Goal: Task Accomplishment & Management: Use online tool/utility

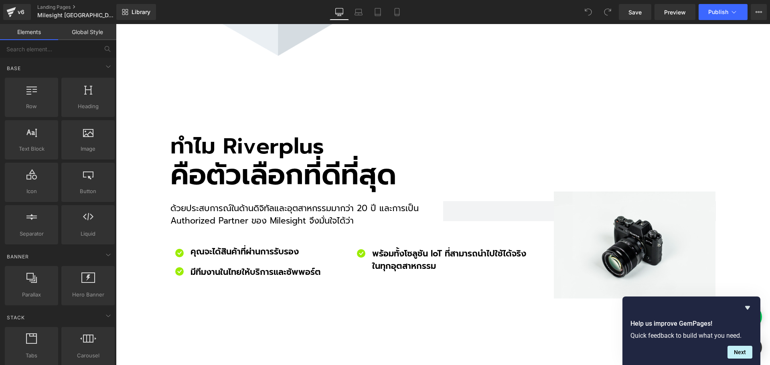
scroll to position [2608, 0]
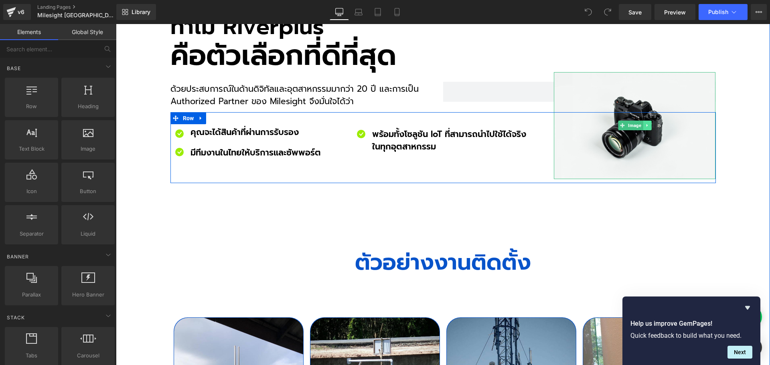
click at [647, 121] on link at bounding box center [647, 126] width 8 height 10
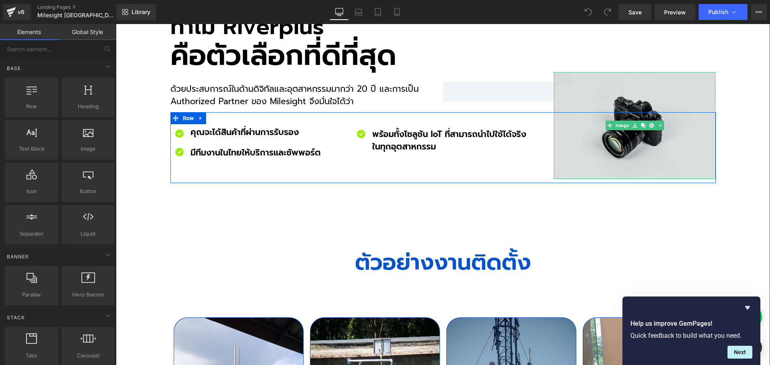
click at [606, 72] on img at bounding box center [635, 125] width 162 height 107
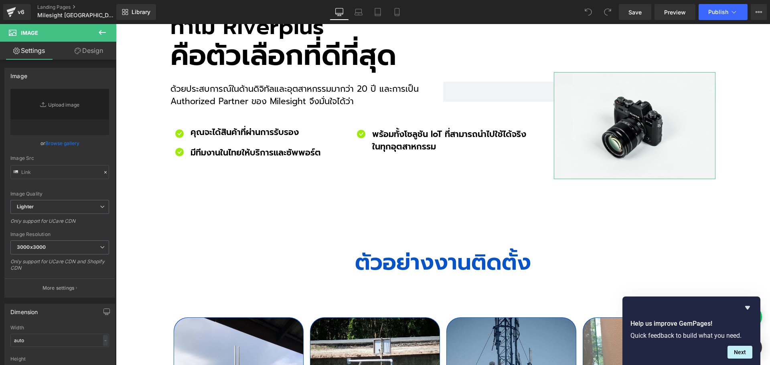
type input "//[DOMAIN_NAME][URL]"
click at [93, 47] on link "Design" at bounding box center [89, 51] width 58 height 18
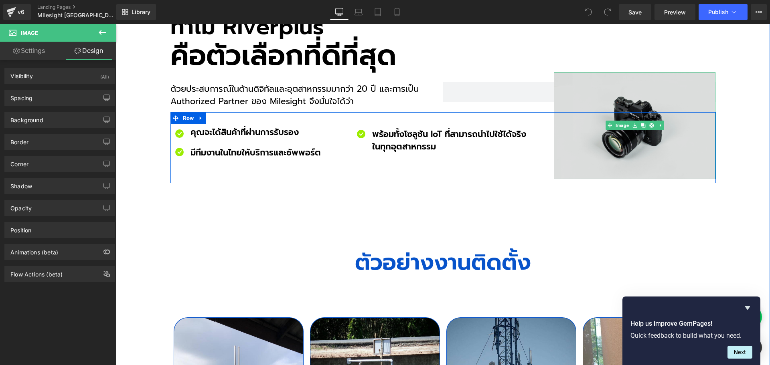
click at [584, 72] on img at bounding box center [635, 125] width 162 height 107
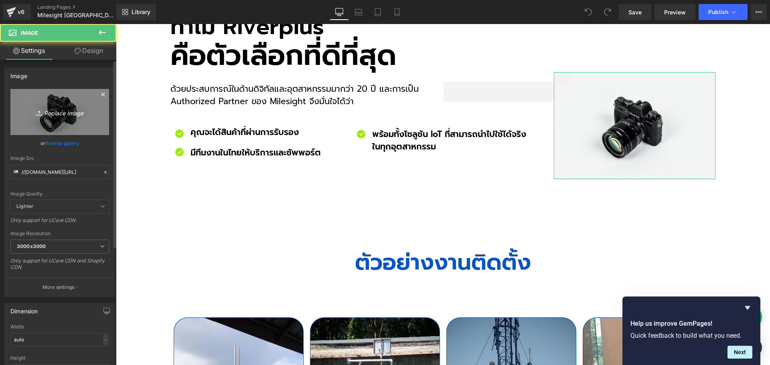
click at [63, 117] on link "Replace Image" at bounding box center [59, 112] width 99 height 46
type input "C:\fakepath\MIT_im06.jpg"
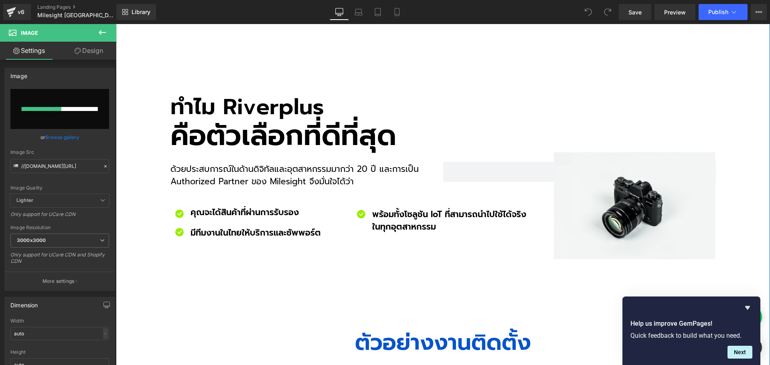
scroll to position [2487, 0]
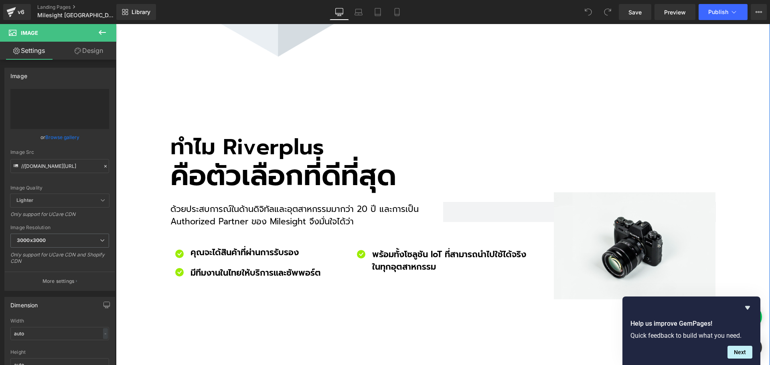
type input "[URL][DOMAIN_NAME]"
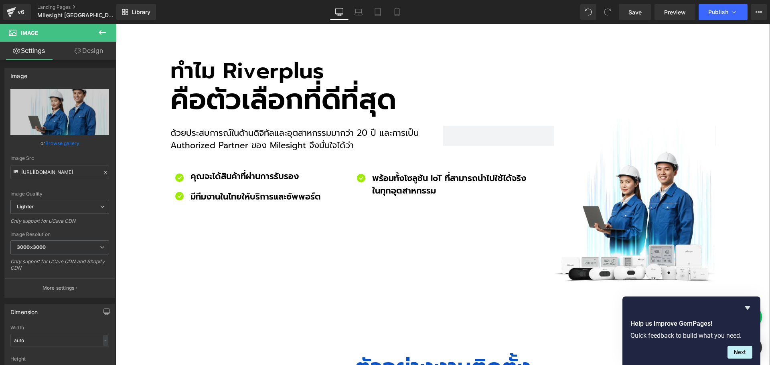
scroll to position [2567, 0]
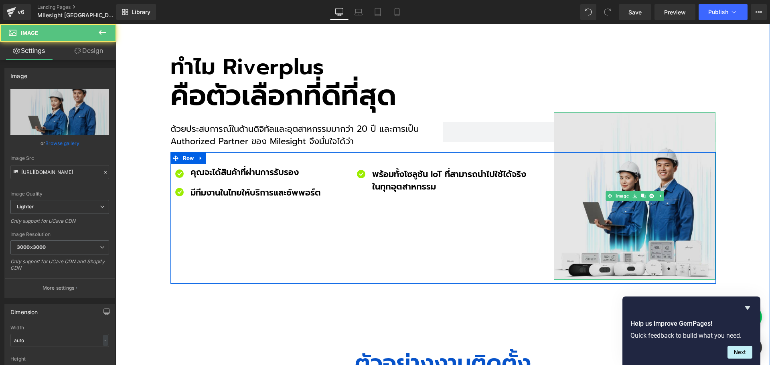
click at [648, 151] on div "Image" at bounding box center [635, 196] width 162 height 168
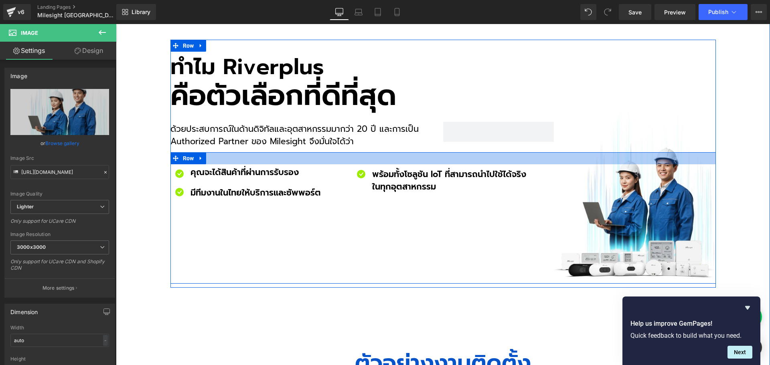
scroll to position [2527, 0]
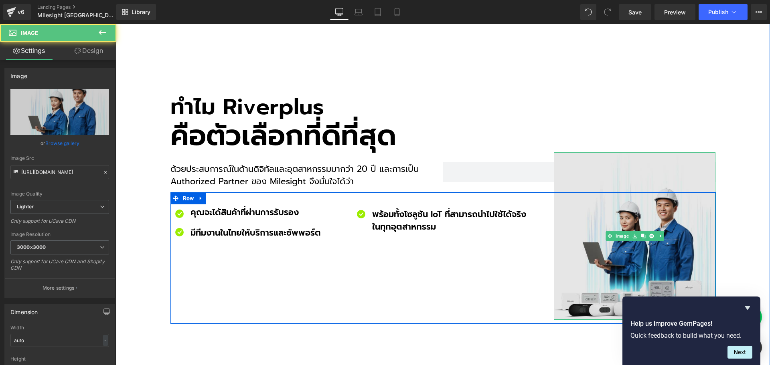
click at [647, 170] on img at bounding box center [635, 236] width 162 height 168
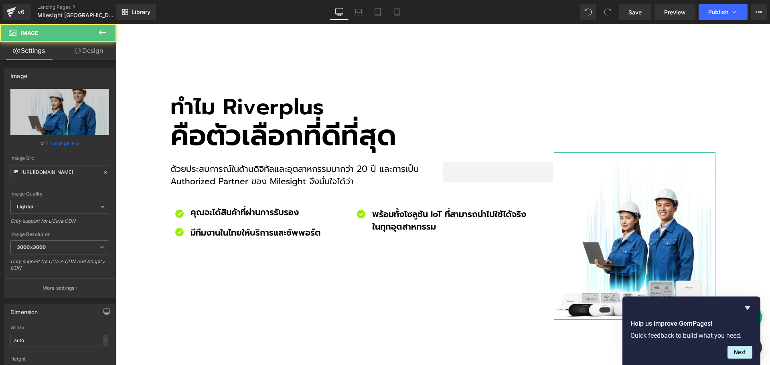
drag, startPoint x: 91, startPoint y: 54, endPoint x: 90, endPoint y: 58, distance: 4.6
click at [91, 54] on link "Design" at bounding box center [89, 51] width 58 height 18
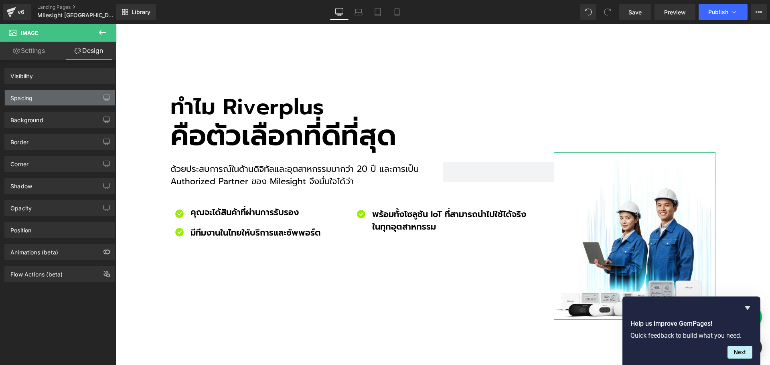
click at [39, 97] on div "Spacing" at bounding box center [60, 97] width 110 height 15
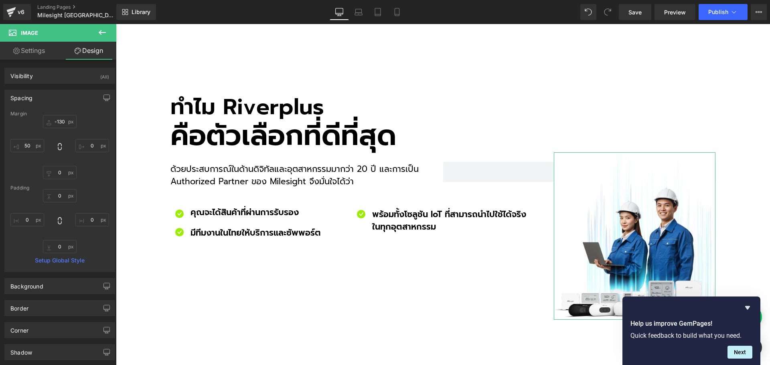
type input "-130"
type input "0"
type input "50"
type input "0"
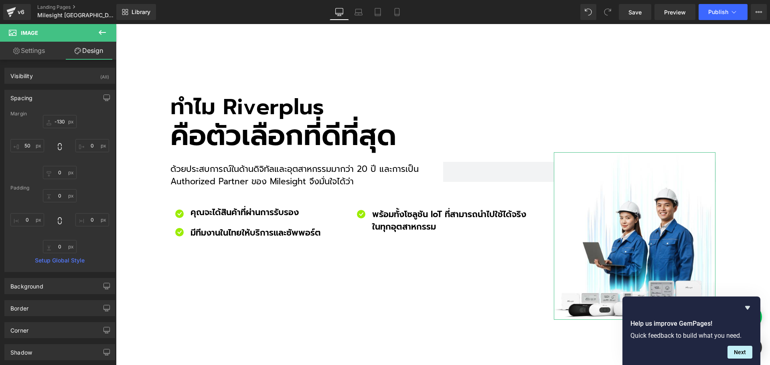
type input "0"
click at [35, 144] on input "50" at bounding box center [27, 145] width 34 height 13
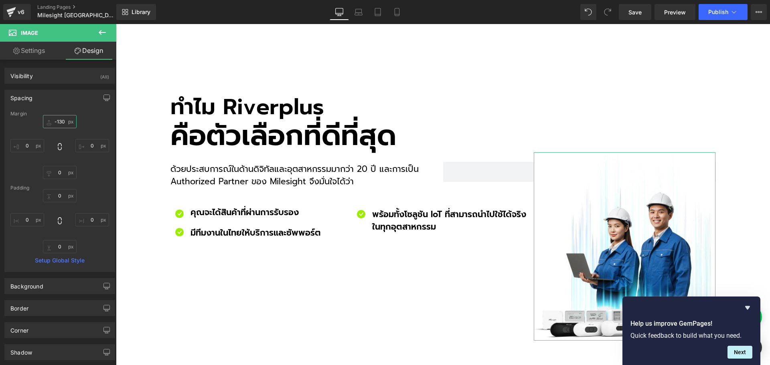
click at [64, 123] on input "-130" at bounding box center [60, 121] width 34 height 13
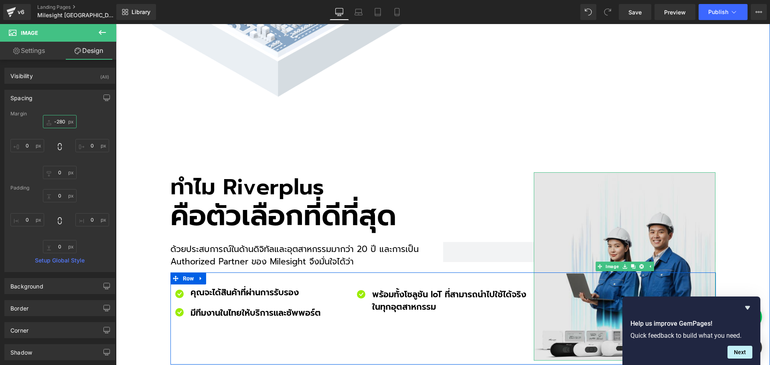
scroll to position [2487, 0]
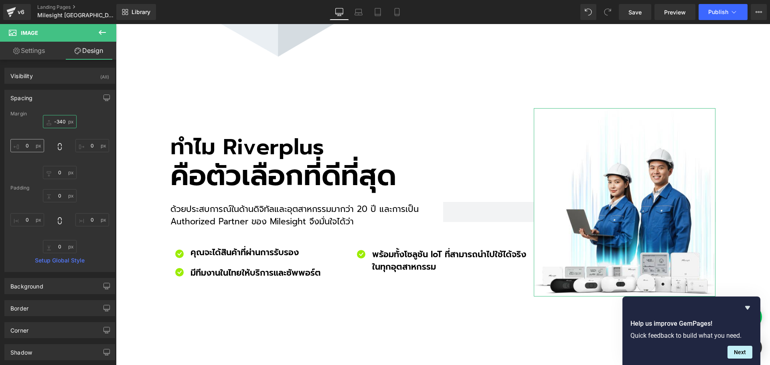
type input "-340"
click at [29, 144] on input "text" at bounding box center [27, 145] width 34 height 13
type input "-20"
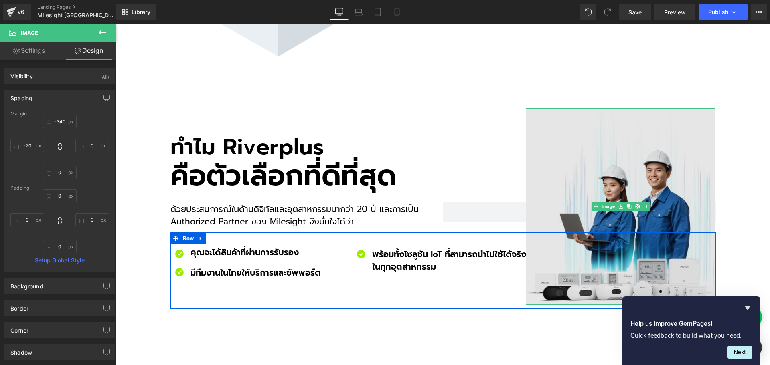
click at [561, 131] on img at bounding box center [621, 206] width 190 height 197
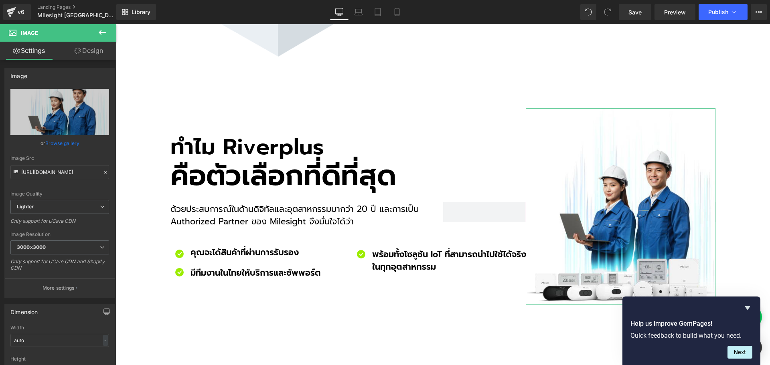
drag, startPoint x: 89, startPoint y: 51, endPoint x: 33, endPoint y: 252, distance: 208.4
click at [89, 51] on link "Design" at bounding box center [89, 51] width 58 height 18
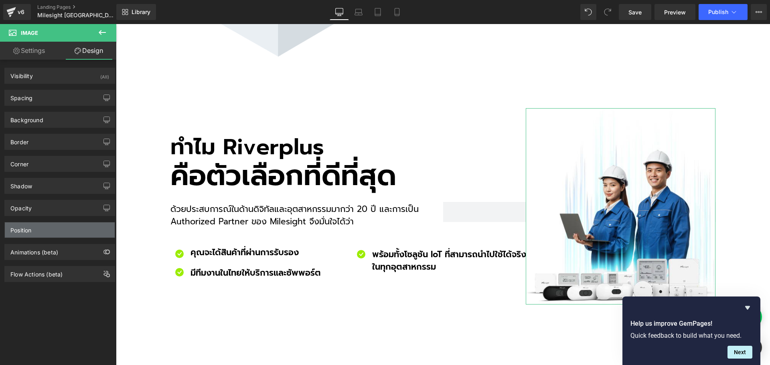
click at [28, 228] on div "Position" at bounding box center [20, 228] width 21 height 11
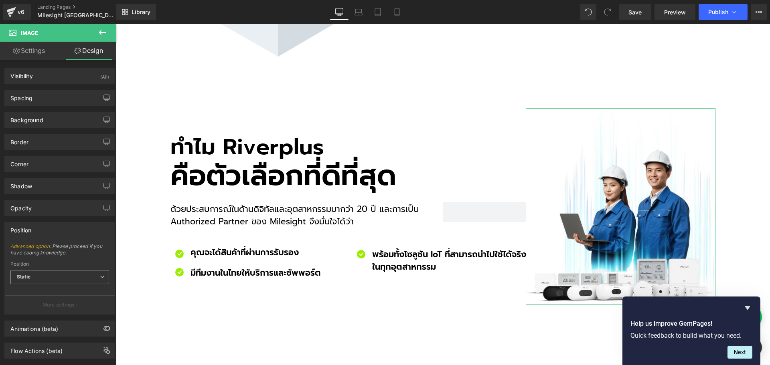
click at [45, 276] on span "Static" at bounding box center [59, 277] width 99 height 14
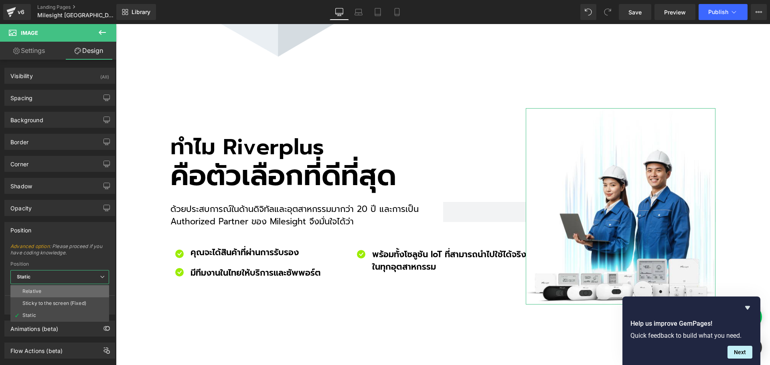
click at [43, 290] on li "Relative" at bounding box center [59, 292] width 99 height 12
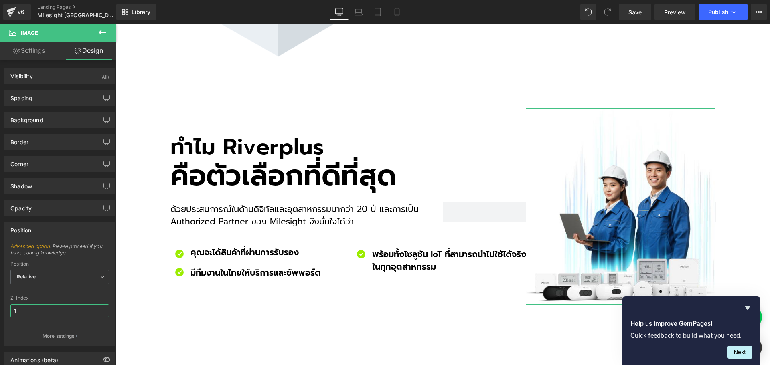
click at [28, 308] on input "1" at bounding box center [59, 310] width 99 height 13
drag, startPoint x: 30, startPoint y: 309, endPoint x: 0, endPoint y: 311, distance: 30.5
click at [0, 311] on html "You are previewing how the will restyle your page. You can not edit Elements in…" at bounding box center [385, 182] width 770 height 365
type input "1"
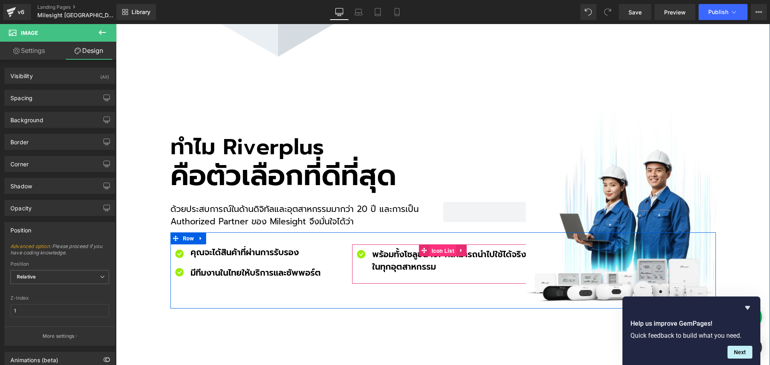
click at [432, 245] on span "Icon List" at bounding box center [443, 251] width 27 height 12
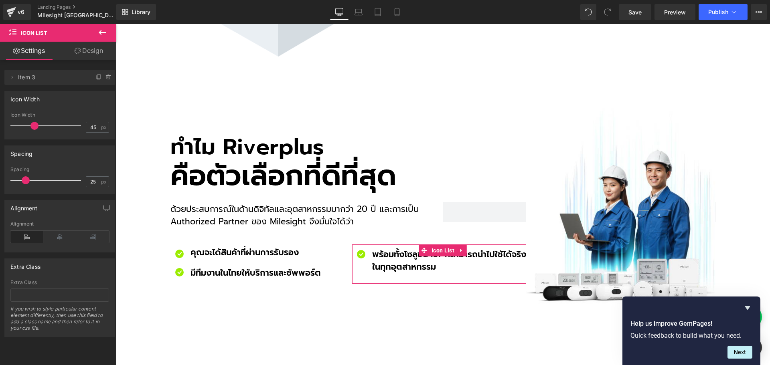
drag, startPoint x: 95, startPoint y: 55, endPoint x: 37, endPoint y: 229, distance: 183.8
click at [95, 55] on link "Design" at bounding box center [89, 51] width 58 height 18
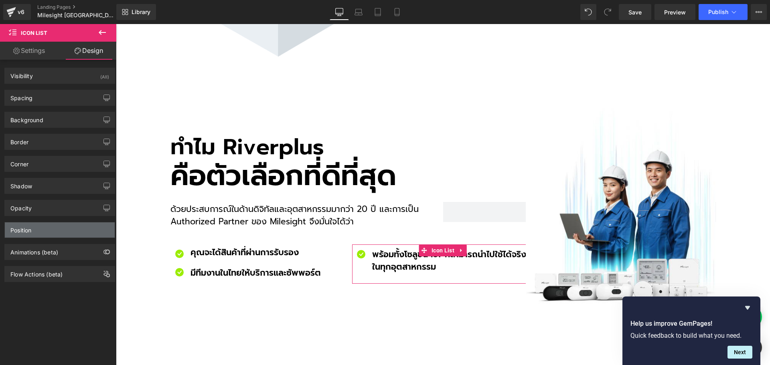
click at [34, 233] on div "Position" at bounding box center [60, 230] width 110 height 15
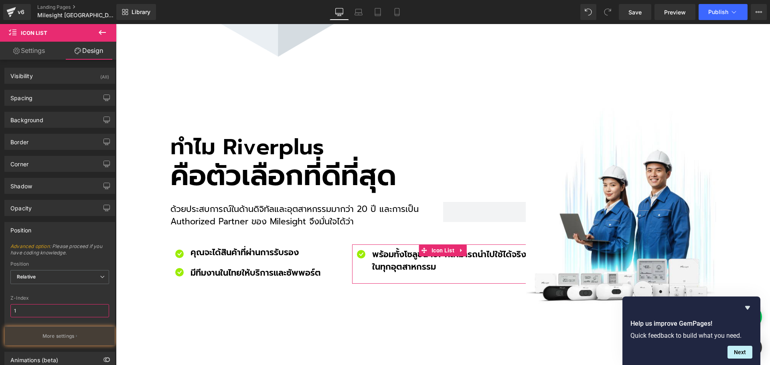
click at [33, 312] on input "1" at bounding box center [59, 310] width 99 height 13
click at [45, 275] on span "Relative" at bounding box center [59, 277] width 99 height 14
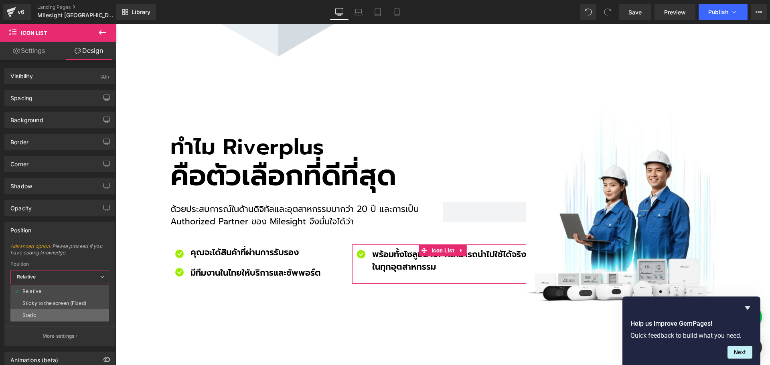
click at [37, 310] on li "Static" at bounding box center [59, 316] width 99 height 12
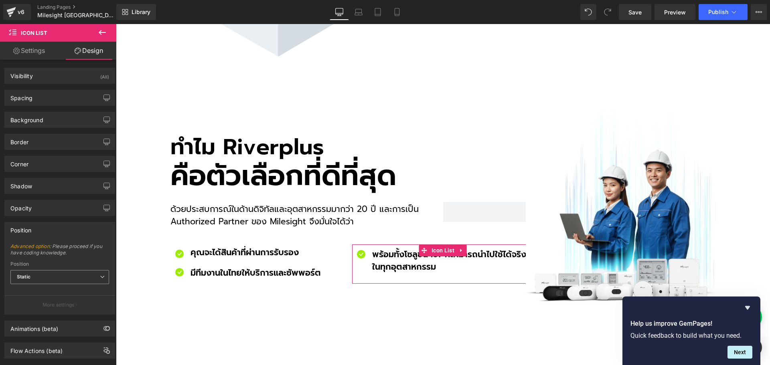
click at [46, 280] on span "Static" at bounding box center [59, 277] width 99 height 14
click at [38, 306] on li "Sticky to the screen (Fixed)" at bounding box center [59, 304] width 99 height 12
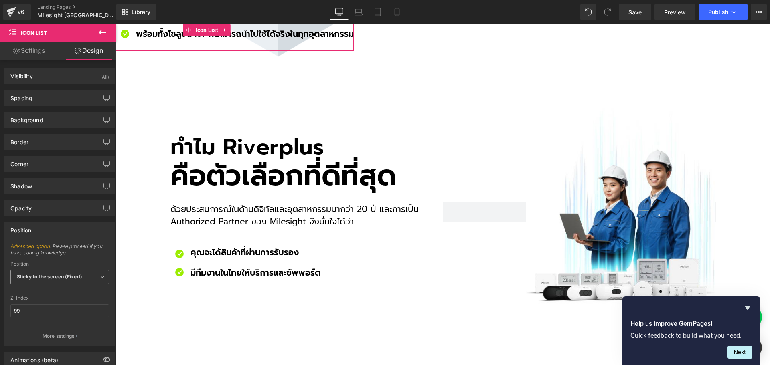
click at [47, 277] on b "Sticky to the screen (Fixed)" at bounding box center [49, 277] width 65 height 6
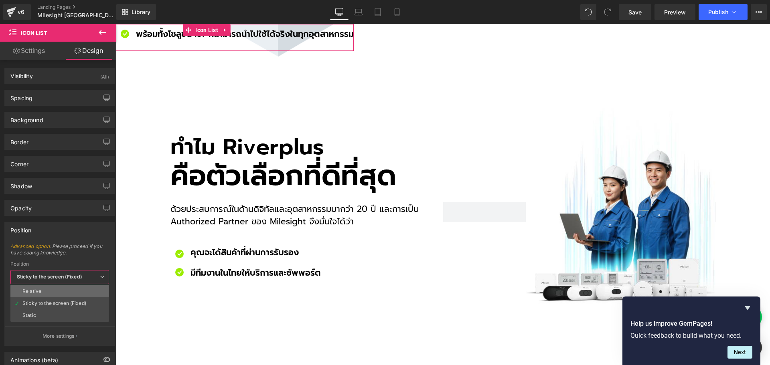
click at [41, 292] on li "Relative" at bounding box center [59, 292] width 99 height 12
type input "1"
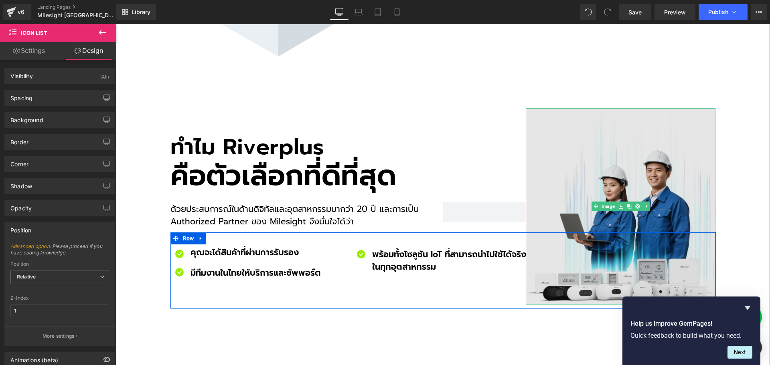
click at [602, 131] on img at bounding box center [621, 206] width 190 height 197
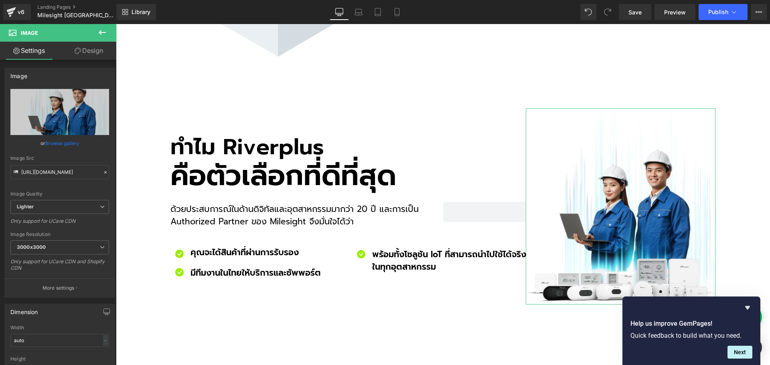
click at [100, 55] on link "Design" at bounding box center [89, 51] width 58 height 18
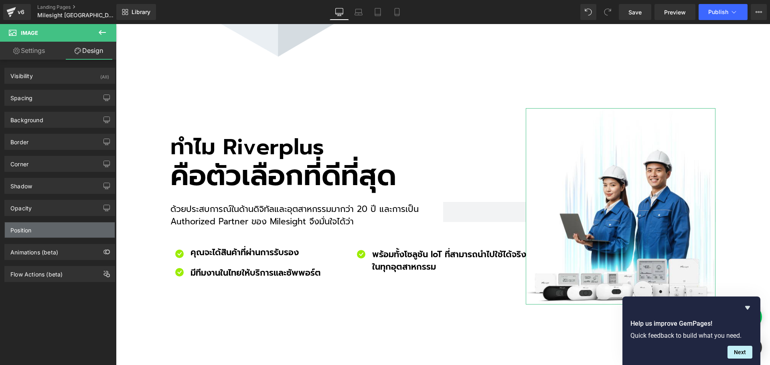
type input "1"
click at [34, 227] on div "Position" at bounding box center [60, 230] width 110 height 15
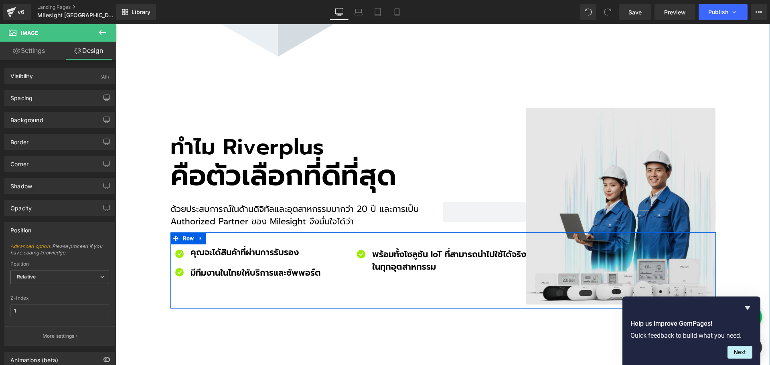
click at [589, 151] on img at bounding box center [621, 206] width 190 height 197
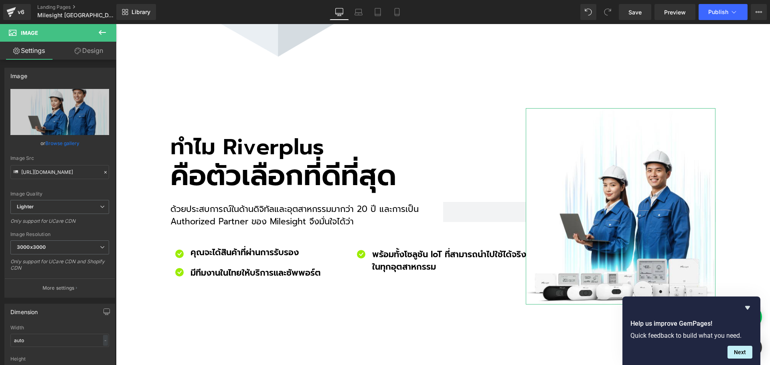
click at [96, 53] on link "Design" at bounding box center [89, 51] width 58 height 18
click at [0, 0] on div "Spacing" at bounding box center [0, 0] width 0 height 0
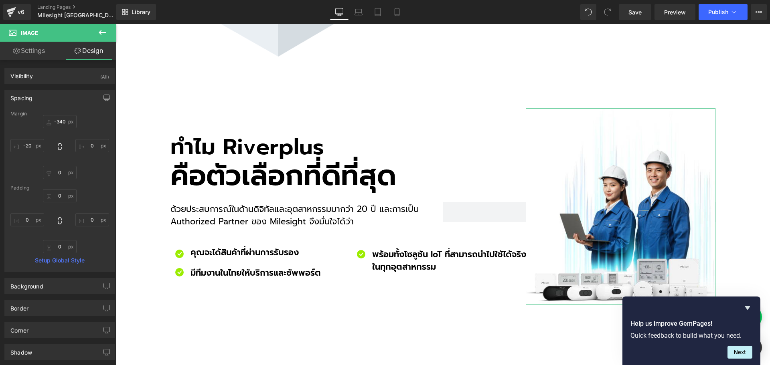
type input "-340"
type input "0"
type input "-20"
type input "0"
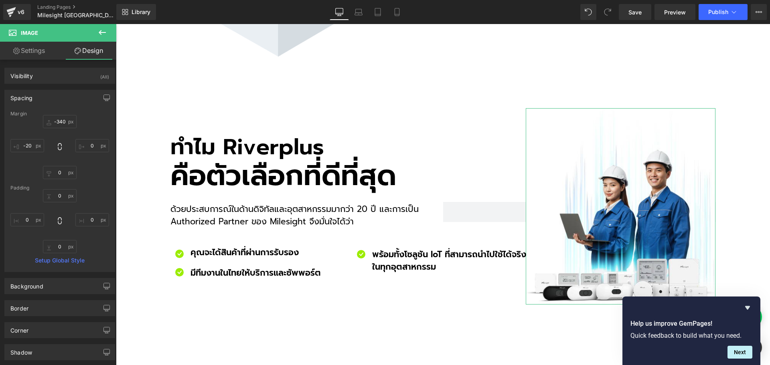
type input "0"
click at [38, 149] on input "-20" at bounding box center [27, 145] width 34 height 13
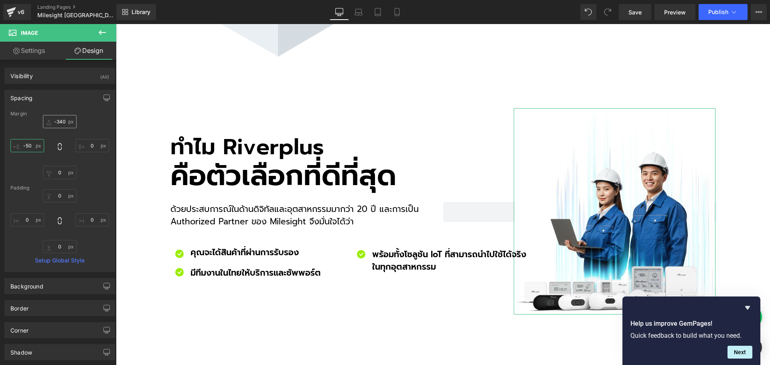
type input "-50"
click at [68, 121] on input "-340" at bounding box center [60, 121] width 34 height 13
click at [67, 122] on input "-340" at bounding box center [60, 121] width 34 height 13
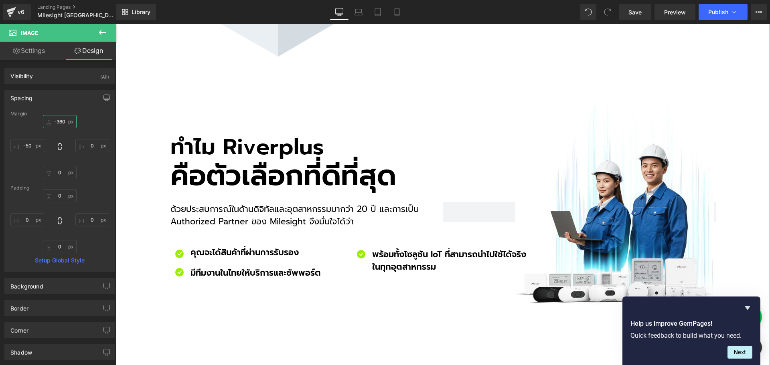
scroll to position [2447, 0]
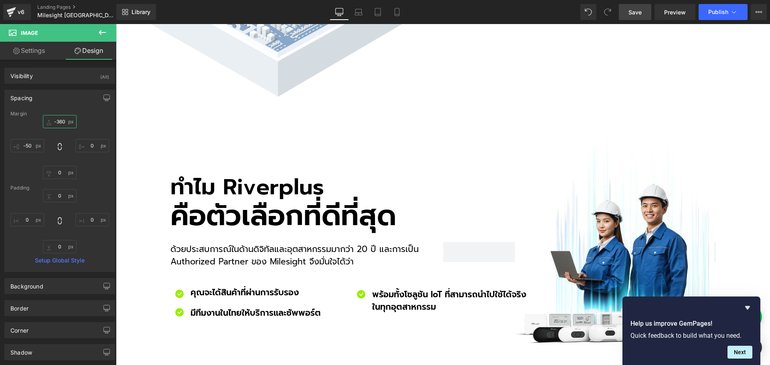
type input "-360"
drag, startPoint x: 642, startPoint y: 10, endPoint x: 540, endPoint y: 4, distance: 102.1
click at [642, 10] on span "Save" at bounding box center [635, 12] width 13 height 8
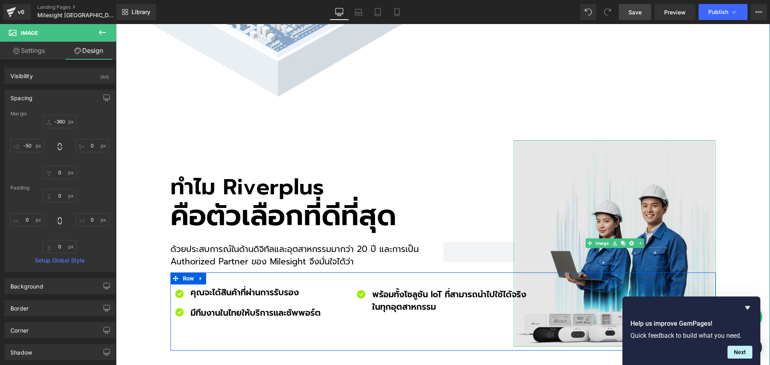
click at [612, 161] on img at bounding box center [614, 243] width 199 height 207
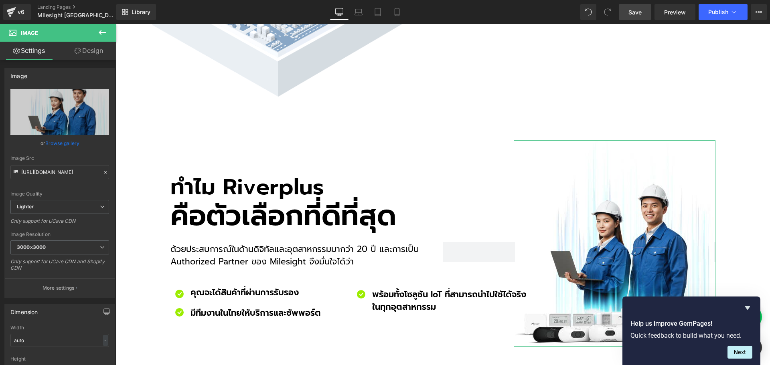
click at [93, 53] on link "Design" at bounding box center [89, 51] width 58 height 18
click at [0, 0] on div "Spacing" at bounding box center [0, 0] width 0 height 0
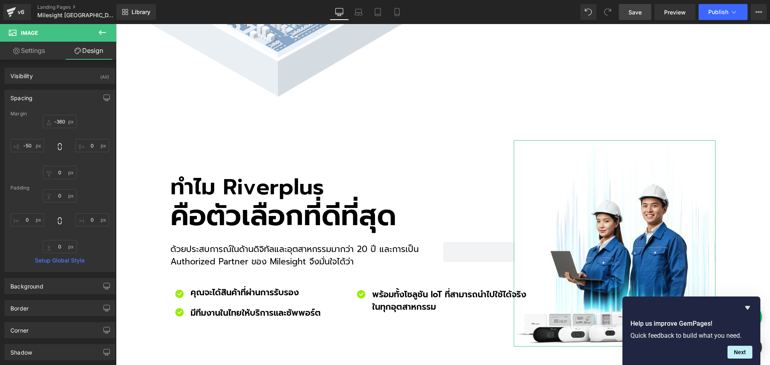
type input "-360"
type input "0"
type input "-50"
type input "0"
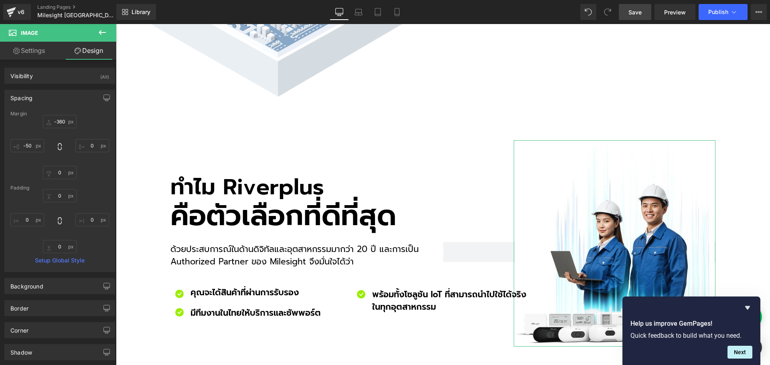
type input "0"
click at [66, 120] on input "-360" at bounding box center [60, 121] width 34 height 13
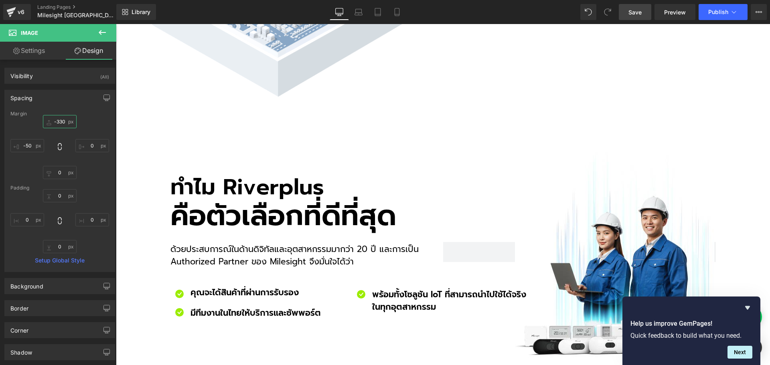
type input "-330"
drag, startPoint x: 637, startPoint y: 14, endPoint x: 605, endPoint y: 112, distance: 103.8
click at [637, 14] on span "Save" at bounding box center [635, 12] width 13 height 8
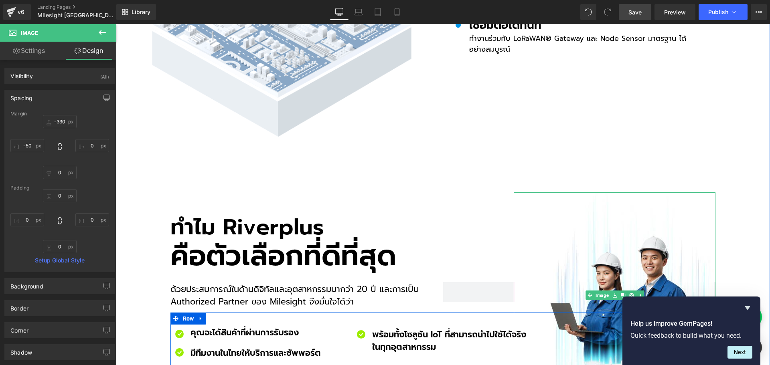
scroll to position [2487, 0]
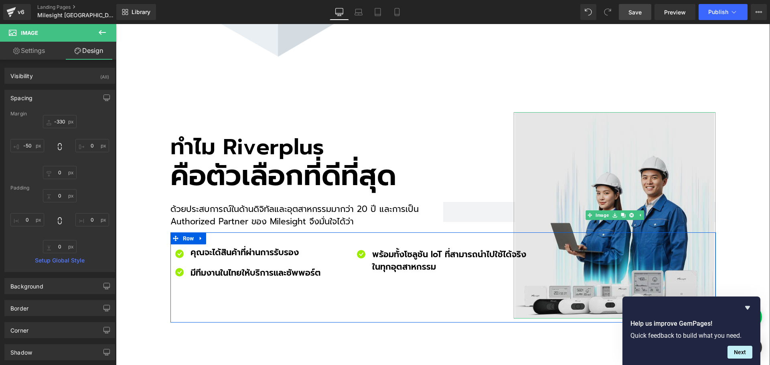
click at [607, 160] on img at bounding box center [614, 215] width 199 height 207
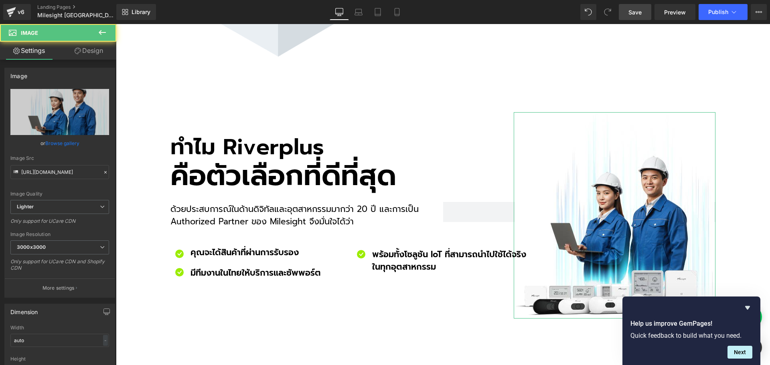
click at [89, 47] on link "Design" at bounding box center [89, 51] width 58 height 18
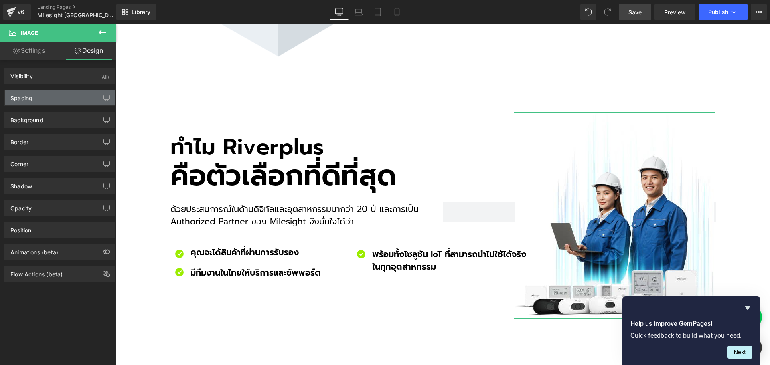
click at [47, 96] on div "Spacing" at bounding box center [60, 97] width 110 height 15
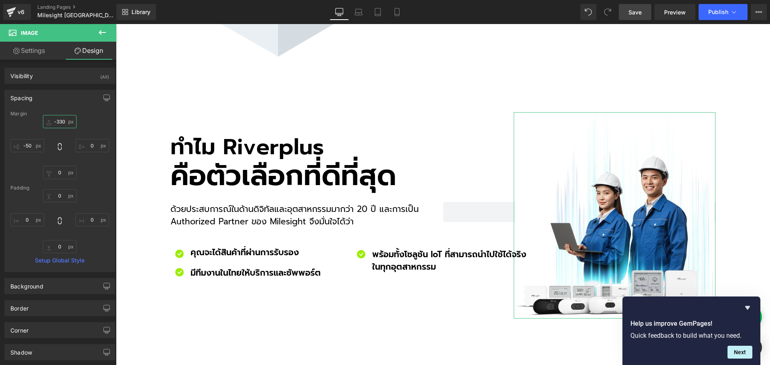
click at [68, 119] on input "-330" at bounding box center [60, 121] width 34 height 13
click at [65, 121] on input "-330" at bounding box center [60, 121] width 34 height 13
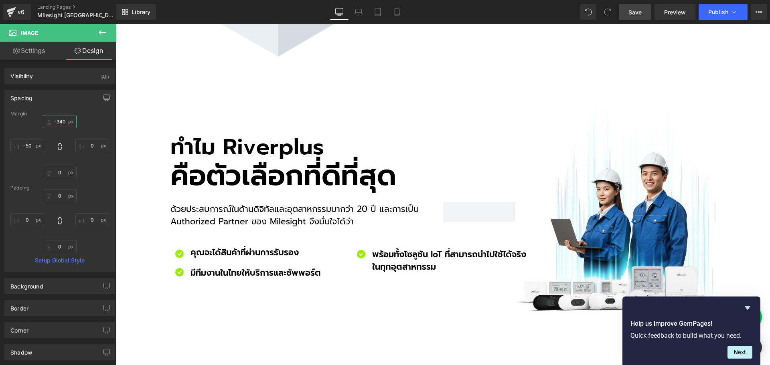
type input "-340"
click at [643, 12] on link "Save" at bounding box center [635, 12] width 32 height 16
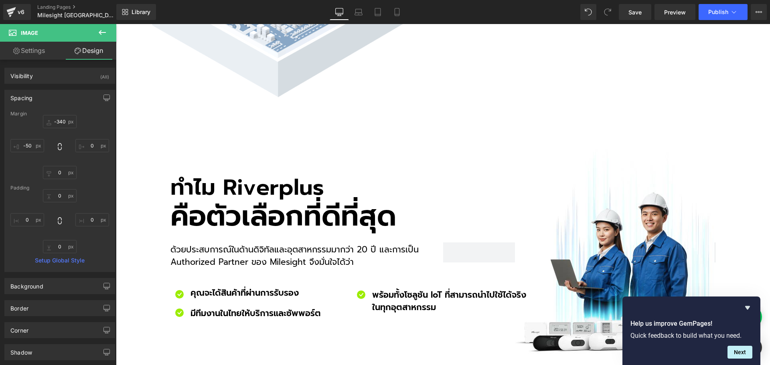
scroll to position [2527, 0]
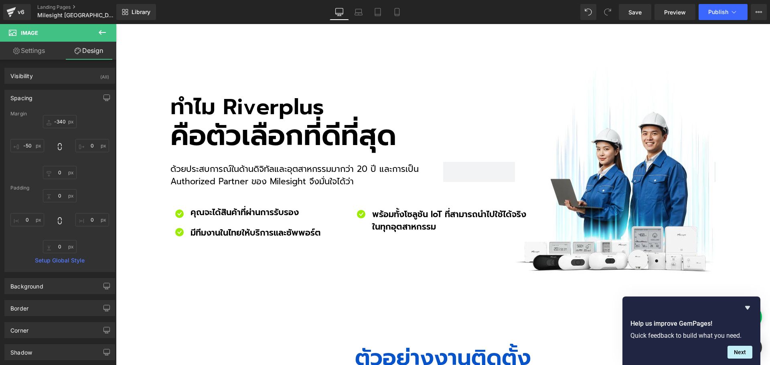
click at [613, 122] on div "Image" at bounding box center [615, 171] width 202 height 207
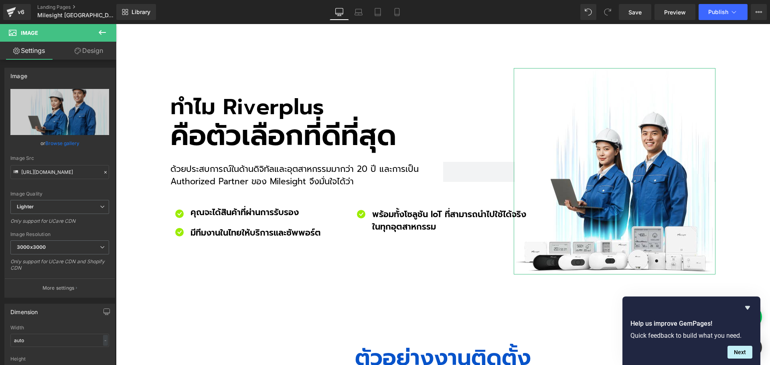
click at [97, 55] on link "Design" at bounding box center [89, 51] width 58 height 18
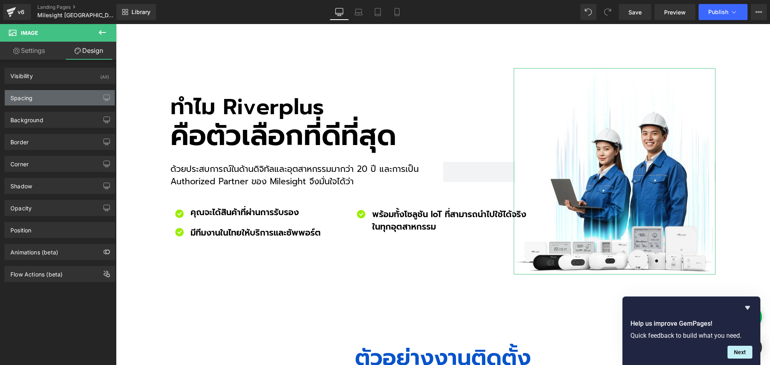
type input "-340"
type input "0"
type input "-50"
type input "0"
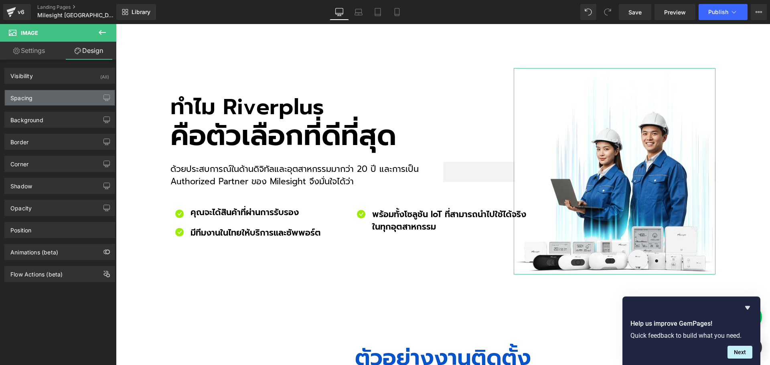
type input "0"
click at [40, 97] on div "Spacing" at bounding box center [60, 97] width 110 height 15
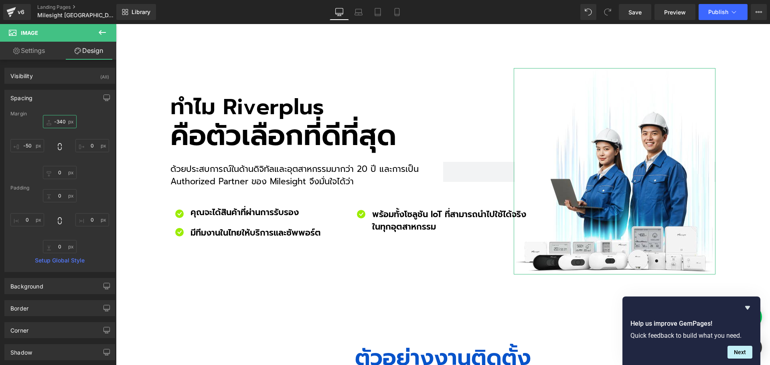
click at [66, 122] on input "-340" at bounding box center [60, 121] width 34 height 13
click at [61, 118] on input "-340" at bounding box center [60, 121] width 34 height 13
click at [65, 122] on input "-340" at bounding box center [60, 121] width 34 height 13
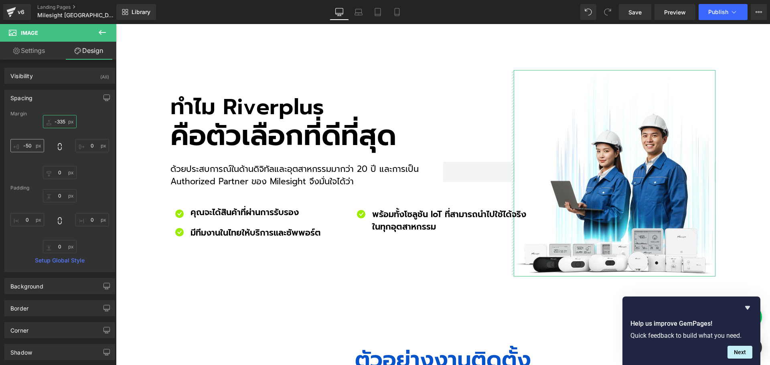
type input "-335"
click at [35, 146] on input "-50" at bounding box center [27, 145] width 34 height 13
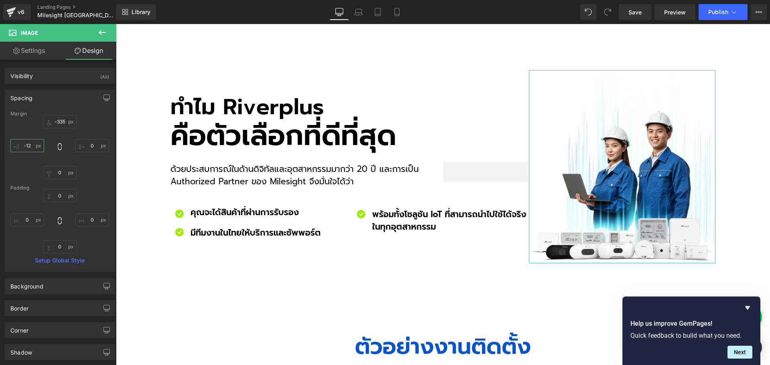
type input "-120"
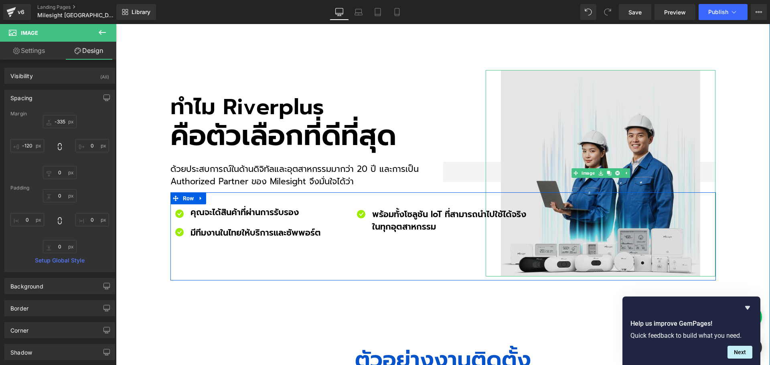
drag, startPoint x: 627, startPoint y: 92, endPoint x: 548, endPoint y: 95, distance: 79.1
click at [627, 92] on img at bounding box center [600, 173] width 199 height 207
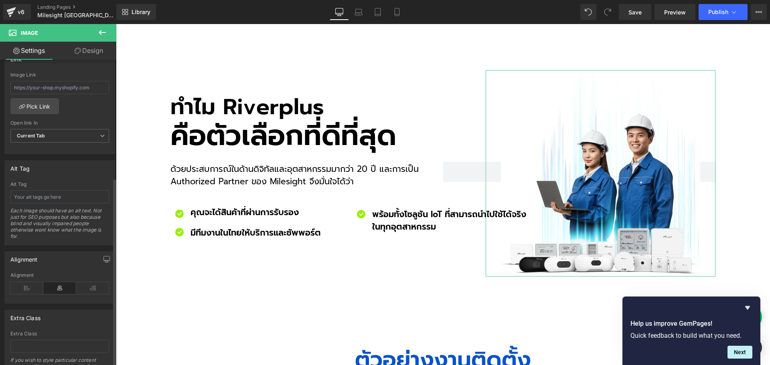
scroll to position [407, 0]
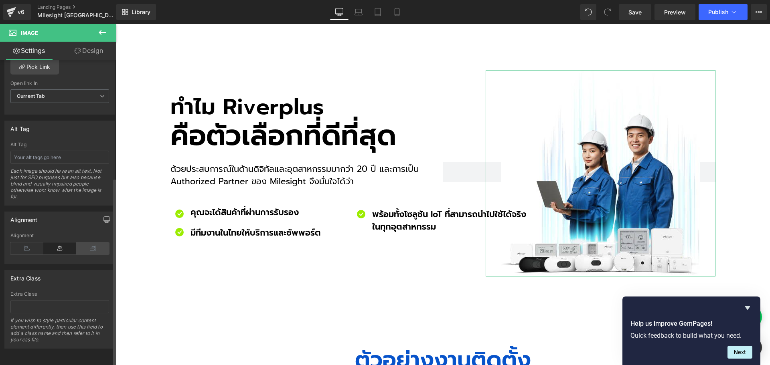
click at [91, 245] on icon at bounding box center [92, 249] width 33 height 12
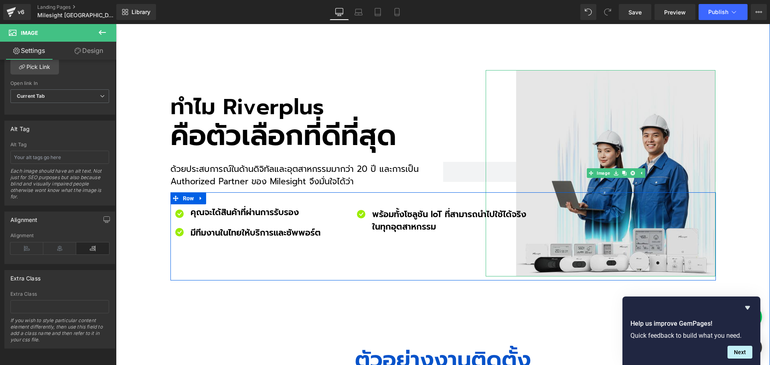
click at [630, 95] on img at bounding box center [615, 173] width 199 height 207
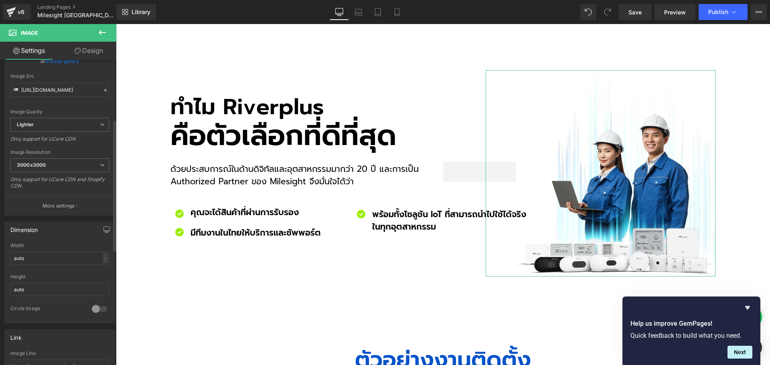
scroll to position [0, 0]
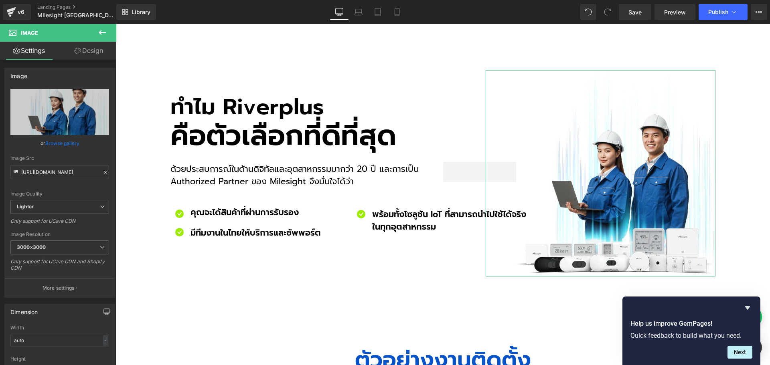
click at [93, 52] on link "Design" at bounding box center [89, 51] width 58 height 18
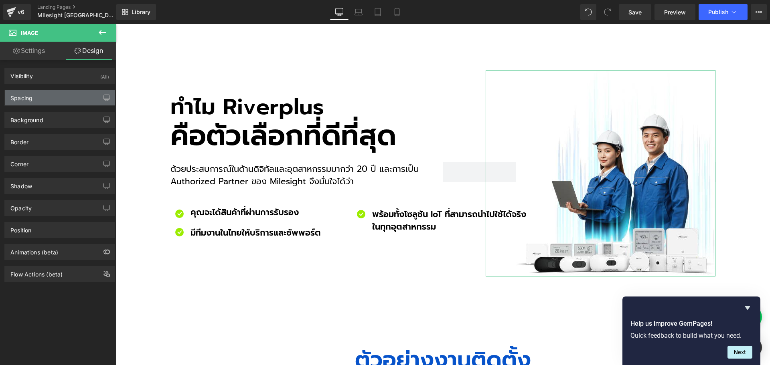
type input "-335"
type input "0"
type input "-120"
type input "0"
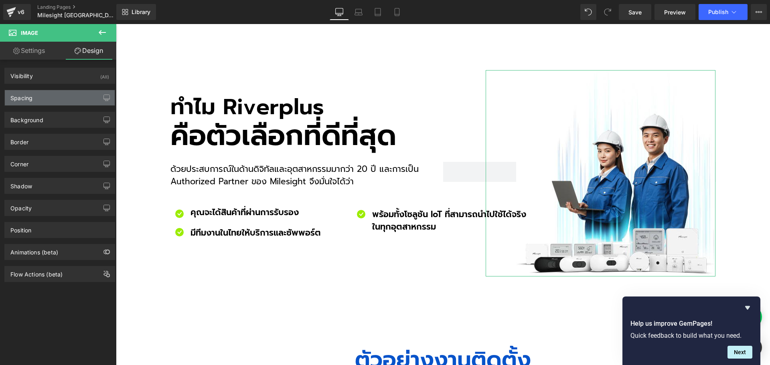
type input "0"
click at [69, 100] on div "Spacing" at bounding box center [60, 97] width 110 height 15
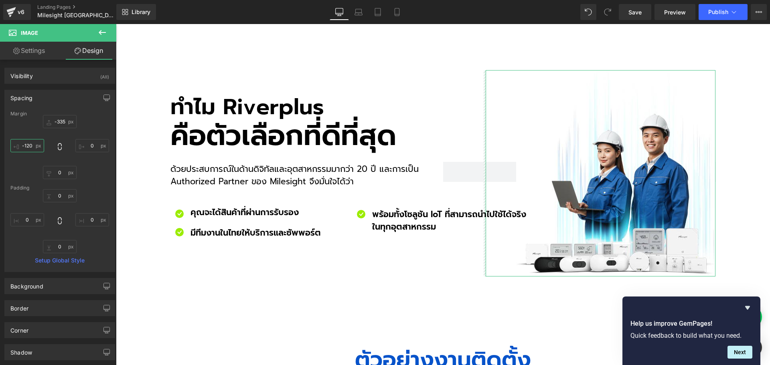
click at [35, 148] on input "-120" at bounding box center [27, 145] width 34 height 13
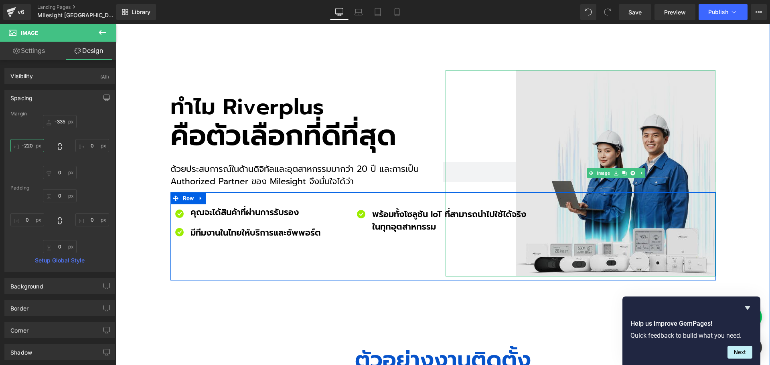
scroll to position [2487, 0]
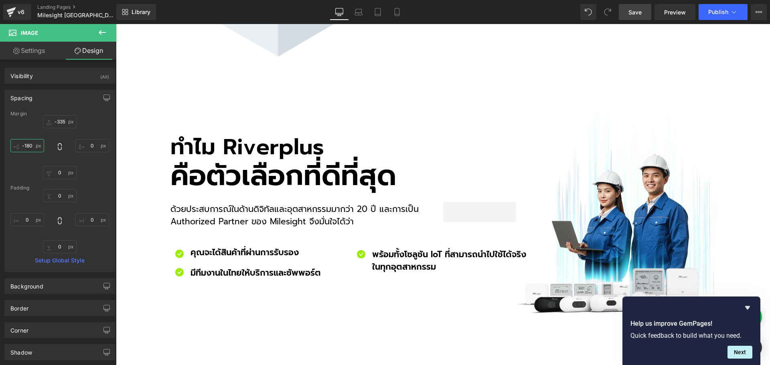
type input "-180"
click at [637, 11] on span "Save" at bounding box center [635, 12] width 13 height 8
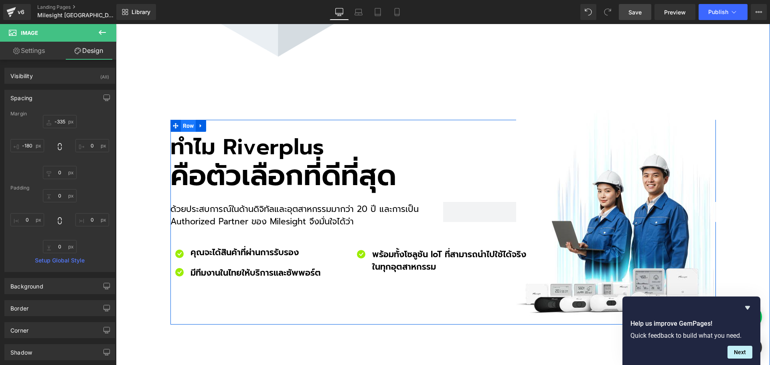
click at [186, 120] on span "Row" at bounding box center [188, 126] width 15 height 12
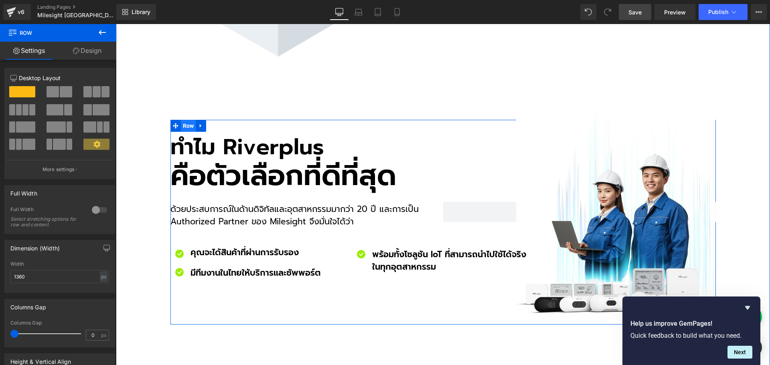
click at [186, 120] on span "Row" at bounding box center [188, 126] width 15 height 12
click at [183, 120] on span "Row" at bounding box center [188, 126] width 15 height 12
click at [184, 120] on span "Row" at bounding box center [188, 126] width 15 height 12
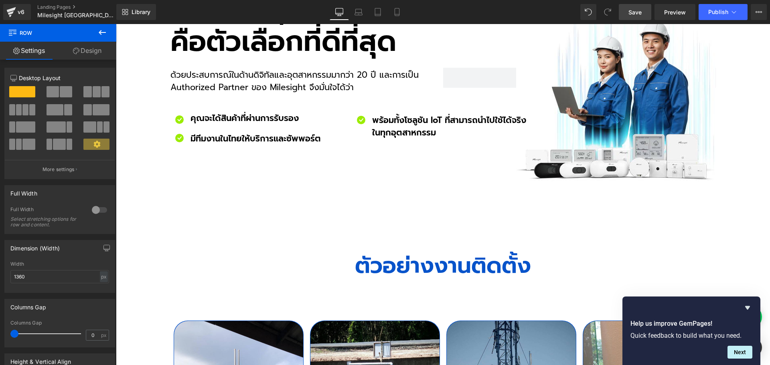
scroll to position [2527, 0]
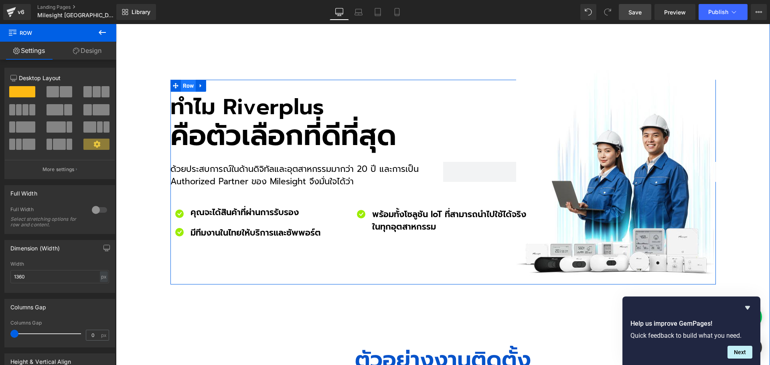
click at [186, 80] on span "Row" at bounding box center [188, 86] width 15 height 12
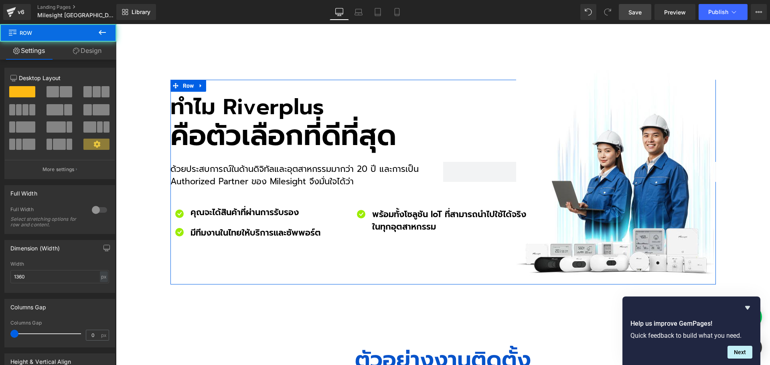
click at [94, 53] on link "Design" at bounding box center [87, 51] width 58 height 18
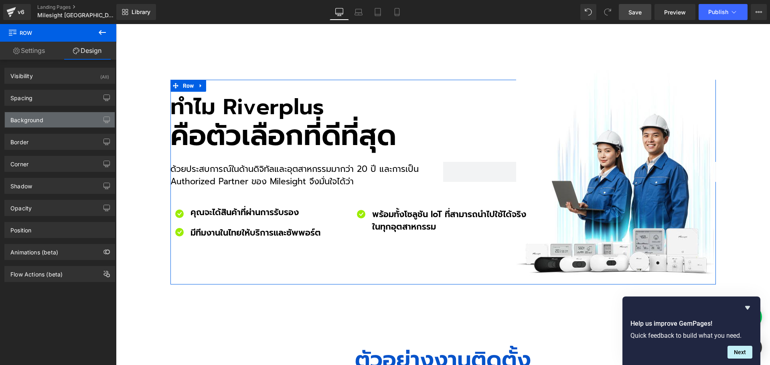
click at [46, 122] on div "Background" at bounding box center [60, 119] width 110 height 15
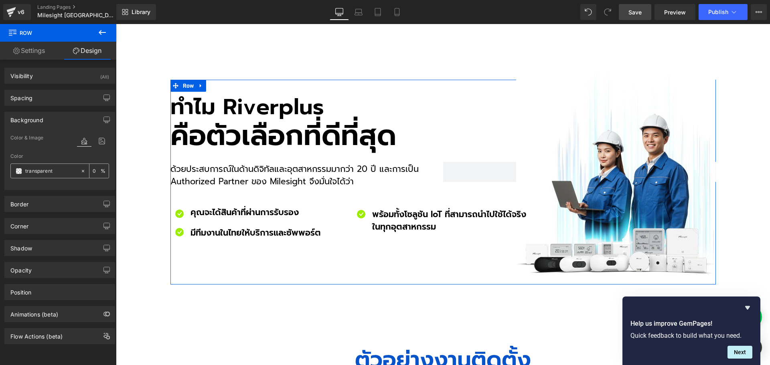
click at [54, 169] on input "transparent" at bounding box center [50, 171] width 51 height 9
paste input "0652c9"
type input "0652c9"
type input "100"
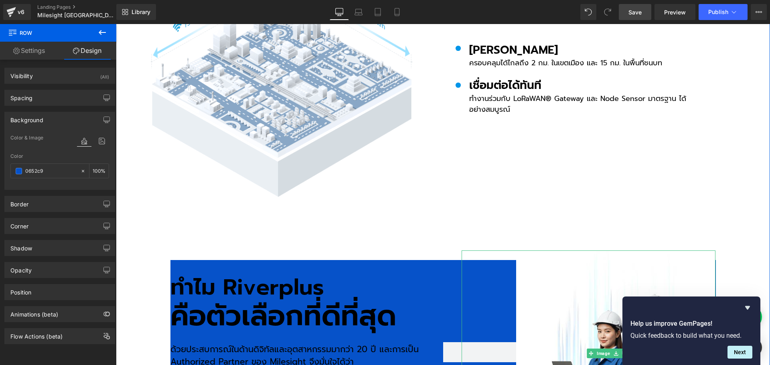
scroll to position [2407, 0]
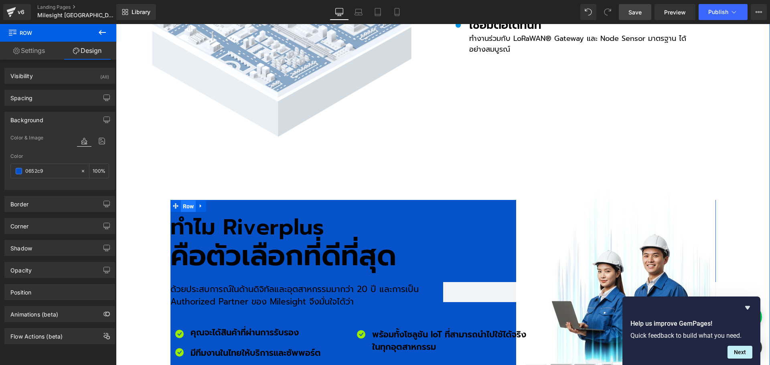
click at [185, 201] on span "Row" at bounding box center [188, 207] width 15 height 12
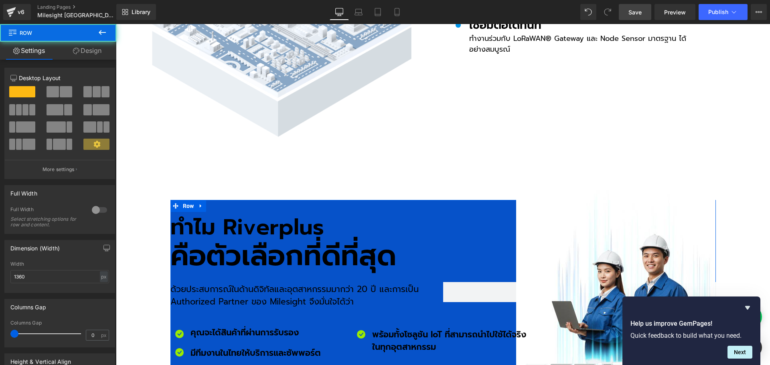
click at [91, 42] on link "Design" at bounding box center [87, 51] width 58 height 18
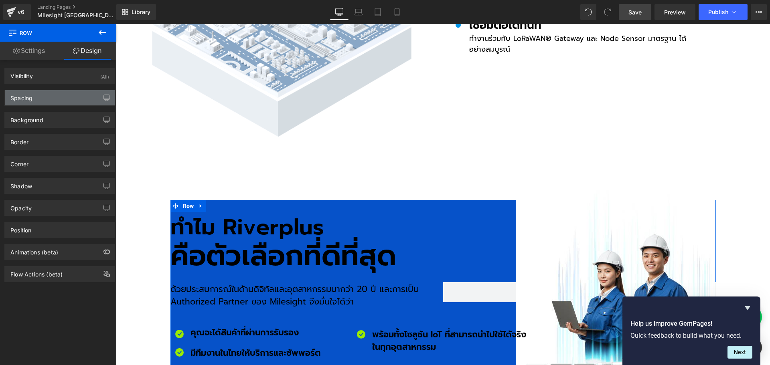
type input "120"
type input "0"
type input "30"
type input "0"
type input "10"
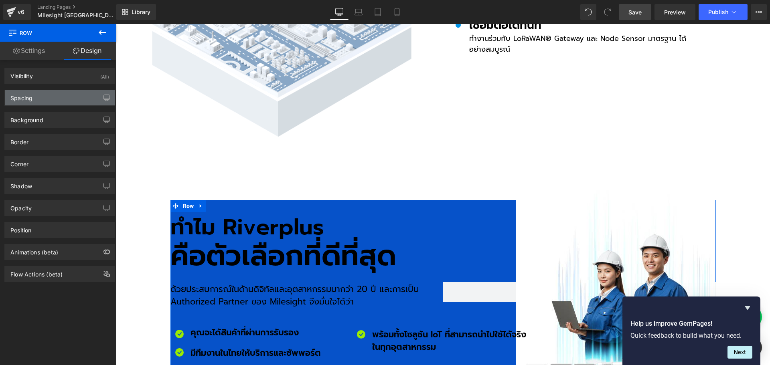
click at [30, 97] on div "Spacing" at bounding box center [21, 95] width 22 height 11
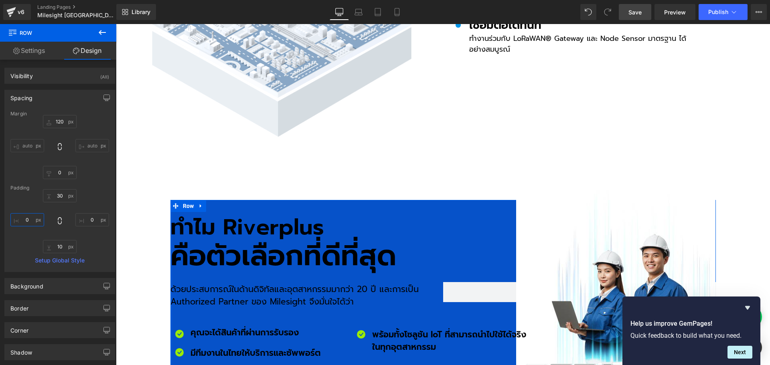
click at [34, 221] on input "0" at bounding box center [27, 219] width 34 height 13
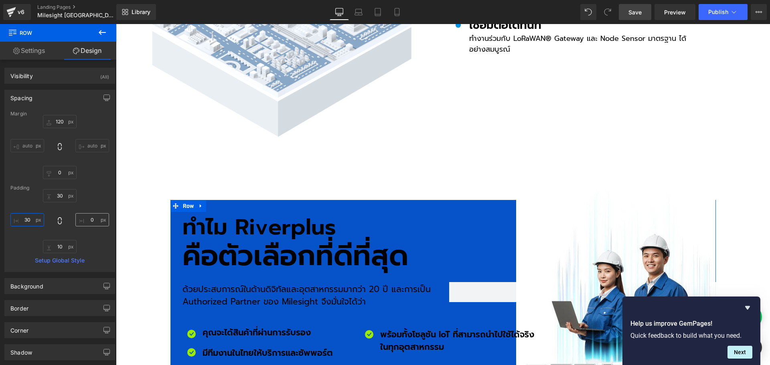
type input "30"
click at [95, 220] on input "0" at bounding box center [92, 219] width 34 height 13
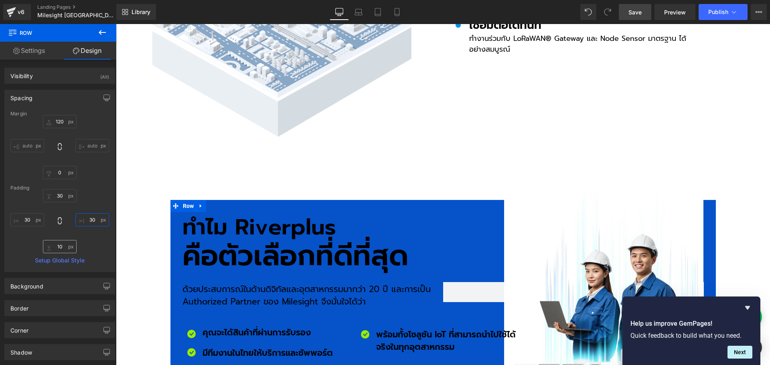
type input "30"
click at [63, 244] on input "10" at bounding box center [60, 246] width 34 height 13
click at [62, 196] on input "30" at bounding box center [60, 195] width 34 height 13
type input "50"
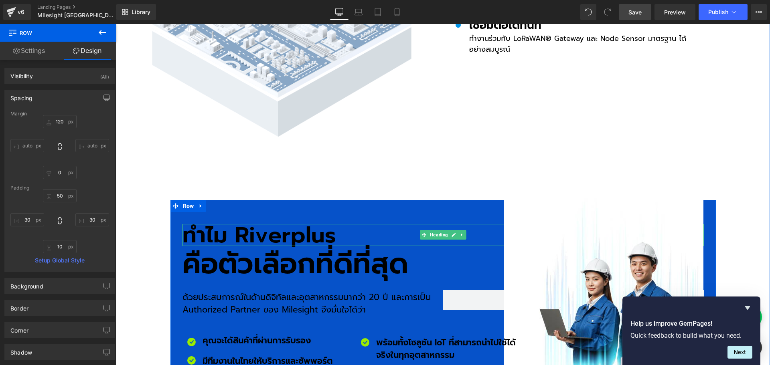
click at [286, 224] on h2 "ทำไม Riverplus" at bounding box center [444, 235] width 522 height 22
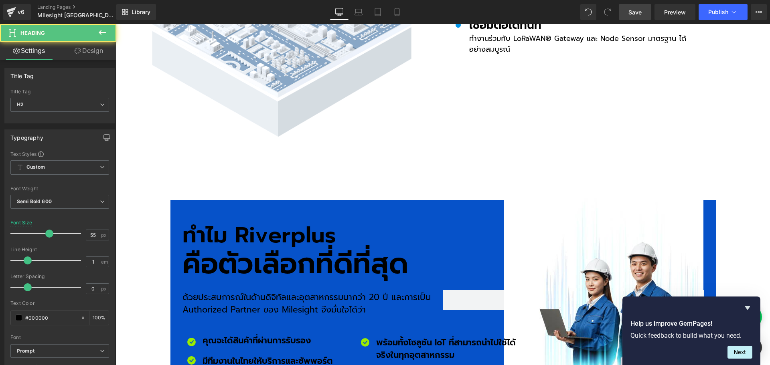
click at [81, 51] on link "Design" at bounding box center [89, 51] width 58 height 18
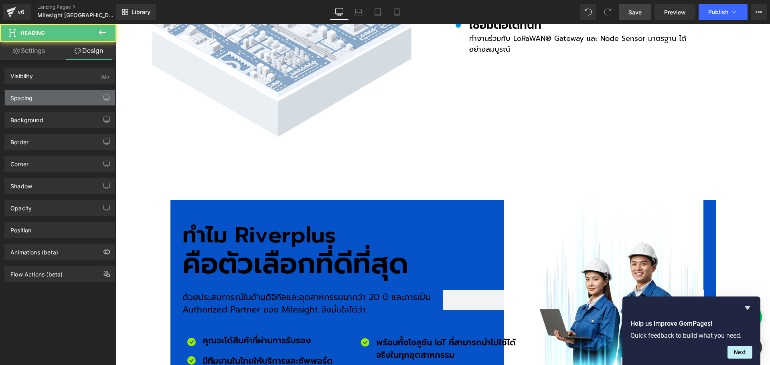
click at [51, 99] on div "Spacing" at bounding box center [60, 97] width 110 height 15
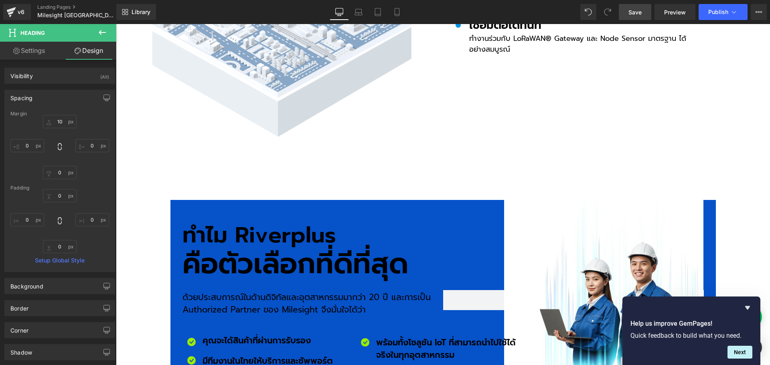
type input "10"
type input "0"
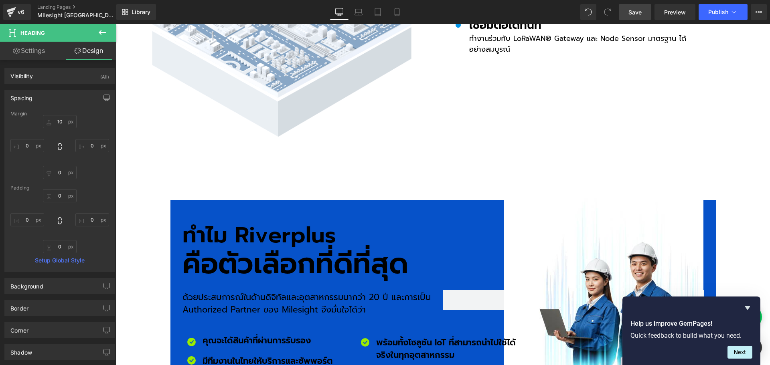
type input "0"
click at [63, 122] on input "10" at bounding box center [60, 121] width 34 height 13
type input "0"
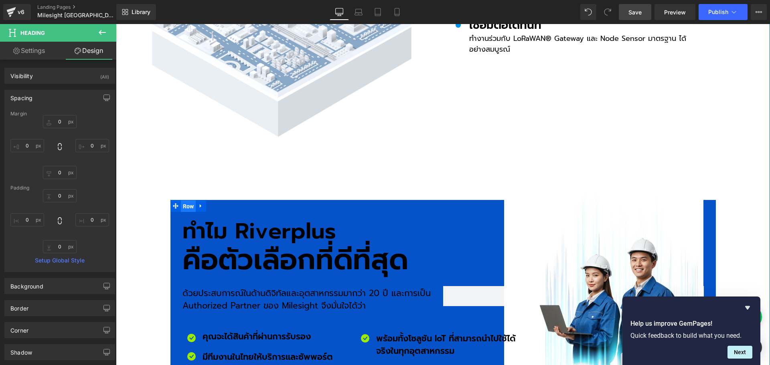
click at [188, 201] on span "Row" at bounding box center [188, 207] width 15 height 12
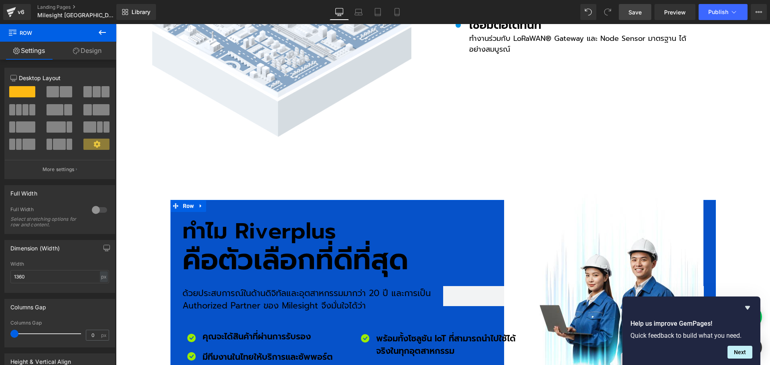
click at [87, 52] on link "Design" at bounding box center [87, 51] width 58 height 18
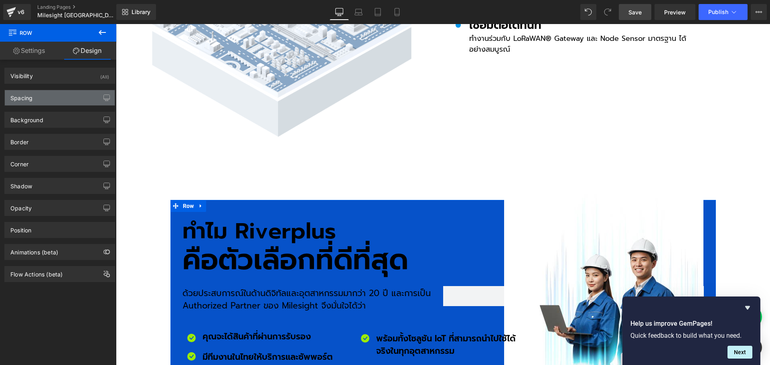
click at [55, 97] on div "Spacing" at bounding box center [60, 97] width 110 height 15
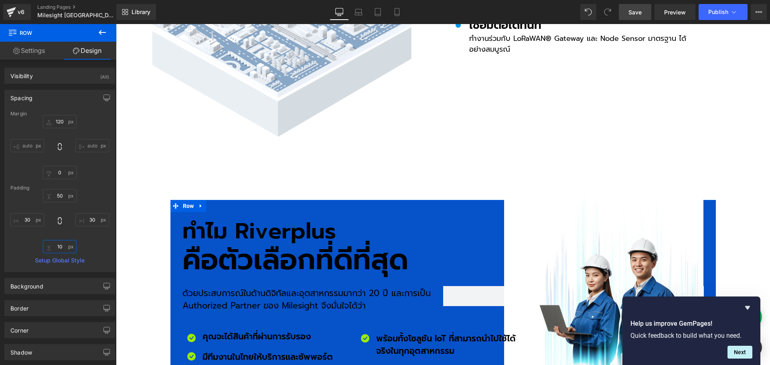
click at [63, 246] on input "10" at bounding box center [60, 246] width 34 height 13
type input "50"
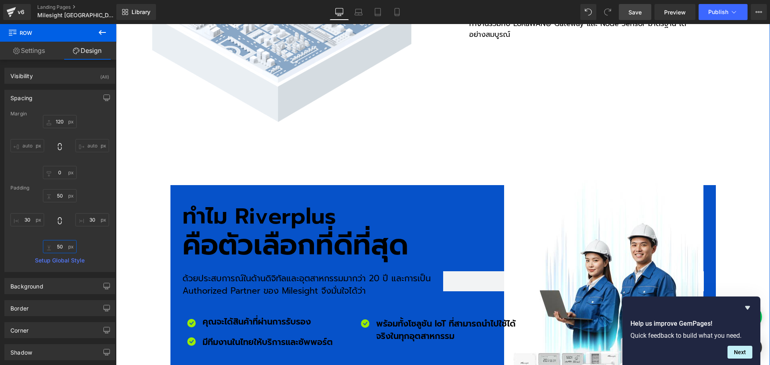
scroll to position [2367, 0]
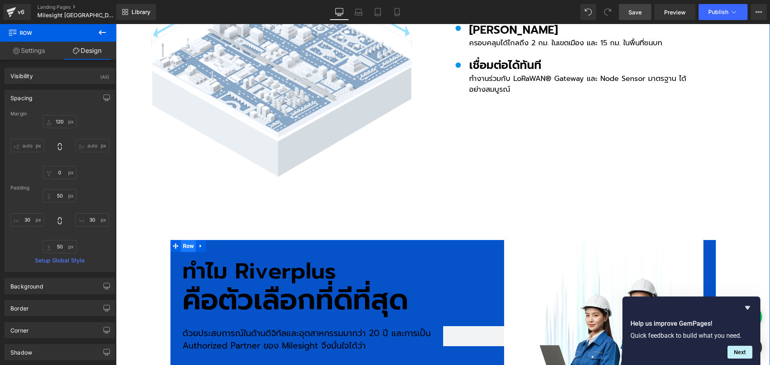
click at [185, 240] on span "Row" at bounding box center [188, 246] width 15 height 12
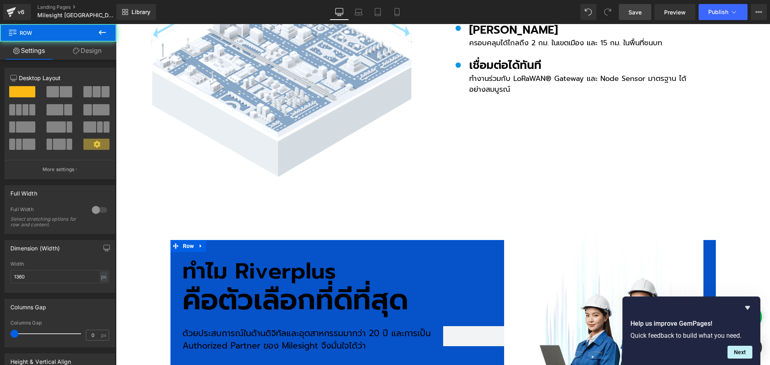
click at [87, 48] on link "Design" at bounding box center [87, 51] width 58 height 18
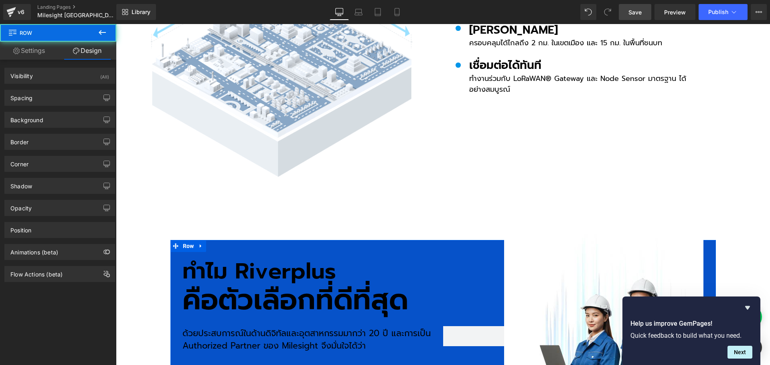
type input "#677279"
type input "100"
type input "0"
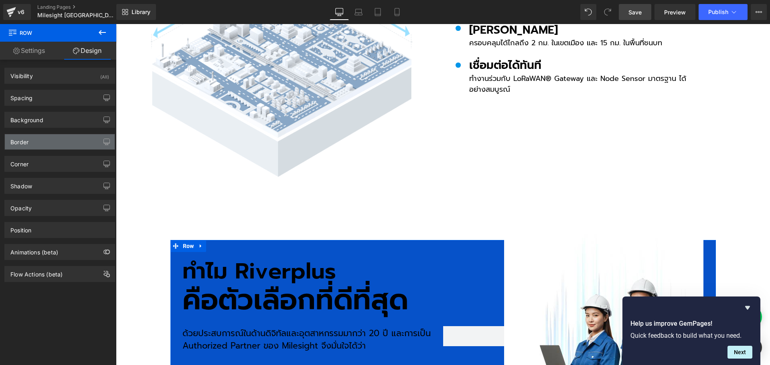
click at [31, 139] on div "Border" at bounding box center [60, 141] width 110 height 15
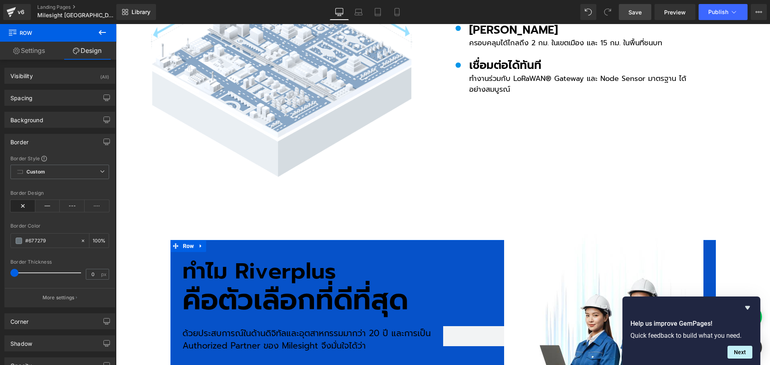
click at [33, 144] on div "Border" at bounding box center [60, 141] width 110 height 15
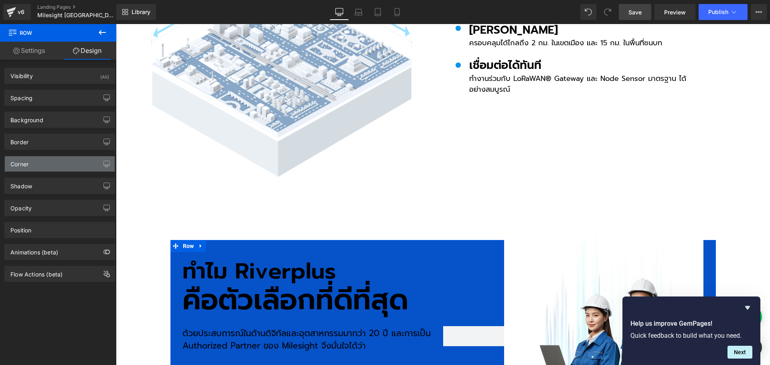
click at [31, 165] on div "Corner" at bounding box center [60, 163] width 110 height 15
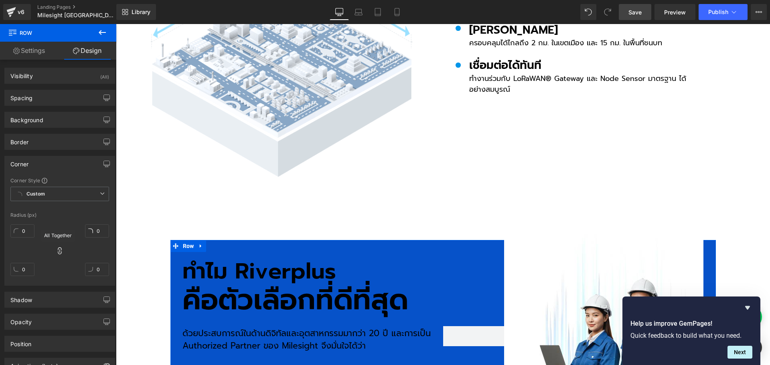
click at [61, 252] on icon at bounding box center [60, 251] width 8 height 8
click at [30, 233] on input "0" at bounding box center [22, 231] width 24 height 13
type input "5"
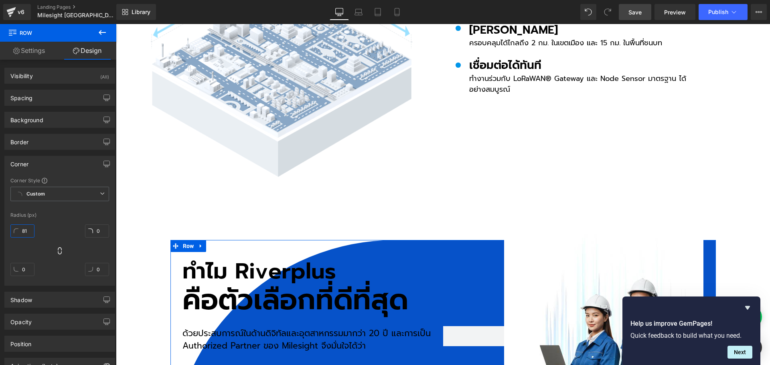
type input "8"
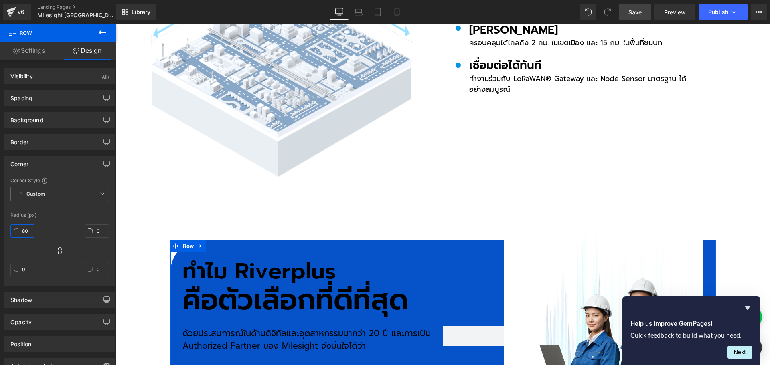
type input "8"
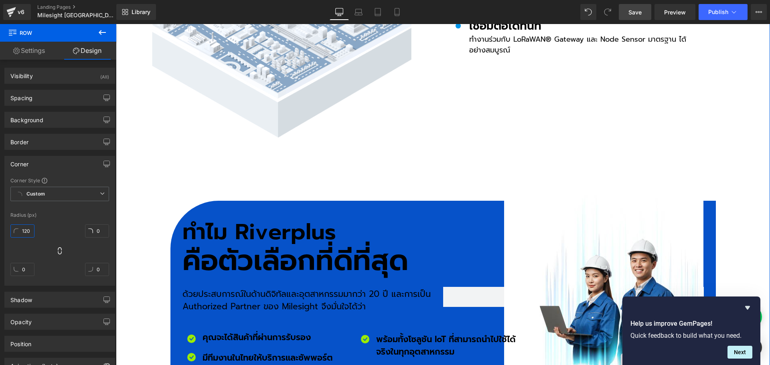
scroll to position [2447, 0]
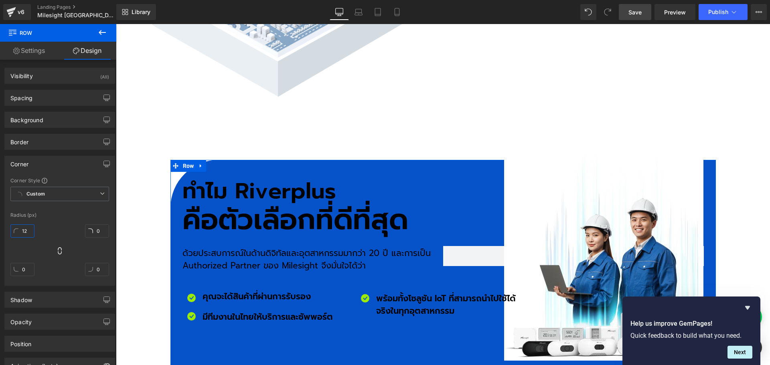
type input "1"
type input "100"
click at [99, 271] on input "0" at bounding box center [97, 269] width 24 height 13
type input "100"
click at [29, 271] on input "0" at bounding box center [22, 269] width 24 height 13
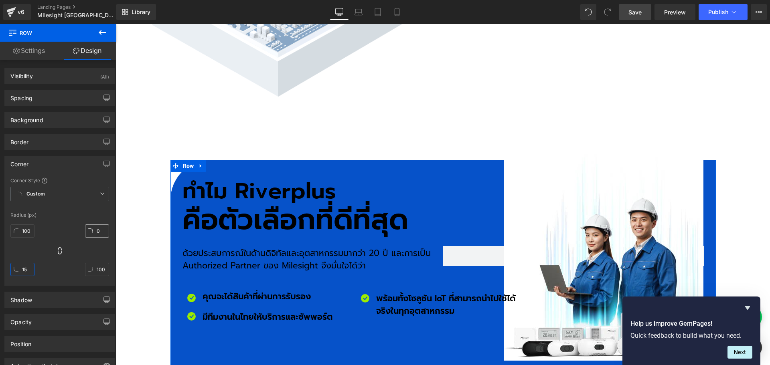
type input "15"
click at [99, 232] on input "0" at bounding box center [97, 231] width 24 height 13
type input "15"
click at [186, 160] on span "Row" at bounding box center [188, 166] width 15 height 12
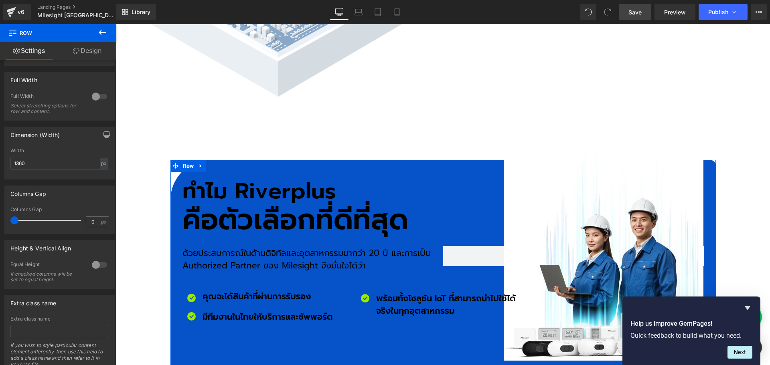
scroll to position [144, 0]
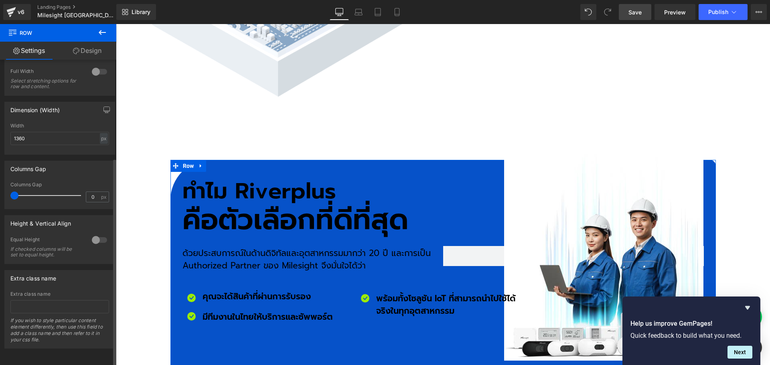
click at [95, 234] on div at bounding box center [99, 240] width 19 height 13
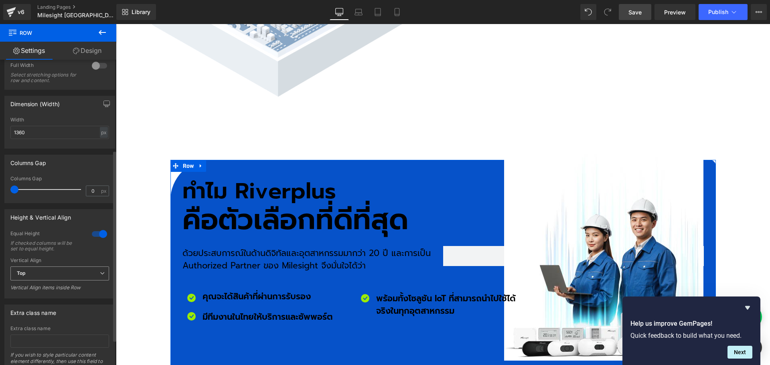
click at [59, 268] on span "Top" at bounding box center [59, 274] width 99 height 14
click at [44, 298] on li "Middle" at bounding box center [57, 300] width 95 height 12
click at [636, 12] on span "Save" at bounding box center [635, 12] width 13 height 8
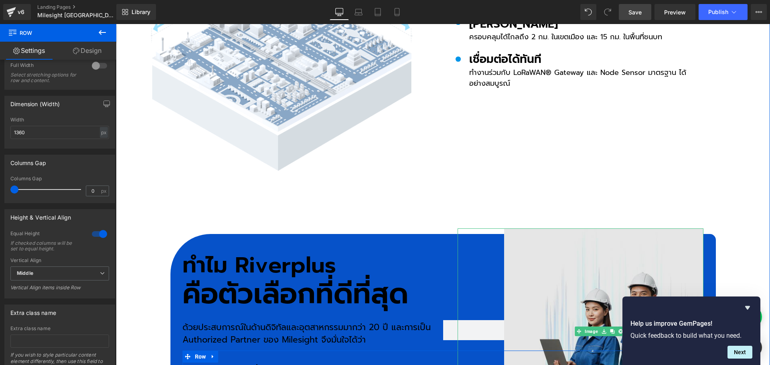
scroll to position [2367, 0]
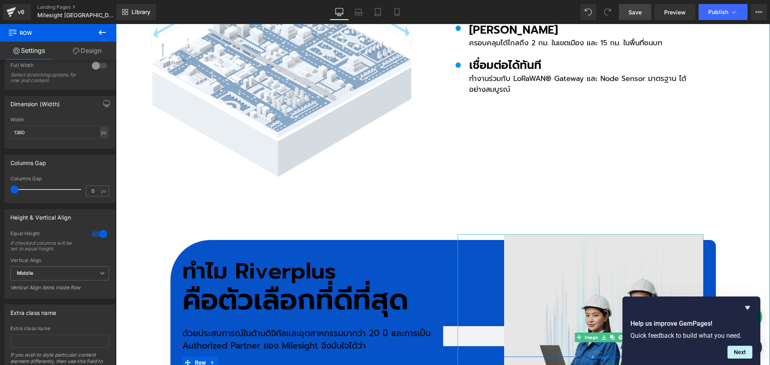
drag, startPoint x: 568, startPoint y: 205, endPoint x: 581, endPoint y: 220, distance: 20.2
click at [568, 235] on img at bounding box center [603, 338] width 199 height 207
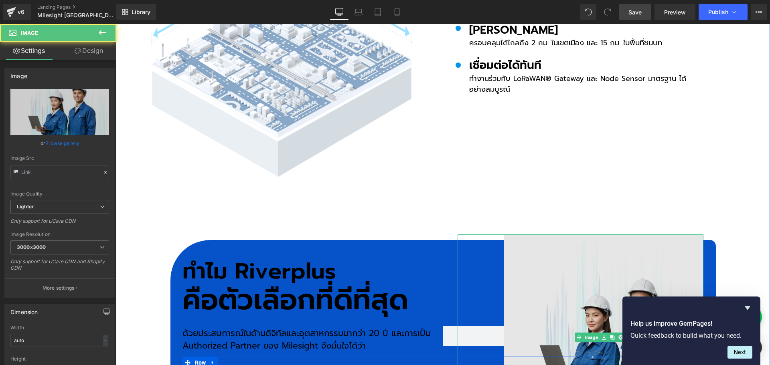
type input "[URL][DOMAIN_NAME]"
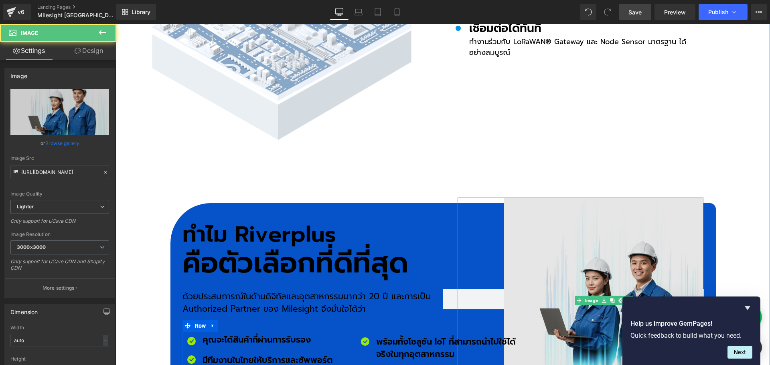
scroll to position [2447, 0]
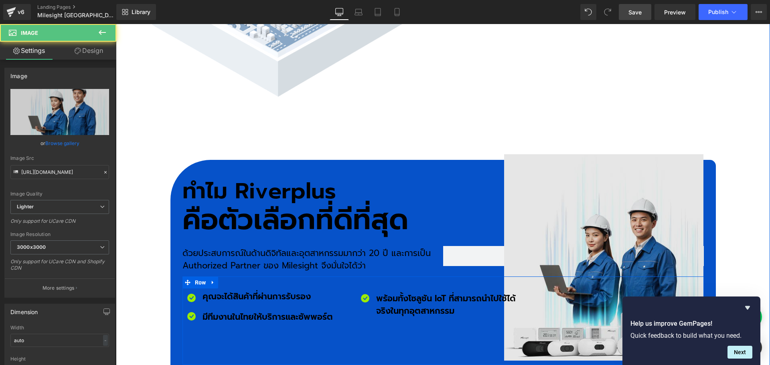
click at [599, 174] on img at bounding box center [603, 257] width 199 height 207
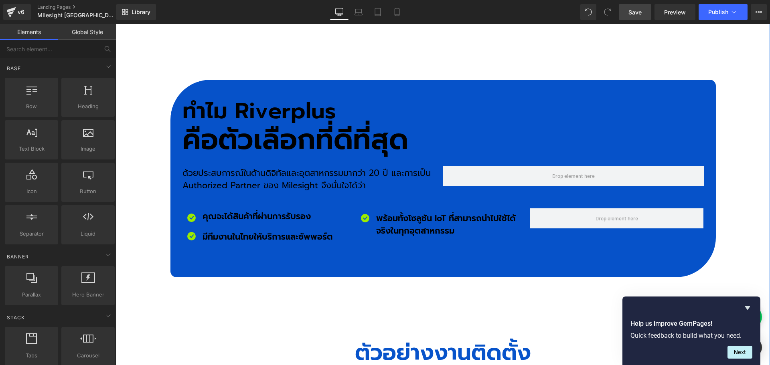
scroll to position [2487, 0]
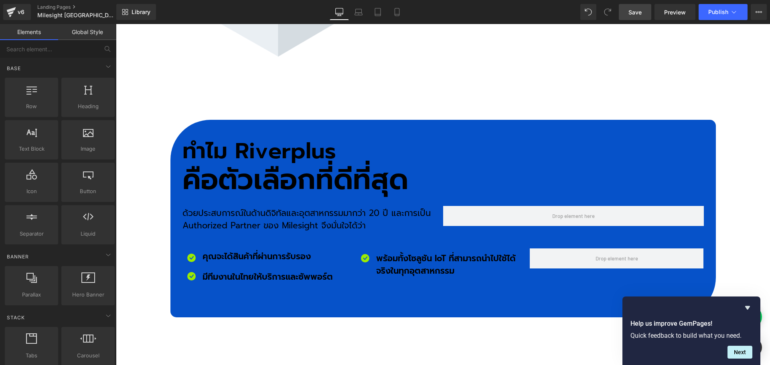
drag, startPoint x: 641, startPoint y: 10, endPoint x: 453, endPoint y: 154, distance: 237.8
click at [641, 10] on span "Save" at bounding box center [635, 12] width 13 height 8
click at [181, 120] on span "Row" at bounding box center [188, 126] width 15 height 12
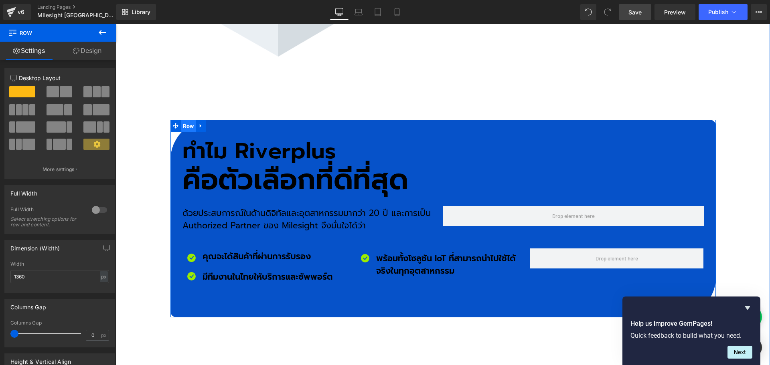
click at [181, 120] on span "Row" at bounding box center [188, 126] width 15 height 12
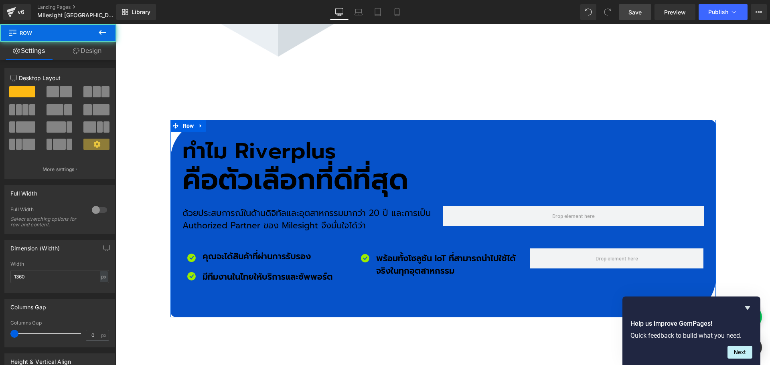
click at [91, 55] on link "Design" at bounding box center [87, 51] width 58 height 18
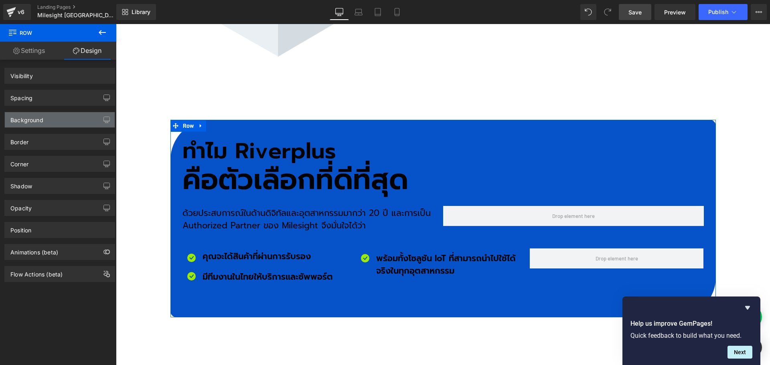
click at [42, 119] on div "Background" at bounding box center [26, 117] width 33 height 11
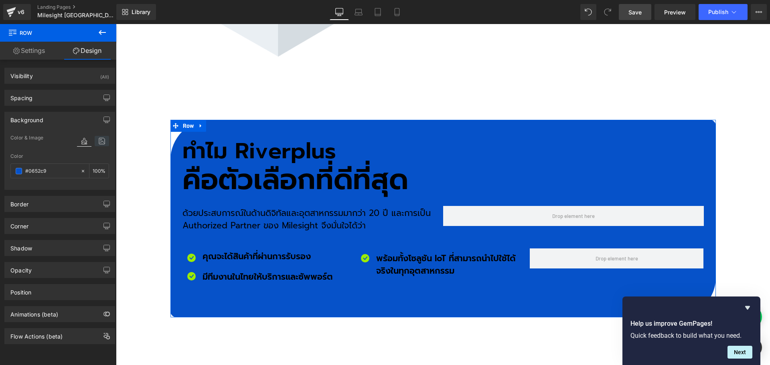
click at [100, 143] on icon at bounding box center [102, 141] width 14 height 10
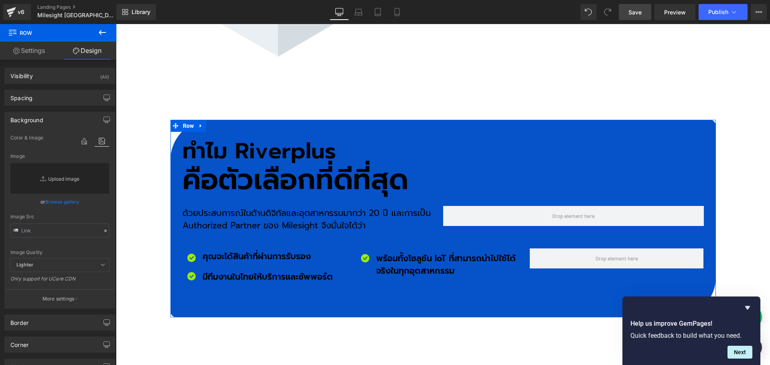
click at [65, 178] on link "Replace Image" at bounding box center [59, 178] width 99 height 30
click at [53, 200] on link "Browse gallery" at bounding box center [62, 202] width 34 height 14
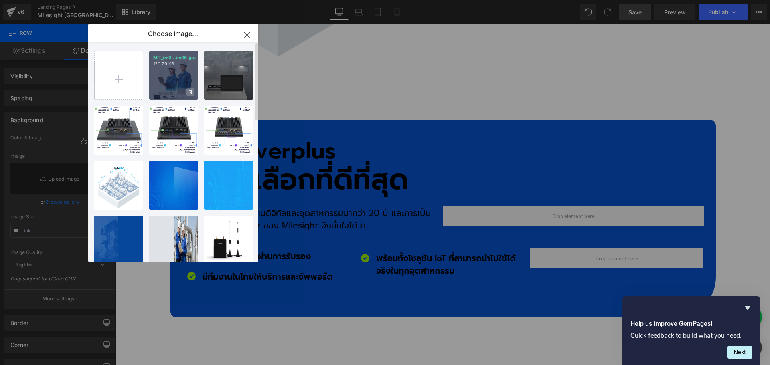
click at [187, 90] on span at bounding box center [191, 92] width 8 height 8
click at [158, 91] on span "Yes" at bounding box center [163, 92] width 20 height 8
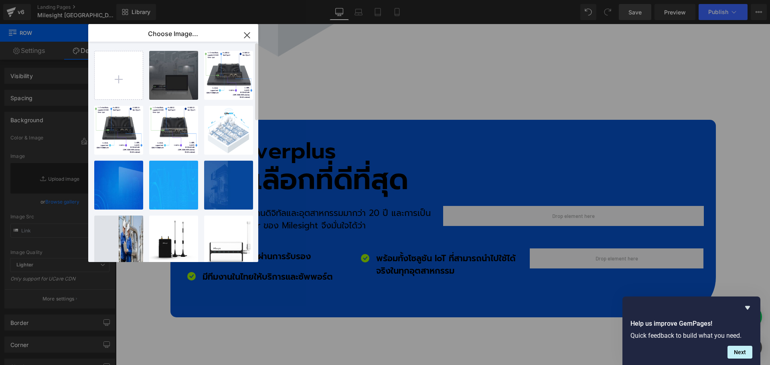
click at [250, 29] on icon "button" at bounding box center [247, 35] width 13 height 13
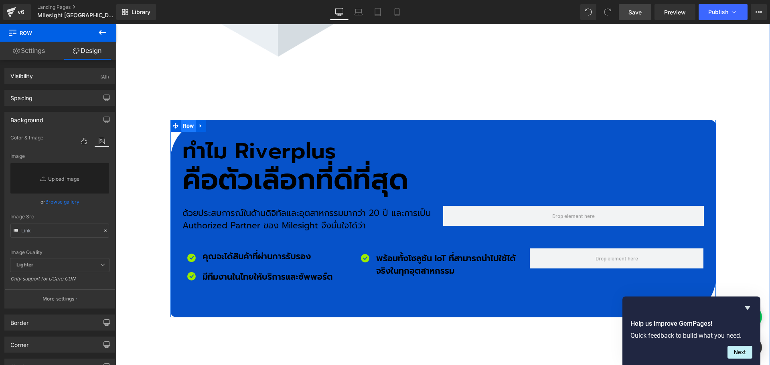
click at [188, 120] on span "Row" at bounding box center [188, 126] width 15 height 12
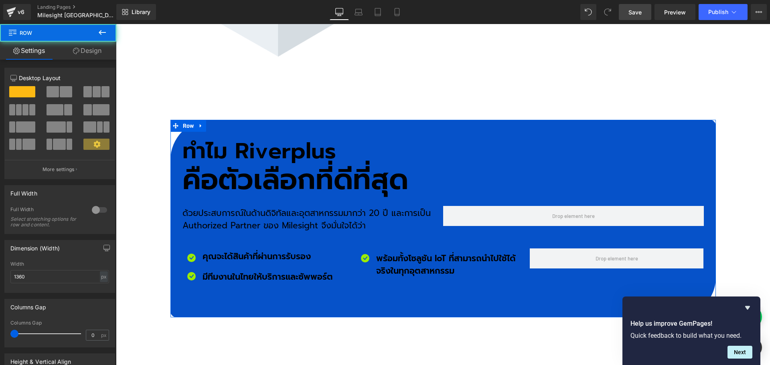
click at [97, 53] on link "Design" at bounding box center [87, 51] width 58 height 18
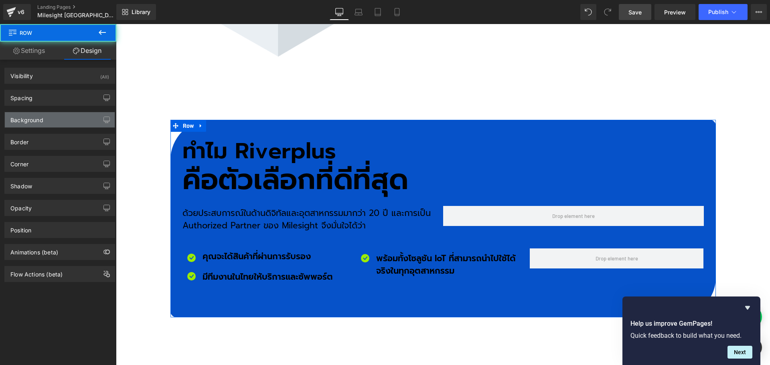
click at [55, 119] on div "Background" at bounding box center [60, 119] width 110 height 15
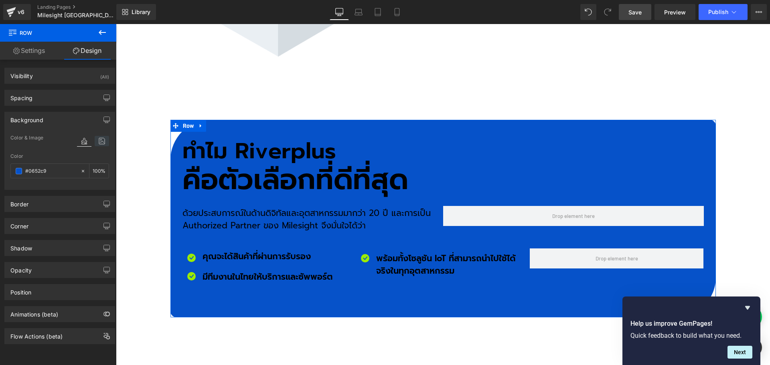
click at [97, 143] on icon at bounding box center [102, 141] width 14 height 10
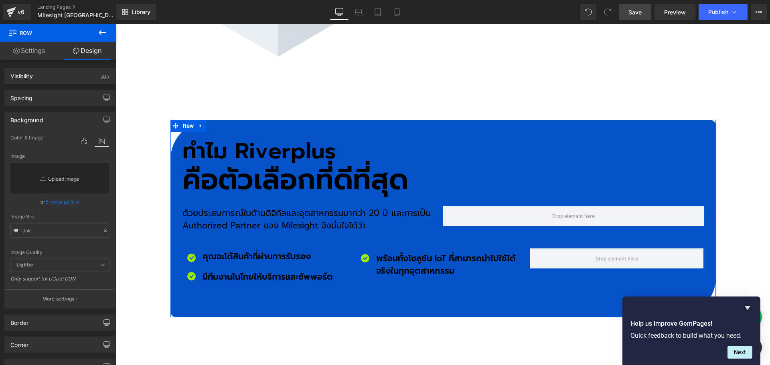
click at [69, 182] on link "Replace Image" at bounding box center [59, 178] width 99 height 30
type input "C:\fakepath\MIT_im006.jpg"
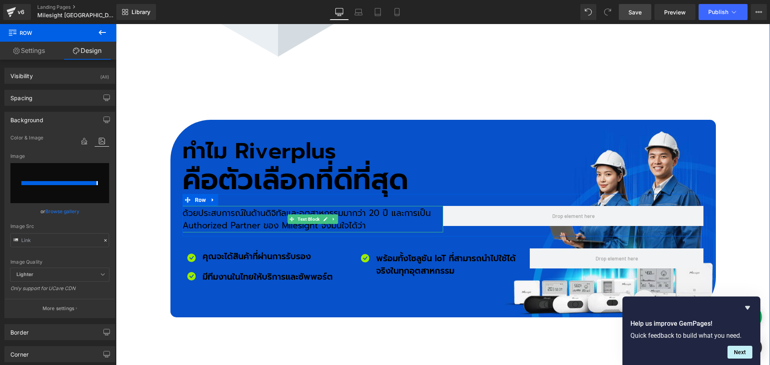
type input "[URL][DOMAIN_NAME]"
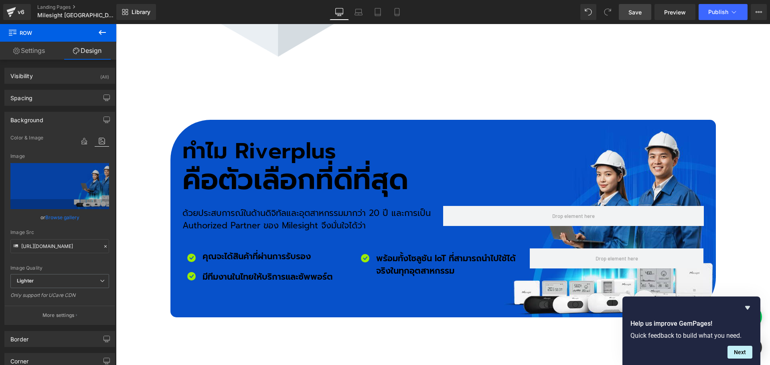
drag, startPoint x: 637, startPoint y: 12, endPoint x: 492, endPoint y: 168, distance: 212.3
click at [637, 12] on span "Save" at bounding box center [635, 12] width 13 height 8
click at [183, 120] on span "Row" at bounding box center [188, 126] width 15 height 12
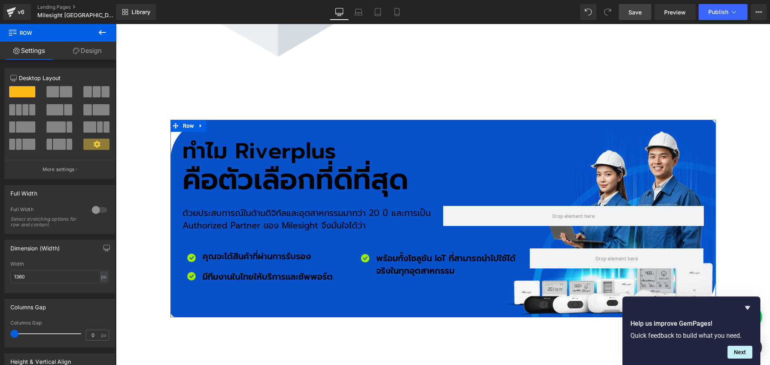
click at [85, 54] on link "Design" at bounding box center [87, 51] width 58 height 18
click at [0, 0] on div "Background" at bounding box center [0, 0] width 0 height 0
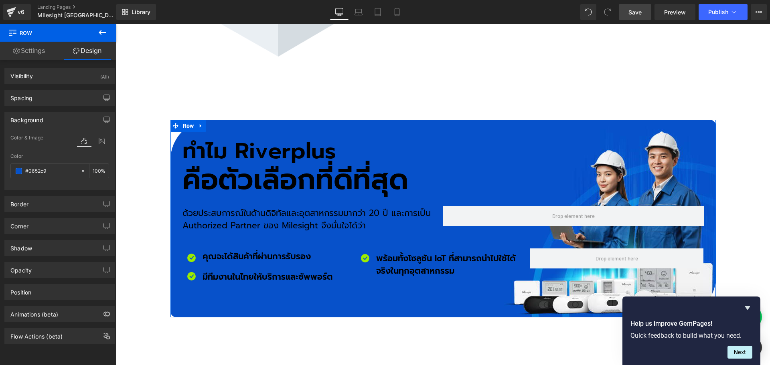
type input "[URL][DOMAIN_NAME]"
click at [96, 140] on icon at bounding box center [102, 141] width 14 height 10
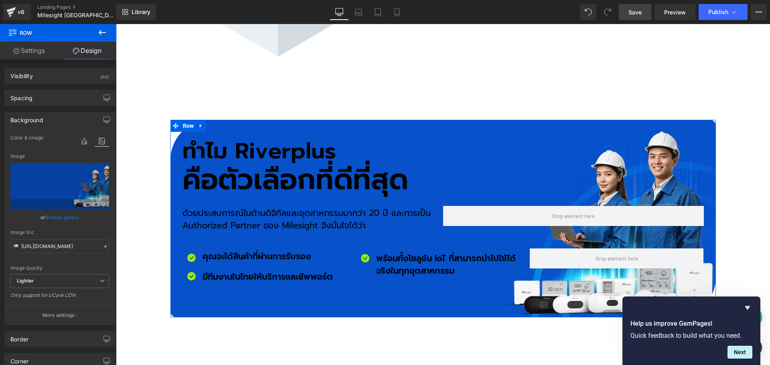
click at [69, 216] on link "Browse gallery" at bounding box center [62, 218] width 34 height 14
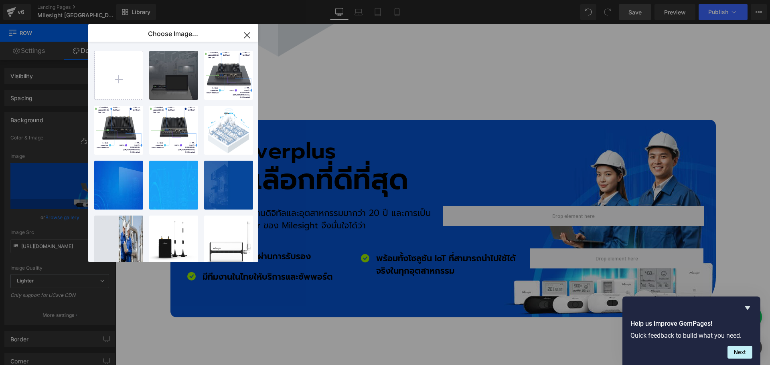
click at [244, 34] on icon "button" at bounding box center [247, 35] width 13 height 13
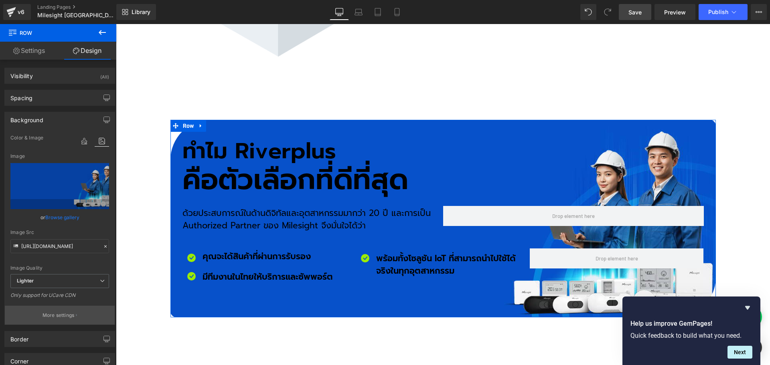
click at [72, 315] on p "More settings" at bounding box center [59, 315] width 32 height 7
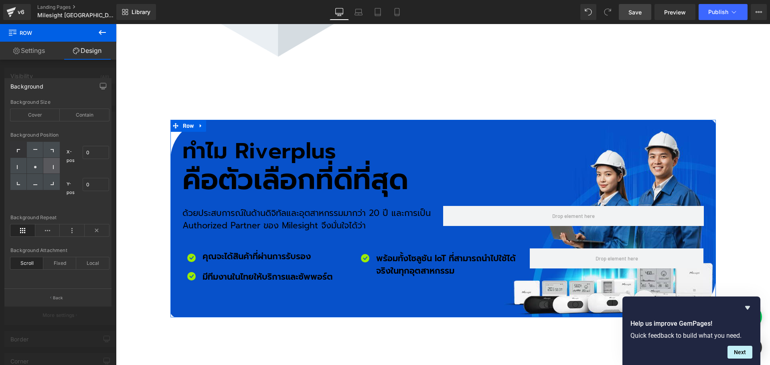
click at [57, 171] on div at bounding box center [51, 166] width 16 height 16
type input "100"
type input "50"
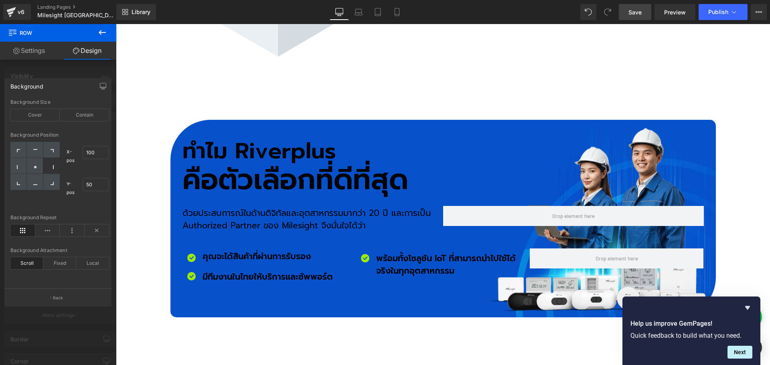
click at [633, 10] on span "Save" at bounding box center [635, 12] width 13 height 8
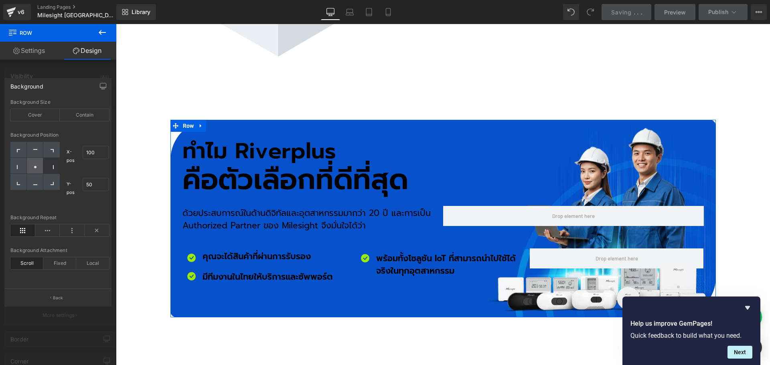
click at [32, 167] on div at bounding box center [35, 166] width 16 height 16
type input "50"
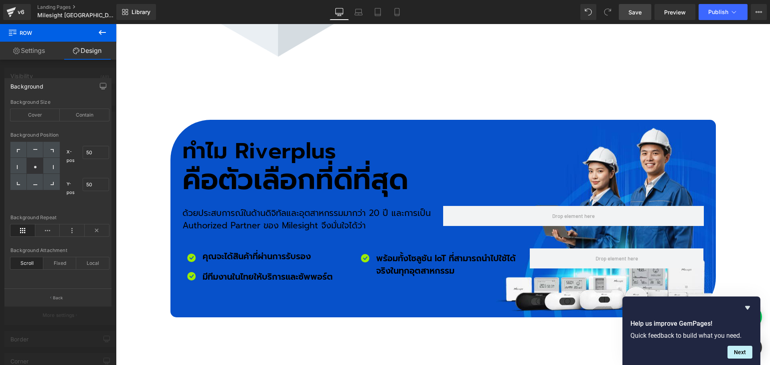
click at [645, 10] on link "Save" at bounding box center [635, 12] width 32 height 16
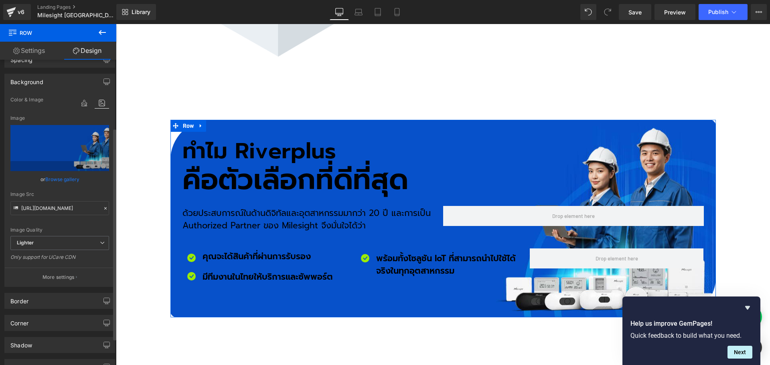
scroll to position [120, 0]
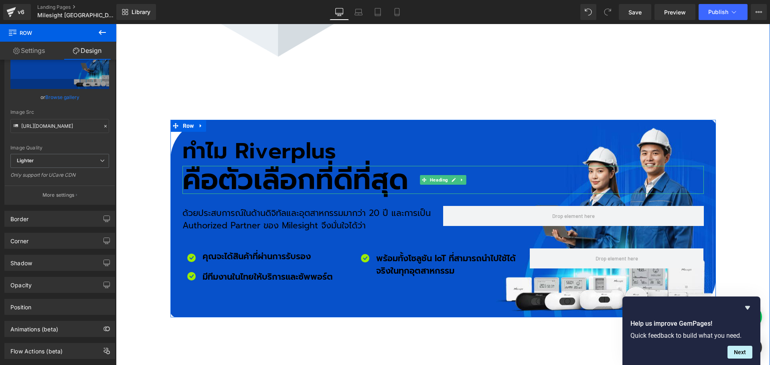
click at [199, 140] on h2 "ทำไม Riverplus" at bounding box center [444, 151] width 522 height 22
click at [201, 140] on h2 "ทำไม Riverplus" at bounding box center [444, 151] width 522 height 22
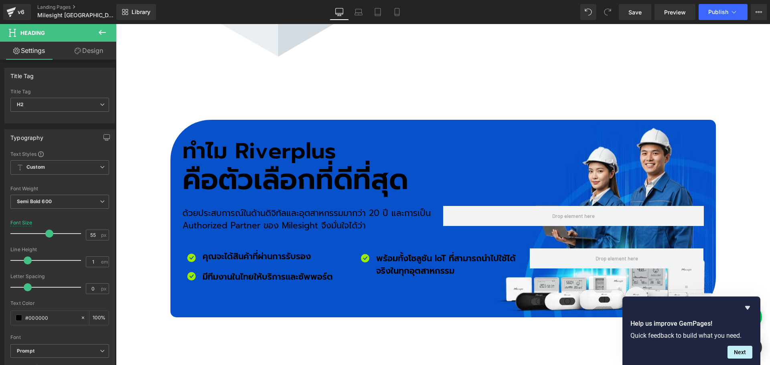
drag, startPoint x: 53, startPoint y: 317, endPoint x: -2, endPoint y: 319, distance: 55.4
click at [0, 319] on html "Row You are previewing how the will restyle your page. You can not edit Element…" at bounding box center [385, 182] width 770 height 365
type input "ff"
type input "0"
type input "ffff"
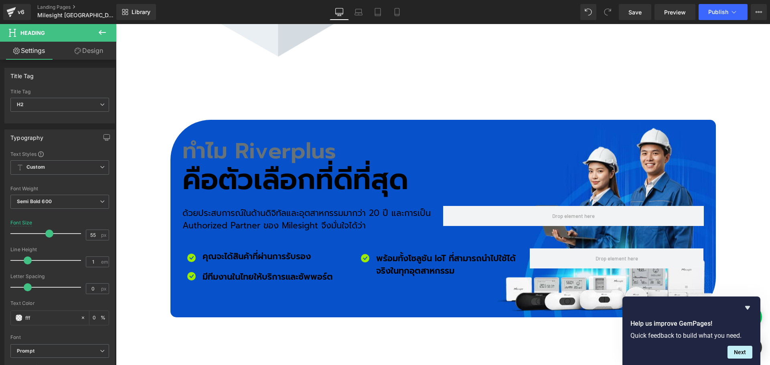
type input "100"
type input "ffffff"
type input "100"
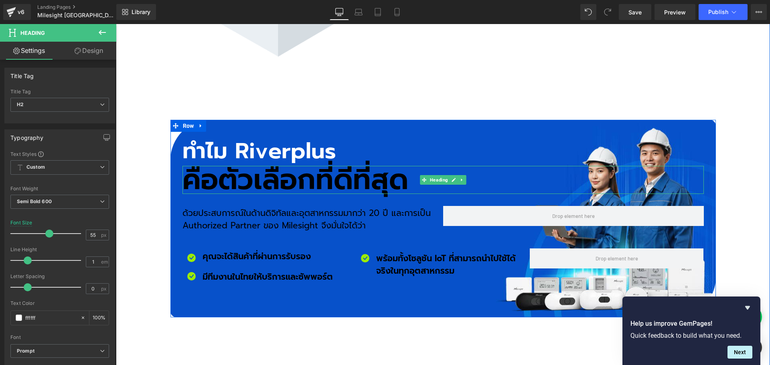
click at [219, 166] on h2 "คือตัวเลือกที่ดีที่สุด" at bounding box center [444, 180] width 522 height 28
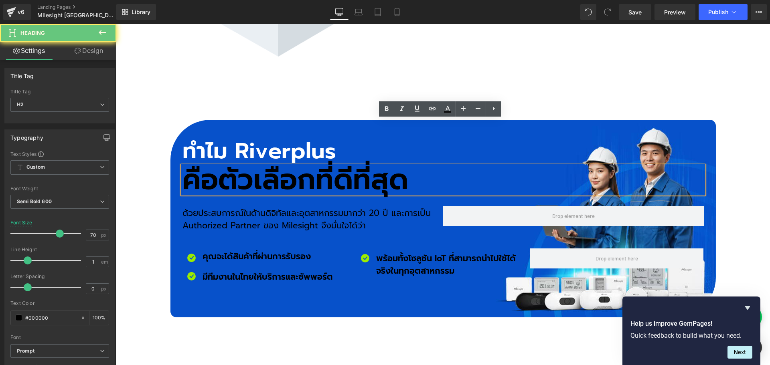
click at [199, 166] on h2 "คือตัวเลือกที่ดีที่สุด" at bounding box center [444, 180] width 522 height 28
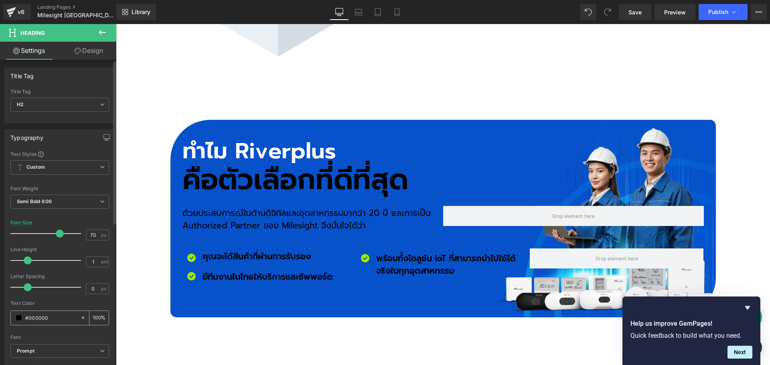
drag, startPoint x: 63, startPoint y: 316, endPoint x: 14, endPoint y: 316, distance: 48.9
click at [14, 316] on div "#000000" at bounding box center [45, 318] width 69 height 14
type input "ff"
type input "0"
type input "fff"
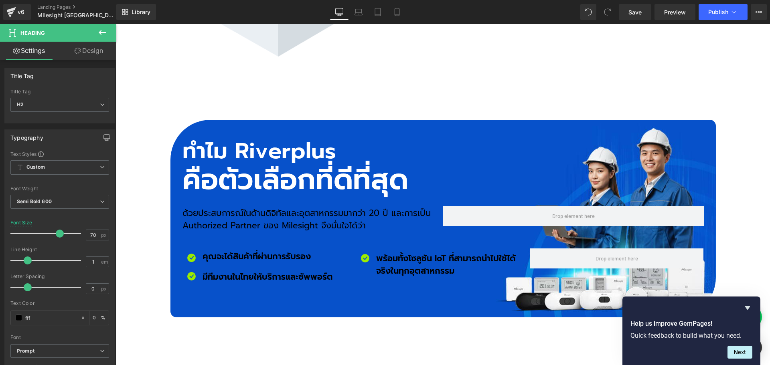
type input "100"
type input "ffffff"
type input "100"
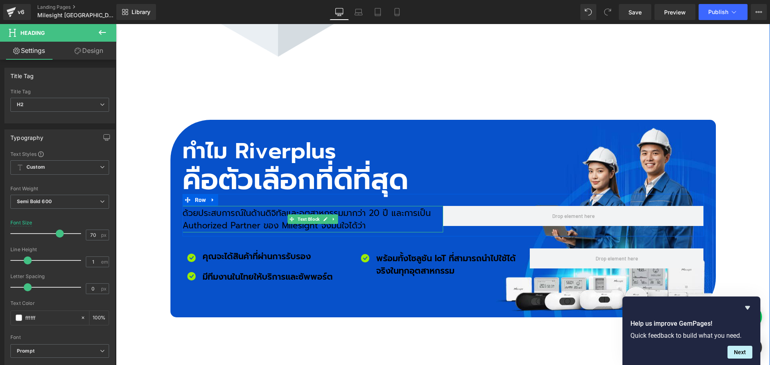
click at [205, 206] on div "ด้วยประสบการณ์ในด้านดิจิทัลและอุตสาหกรรมมากว่า 20 ปี และการเป็น Authorized Part…" at bounding box center [313, 219] width 261 height 26
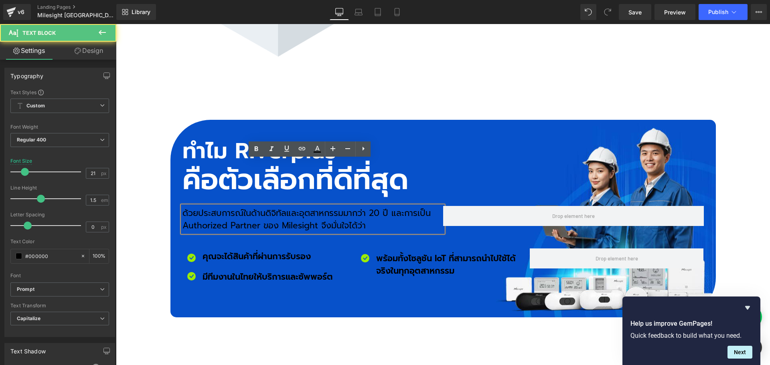
click at [213, 206] on div "ด้วยประสบการณ์ในด้านดิจิทัลและอุตสาหกรรมมากว่า 20 ปี และการเป็น Authorized Part…" at bounding box center [313, 219] width 261 height 26
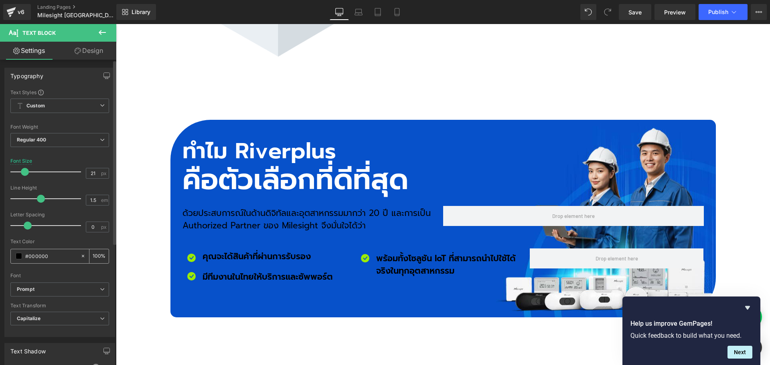
drag, startPoint x: 57, startPoint y: 256, endPoint x: 18, endPoint y: 256, distance: 39.3
click at [18, 256] on div "#000000" at bounding box center [45, 257] width 69 height 14
type input "ff"
type input "0"
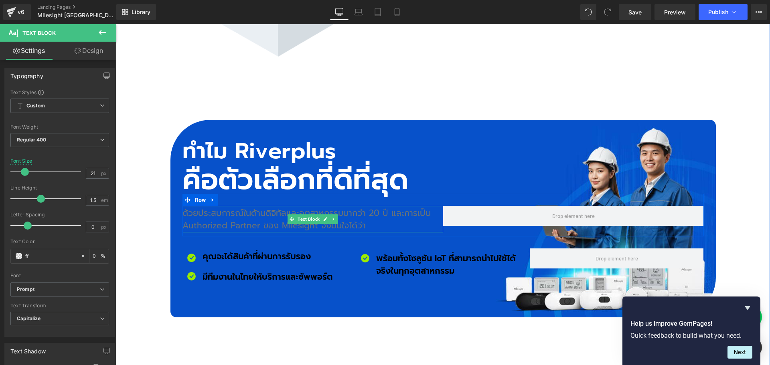
type input "fff"
type input "100"
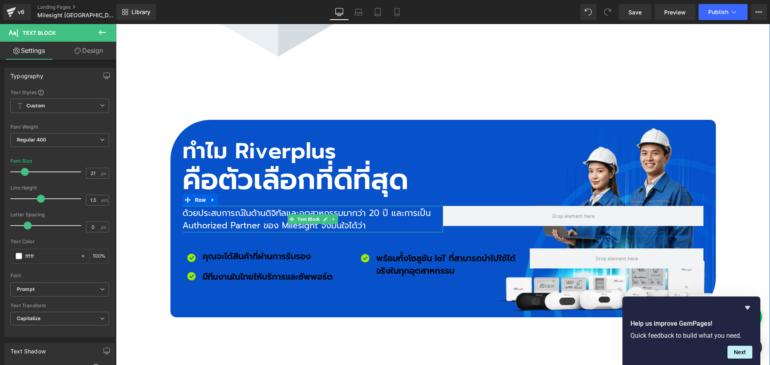
type input "ffffff"
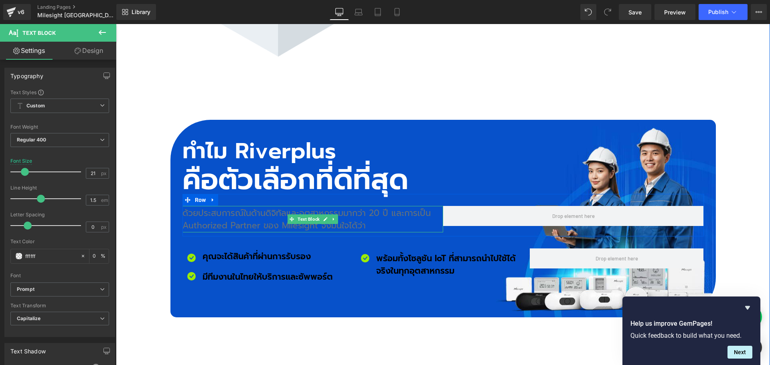
type input "100"
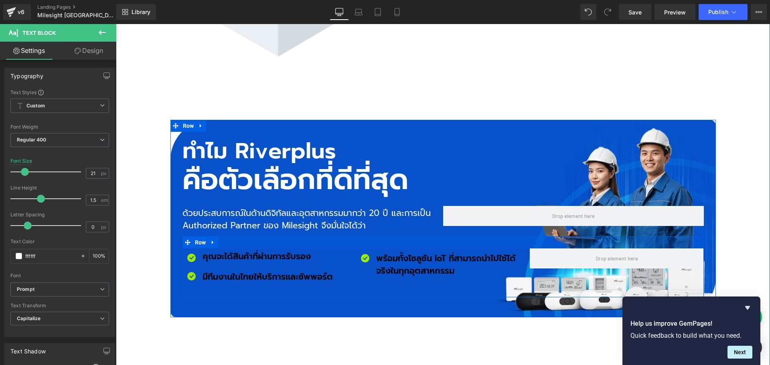
click at [116, 24] on div at bounding box center [116, 24] width 0 height 0
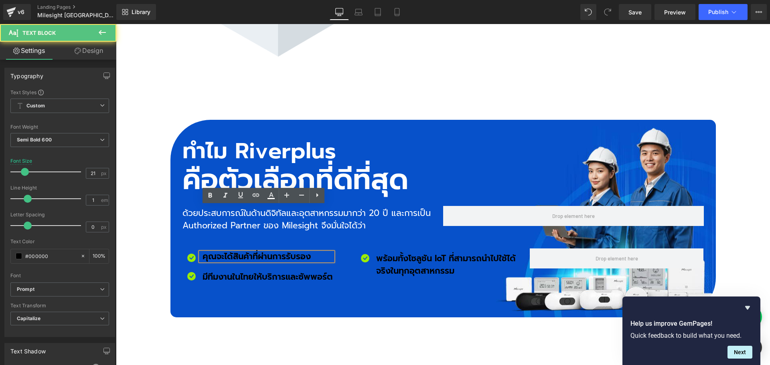
click at [208, 253] on p "คุณจะได้สินค้าที่ผ่านการรับรอง" at bounding box center [268, 257] width 130 height 8
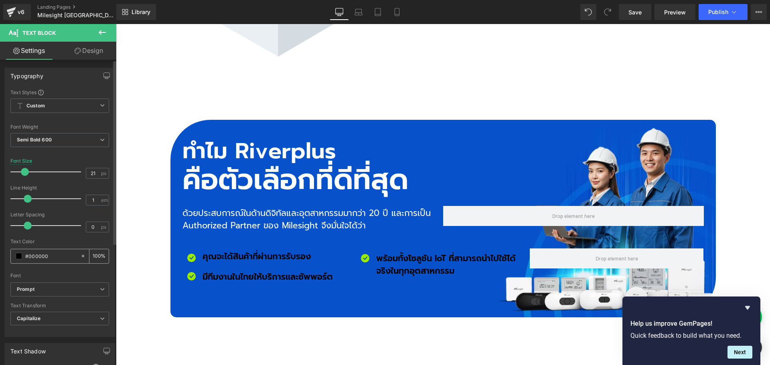
drag, startPoint x: 58, startPoint y: 257, endPoint x: 17, endPoint y: 254, distance: 40.6
click at [17, 254] on div "#000000" at bounding box center [45, 257] width 69 height 14
type input "ff"
type input "0"
type input "fff"
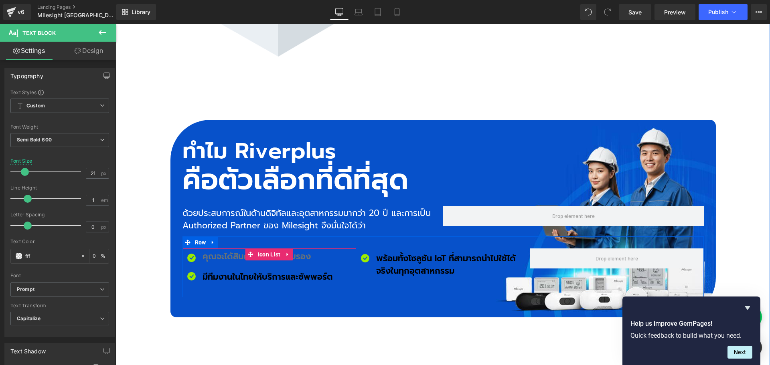
type input "100"
type input "ffffff"
type input "100"
click at [218, 271] on p "มีทีมงานในไทยให้บริการและซัพพอร์ต" at bounding box center [268, 277] width 130 height 13
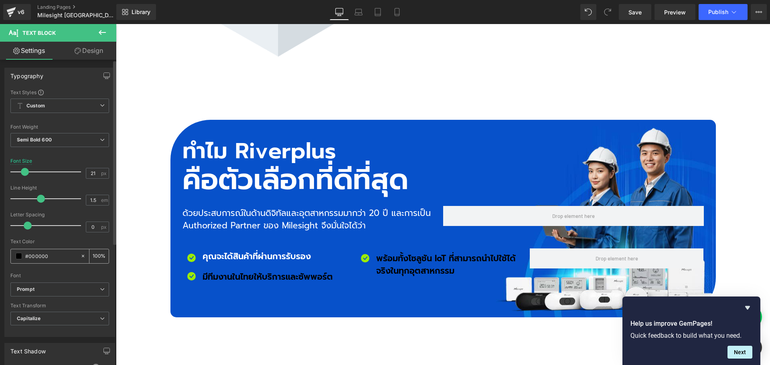
drag, startPoint x: 56, startPoint y: 257, endPoint x: 12, endPoint y: 258, distance: 43.7
click at [12, 258] on div "#000000" at bounding box center [45, 257] width 69 height 14
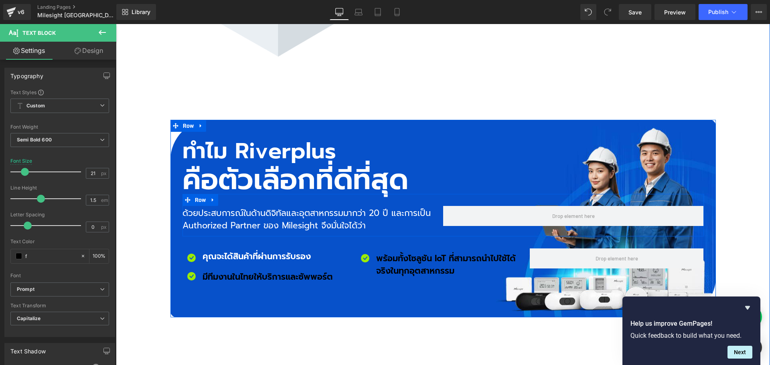
type input "ff"
type input "0"
type input "ffff"
type input "100"
type input "fffff"
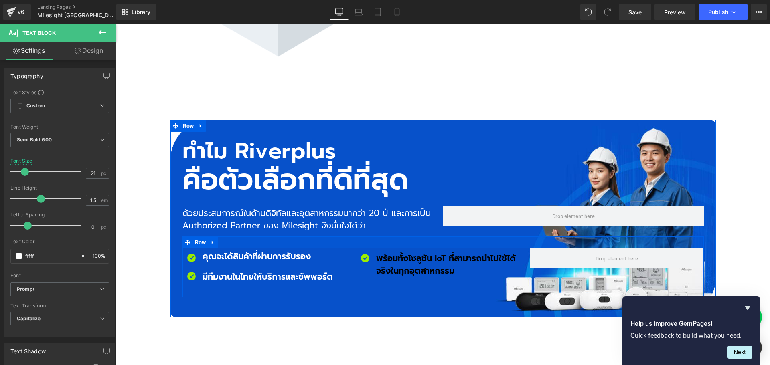
type input "0"
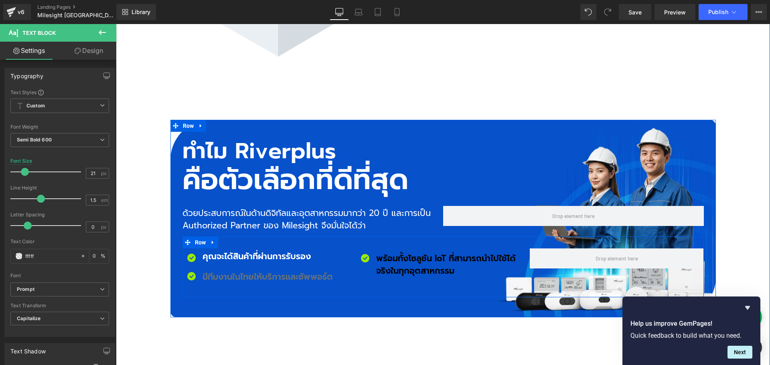
click at [392, 253] on p "พร้อมทั้งโซลูชัน IoT ที่สามารถนำไปใช้ได้จริงในทุกอุตสาหกรรม" at bounding box center [453, 265] width 154 height 25
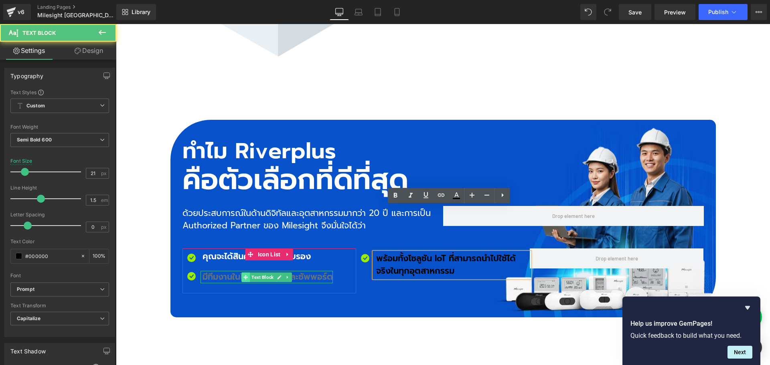
click at [244, 275] on icon at bounding box center [246, 277] width 4 height 5
click at [216, 271] on p "มีทีมงานในไทยให้บริการและซัพพอร์ต" at bounding box center [268, 277] width 130 height 13
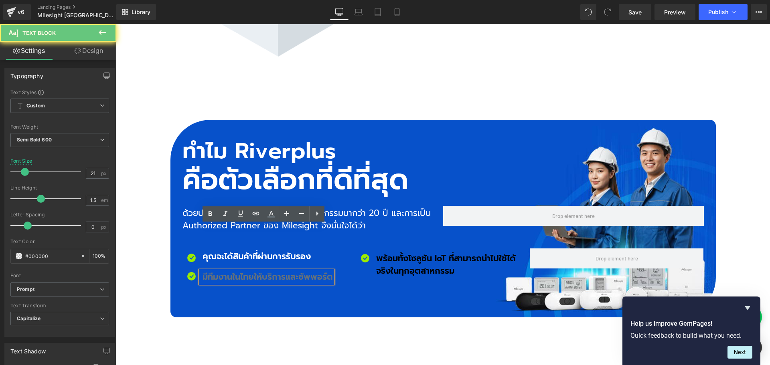
click at [205, 271] on p "มีทีมงานในไทยให้บริการและซัพพอร์ต" at bounding box center [268, 277] width 130 height 13
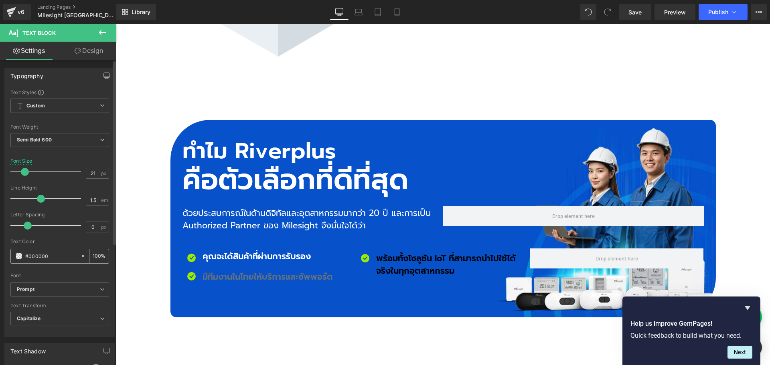
drag, startPoint x: 55, startPoint y: 258, endPoint x: 40, endPoint y: 256, distance: 14.6
click at [13, 255] on div "#000000" at bounding box center [45, 257] width 69 height 14
type input "ff"
type input "0"
type input "fff"
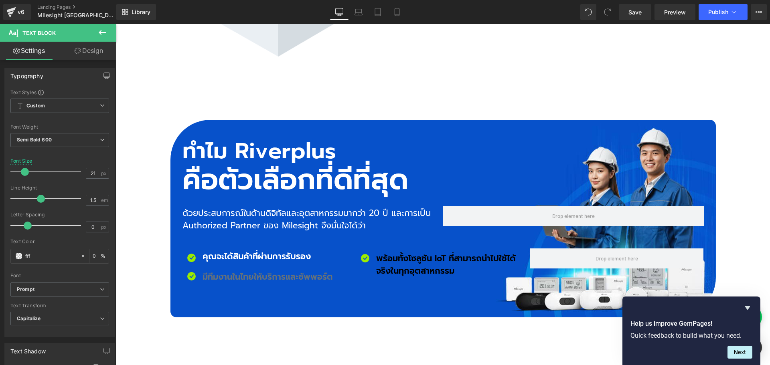
type input "100"
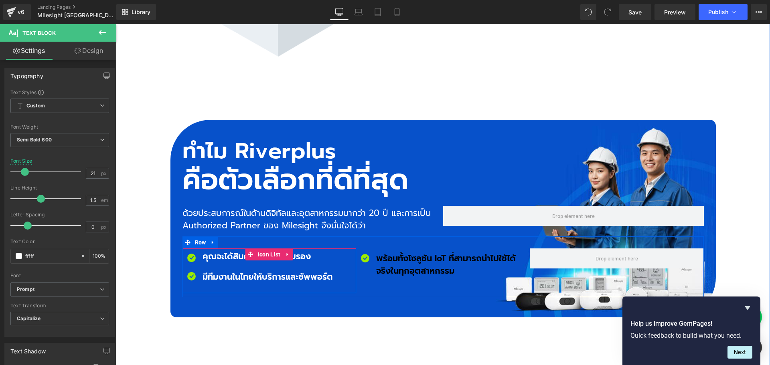
type input "ffffff"
type input "100"
click at [384, 253] on p "พร้อมทั้งโซลูชัน IoT ที่สามารถนำไปใช้ได้จริงในทุกอุตสาหกรรม" at bounding box center [453, 265] width 154 height 25
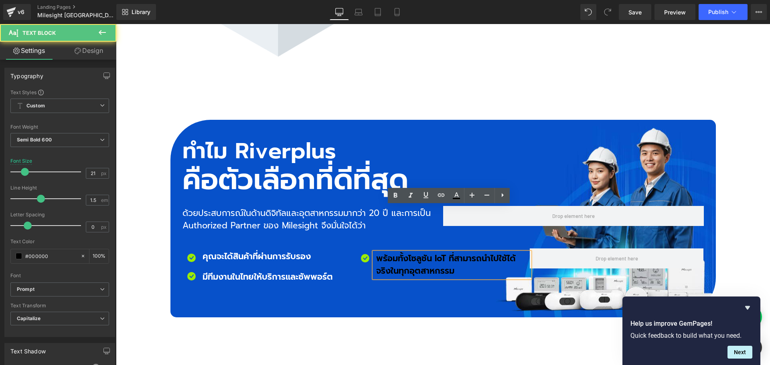
click at [384, 253] on p "พร้อมทั้งโซลูชัน IoT ที่สามารถนำไปใช้ได้จริงในทุกอุตสาหกรรม" at bounding box center [453, 265] width 154 height 25
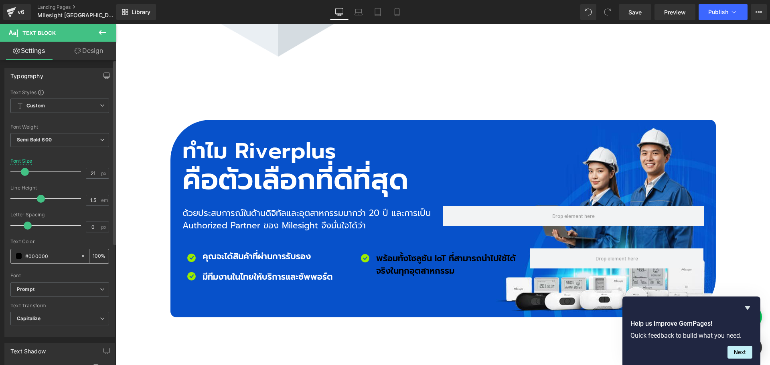
drag, startPoint x: 53, startPoint y: 256, endPoint x: 10, endPoint y: 259, distance: 43.0
click at [10, 259] on div "#000000 100 %" at bounding box center [59, 256] width 99 height 15
type input "f"
type input "0"
type input "fff"
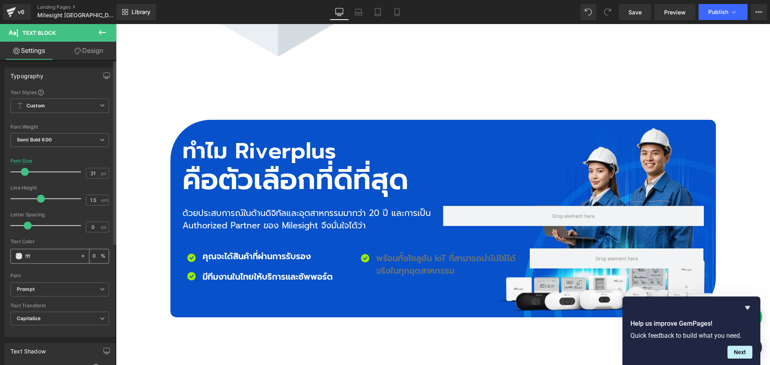
type input "100"
type input "ffffff"
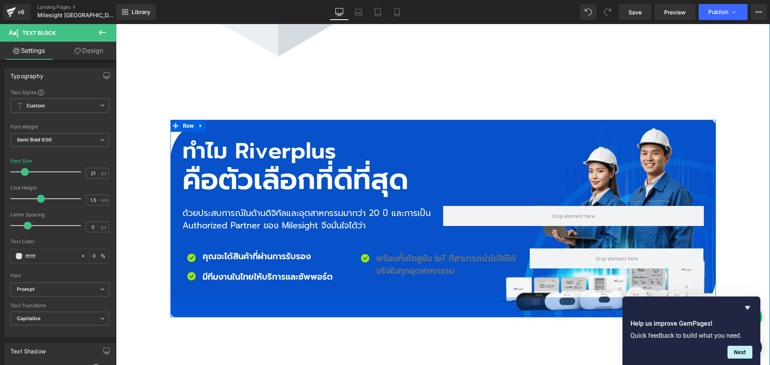
type input "100"
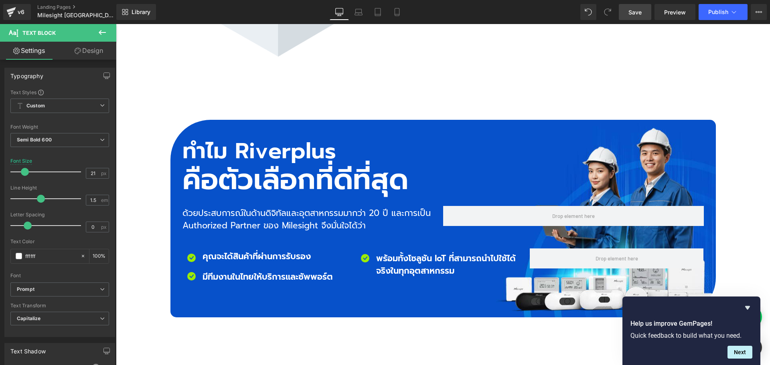
type input "#ffffff"
click at [635, 11] on span "Save" at bounding box center [635, 12] width 13 height 8
click at [181, 120] on span "Row" at bounding box center [188, 126] width 15 height 12
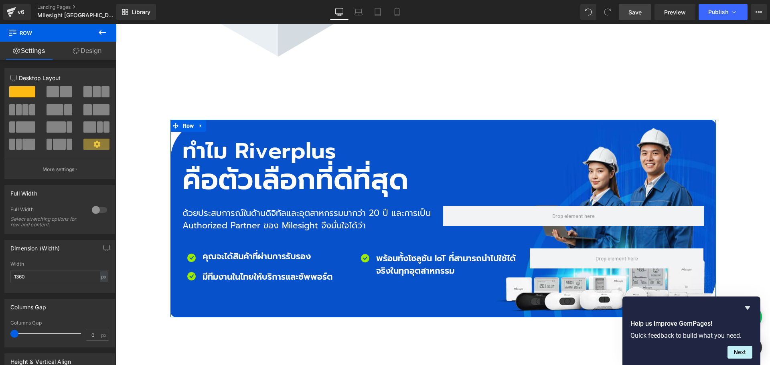
click at [90, 53] on link "Design" at bounding box center [87, 51] width 58 height 18
click at [0, 0] on div "Spacing" at bounding box center [0, 0] width 0 height 0
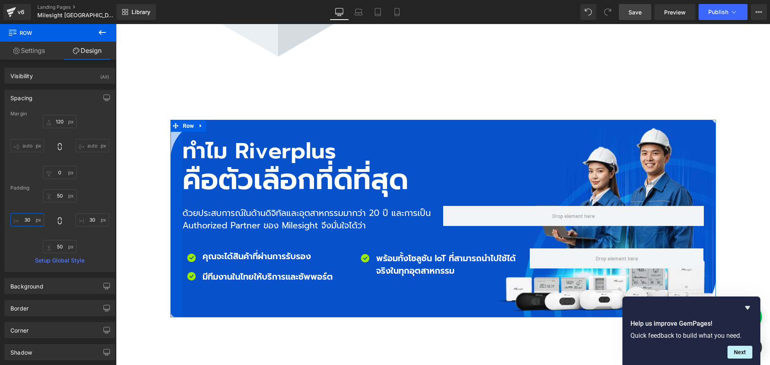
click at [34, 219] on input "30" at bounding box center [27, 219] width 34 height 13
type input "3"
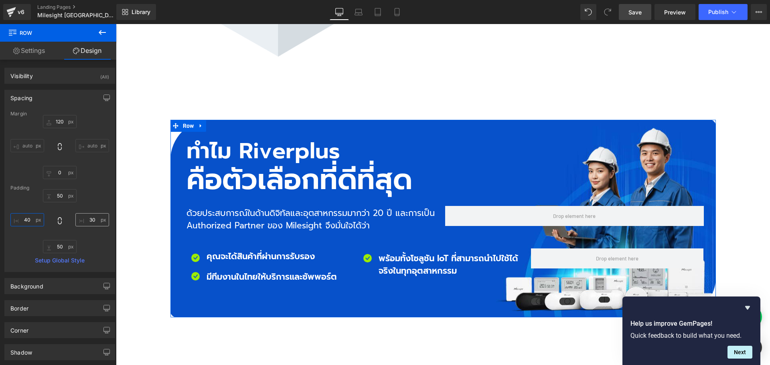
type input "40"
click at [96, 220] on input "30" at bounding box center [92, 219] width 34 height 13
type input "40"
click at [634, 12] on span "Save" at bounding box center [635, 12] width 13 height 8
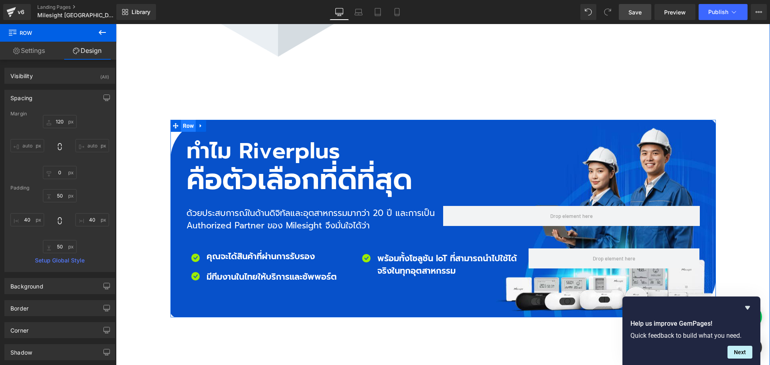
click at [187, 120] on span "Row" at bounding box center [188, 126] width 15 height 12
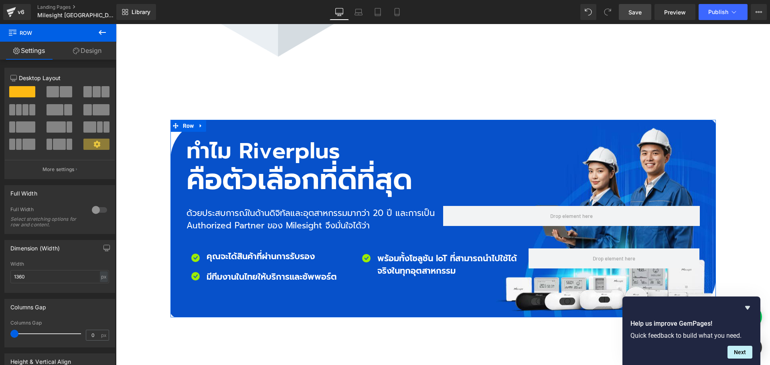
click at [89, 56] on link "Design" at bounding box center [87, 51] width 58 height 18
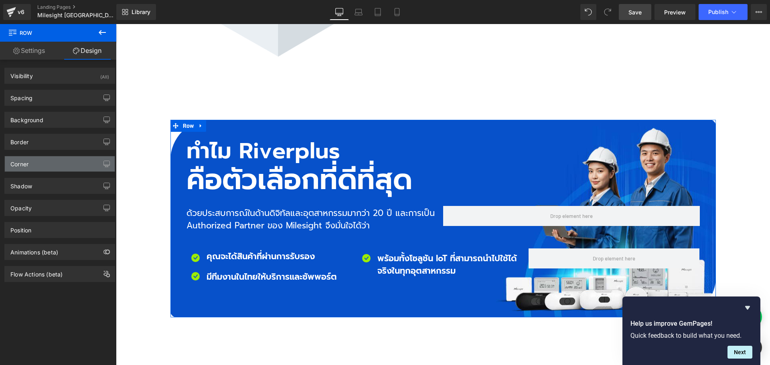
type input "100"
type input "15"
type input "100"
click at [17, 168] on div "Corner" at bounding box center [60, 163] width 110 height 15
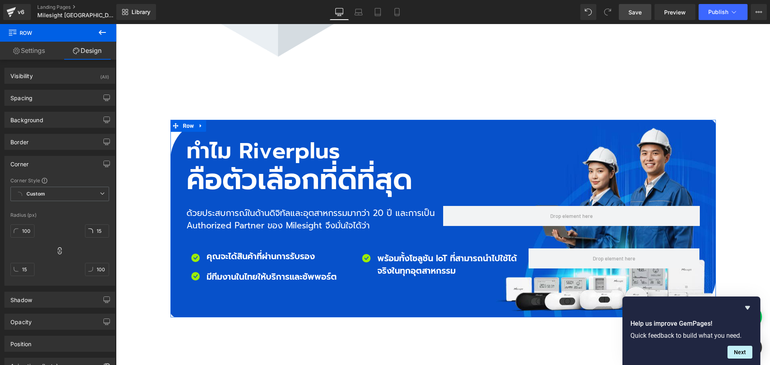
click at [39, 154] on div "Corner Corner Style Custom Custom Setup Global Style Custom Setup Global Style …" at bounding box center [60, 218] width 120 height 136
click at [44, 120] on div "Background" at bounding box center [60, 119] width 110 height 15
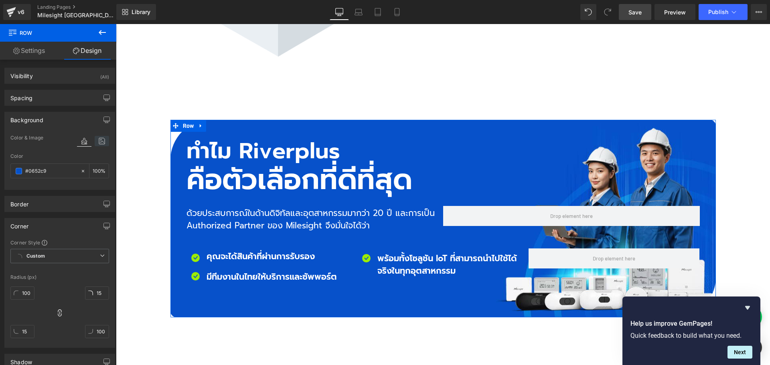
click at [97, 140] on icon at bounding box center [102, 141] width 14 height 10
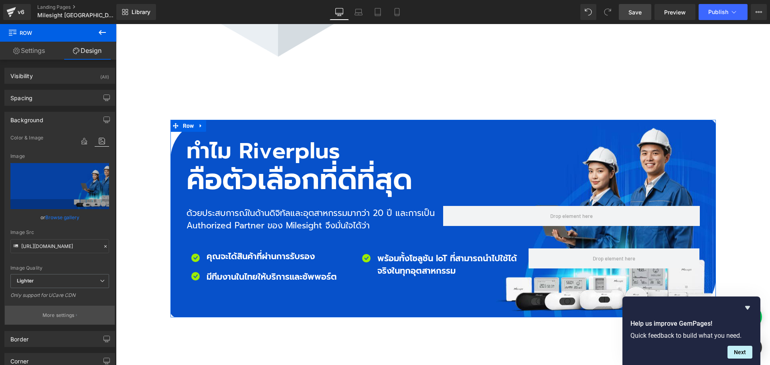
click at [60, 313] on p "More settings" at bounding box center [59, 315] width 32 height 7
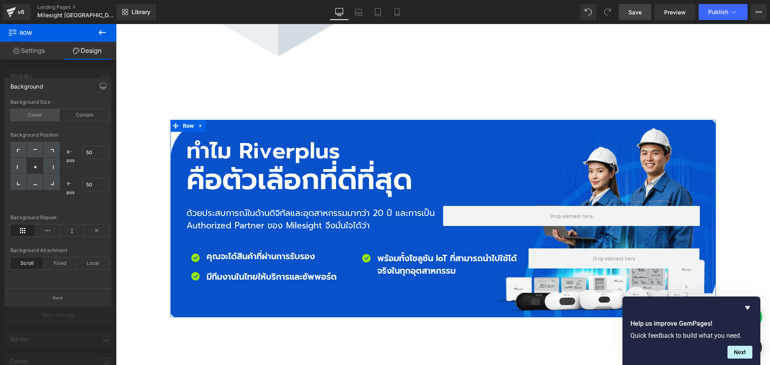
click at [39, 114] on div "Cover" at bounding box center [34, 115] width 49 height 12
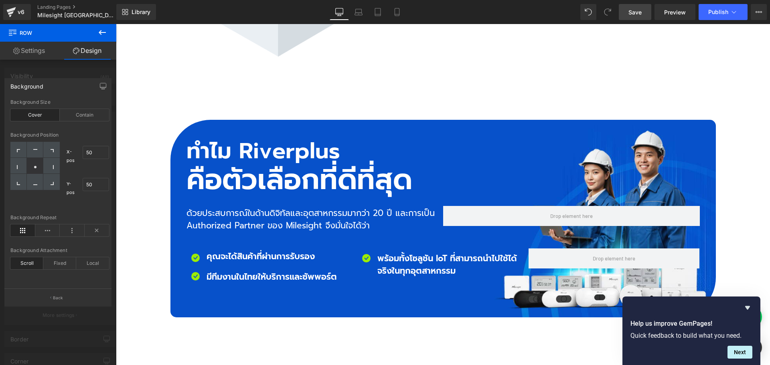
drag, startPoint x: 633, startPoint y: 10, endPoint x: 382, endPoint y: 219, distance: 326.8
click at [633, 10] on span "Save" at bounding box center [635, 12] width 13 height 8
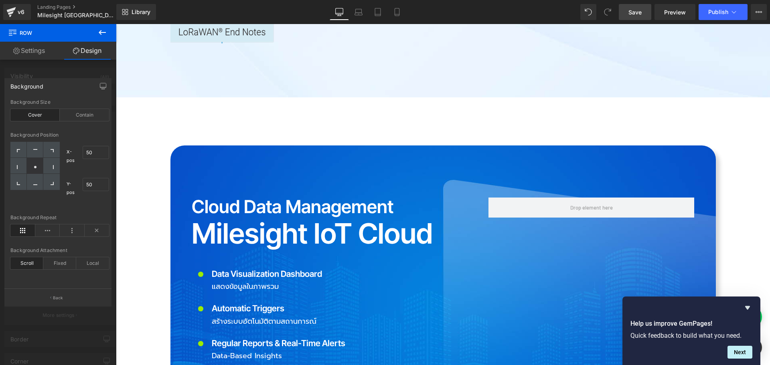
scroll to position [1725, 0]
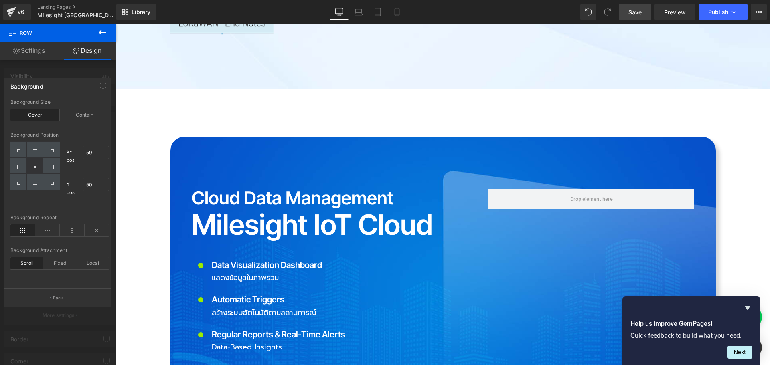
click at [107, 29] on icon at bounding box center [102, 33] width 10 height 10
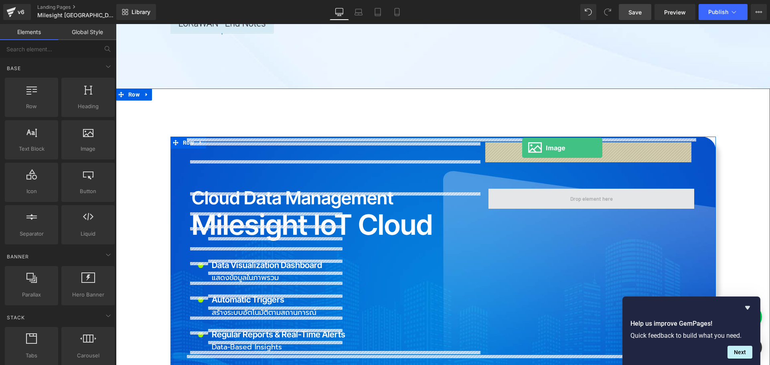
drag, startPoint x: 201, startPoint y: 164, endPoint x: 522, endPoint y: 148, distance: 322.1
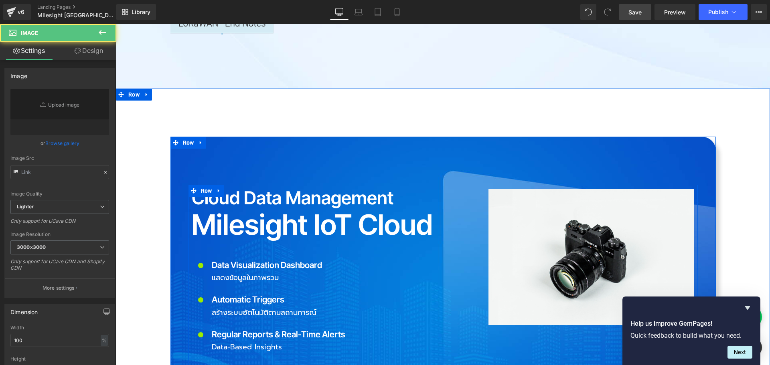
type input "//[DOMAIN_NAME][URL]"
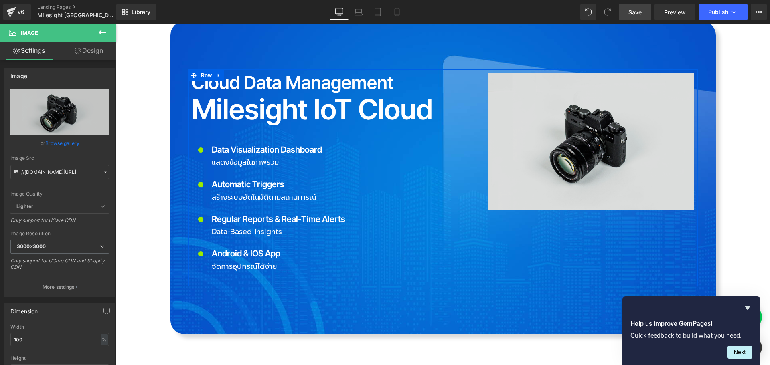
scroll to position [1845, 0]
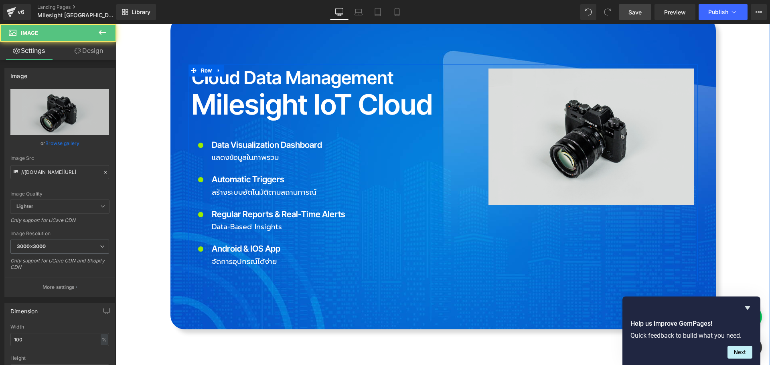
click at [585, 90] on div "Image" at bounding box center [592, 137] width 206 height 136
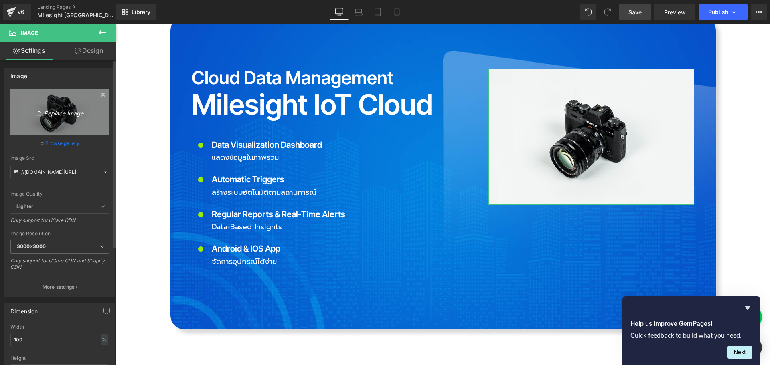
click at [55, 117] on icon "Replace Image" at bounding box center [60, 112] width 64 height 10
type input "C:\fakepath\Milesight-IoT-Cloud.png"
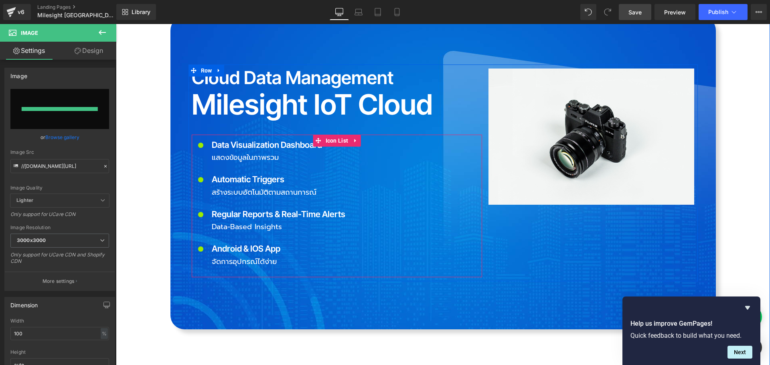
type input "[URL][DOMAIN_NAME]"
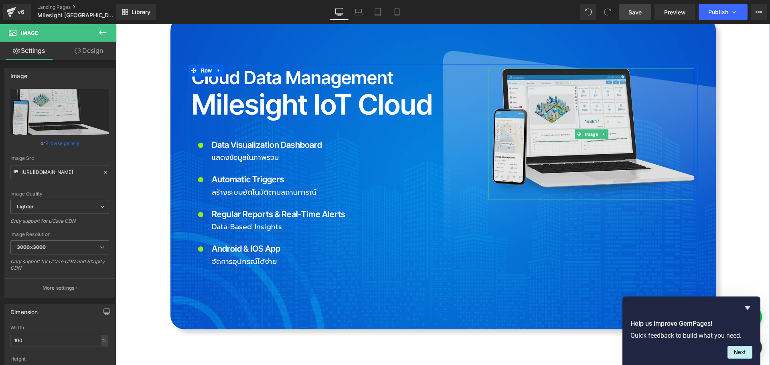
click at [570, 102] on img at bounding box center [592, 135] width 206 height 132
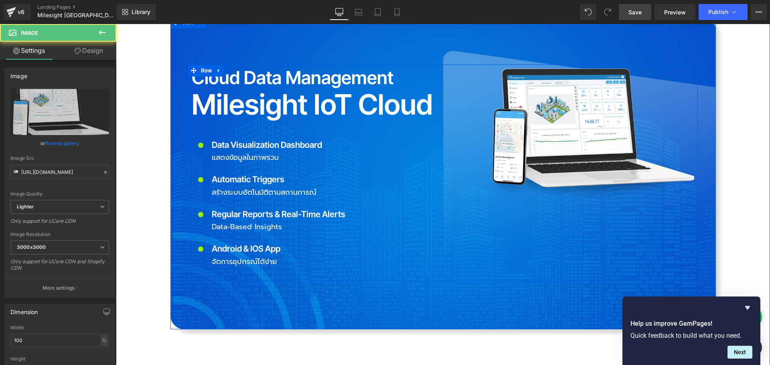
scroll to position [1765, 0]
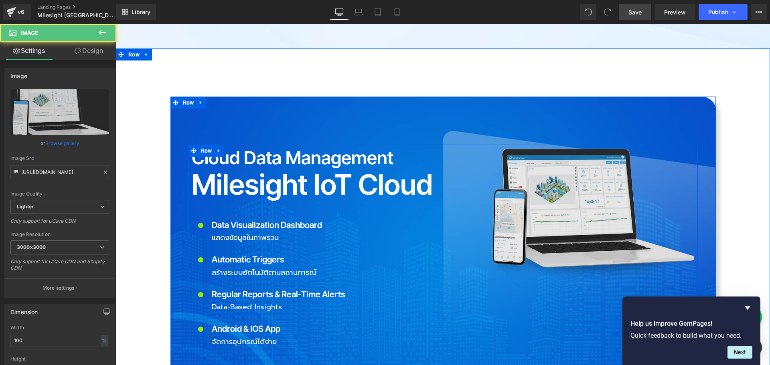
click at [564, 149] on img at bounding box center [592, 215] width 206 height 132
click at [551, 154] on img at bounding box center [592, 215] width 206 height 132
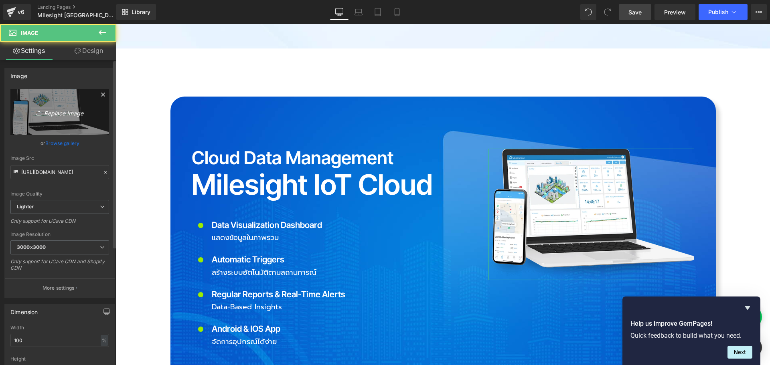
click at [58, 114] on icon "Replace Image" at bounding box center [60, 112] width 64 height 10
type input "C:\fakepath\Milesight-IoT-Cloud02.png"
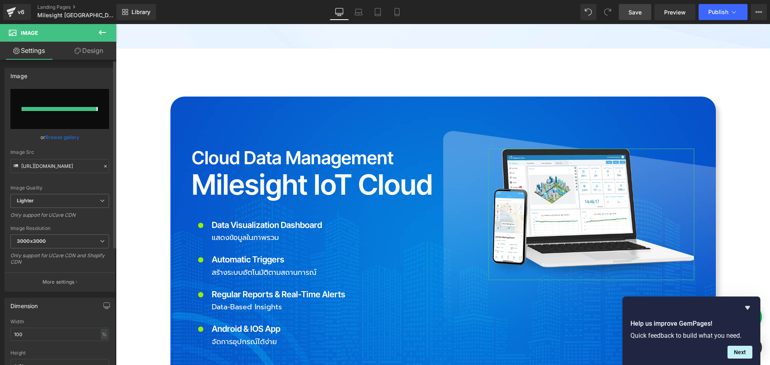
type input "[URL][DOMAIN_NAME]"
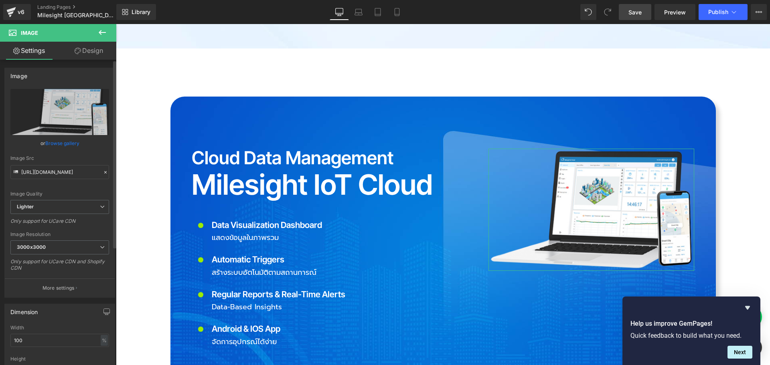
click at [71, 138] on link "Browse gallery" at bounding box center [62, 143] width 34 height 14
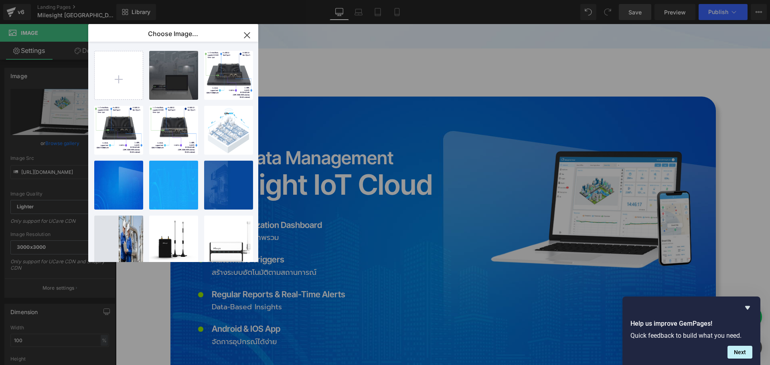
click at [246, 36] on icon "button" at bounding box center [247, 35] width 13 height 13
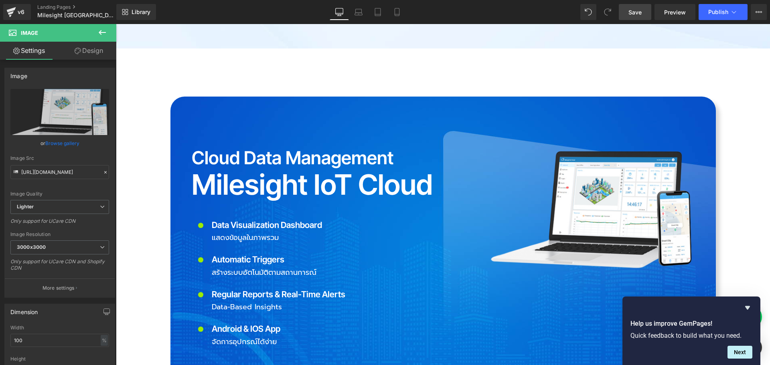
click at [635, 12] on span "Save" at bounding box center [635, 12] width 13 height 8
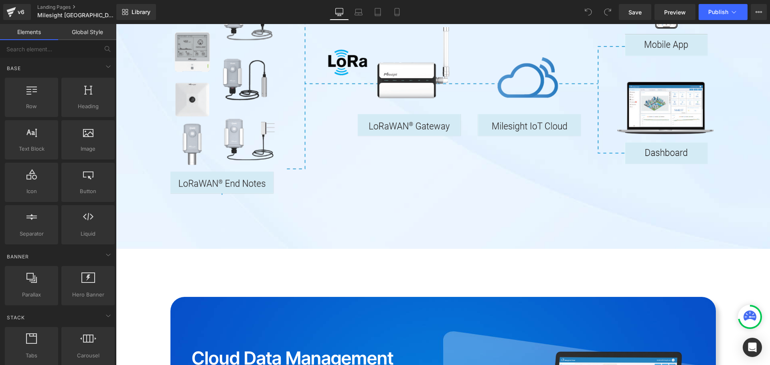
scroll to position [1805, 0]
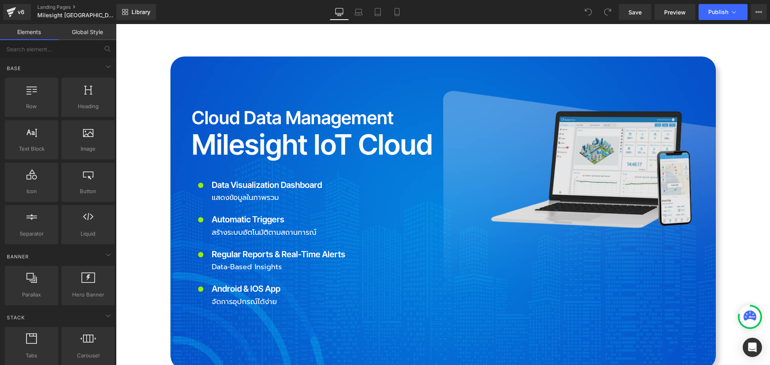
drag, startPoint x: 602, startPoint y: 110, endPoint x: 346, endPoint y: 109, distance: 255.5
click at [602, 110] on img at bounding box center [592, 170] width 206 height 122
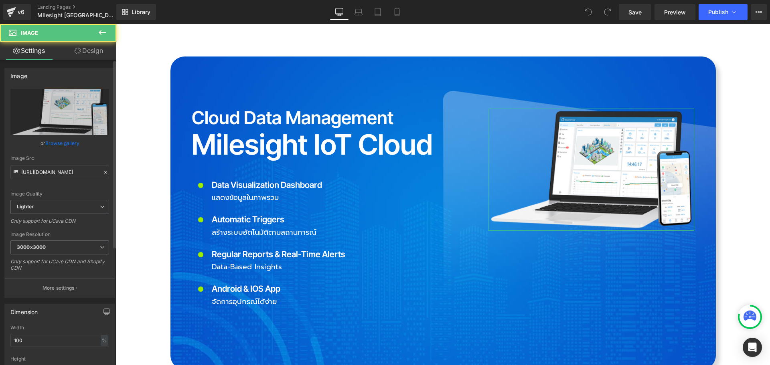
click at [65, 144] on link "Browse gallery" at bounding box center [62, 143] width 34 height 14
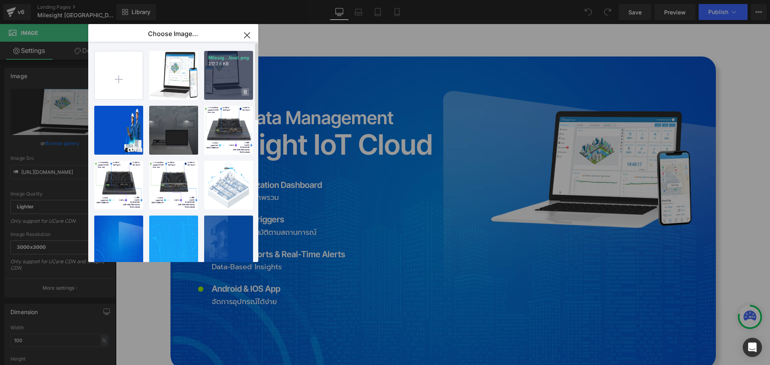
click at [242, 89] on span at bounding box center [246, 92] width 8 height 8
click at [215, 94] on span "Yes" at bounding box center [218, 92] width 20 height 8
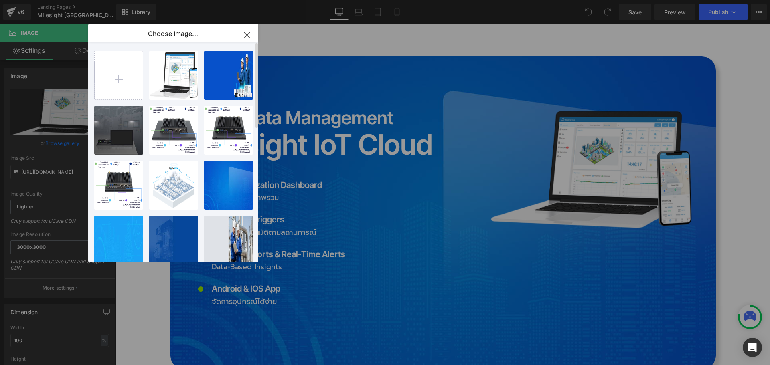
click at [249, 31] on icon "button" at bounding box center [247, 35] width 13 height 13
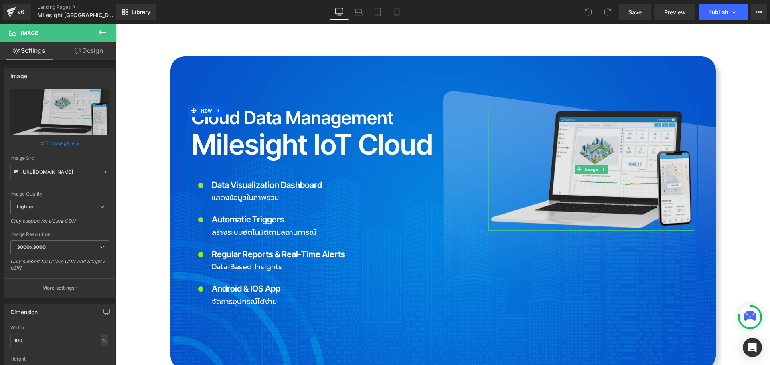
click at [564, 109] on img at bounding box center [592, 170] width 206 height 122
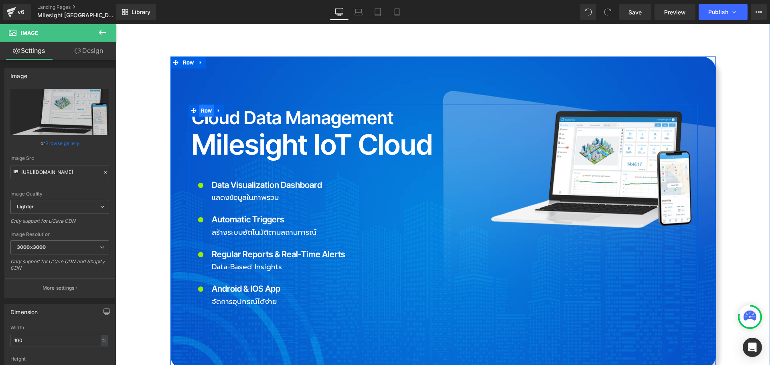
click at [201, 105] on span "Row" at bounding box center [206, 111] width 15 height 12
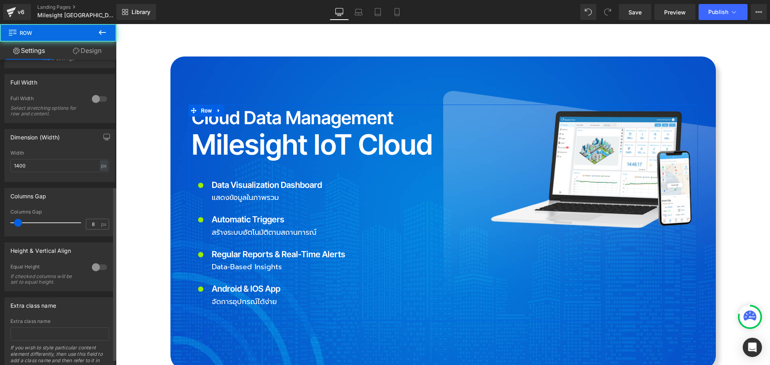
scroll to position [234, 0]
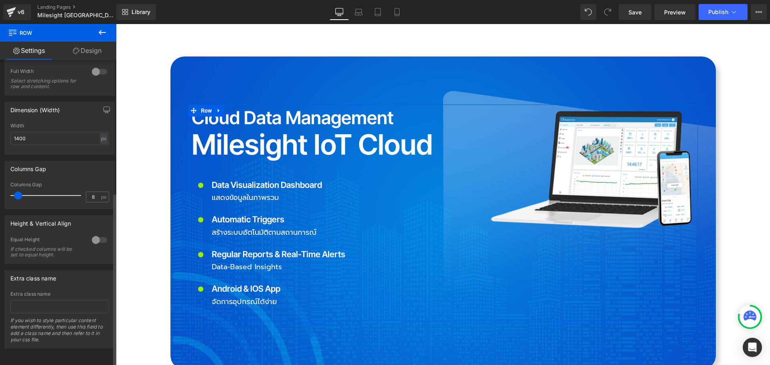
click at [91, 234] on div at bounding box center [99, 240] width 19 height 13
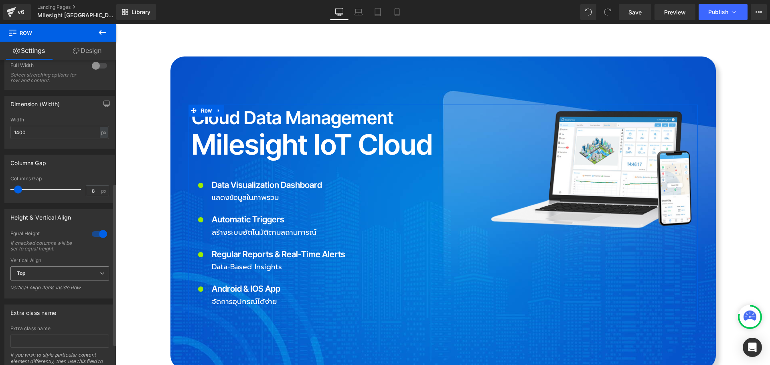
click at [50, 278] on span "Top" at bounding box center [59, 274] width 99 height 14
click at [43, 295] on li "Middle" at bounding box center [57, 300] width 95 height 12
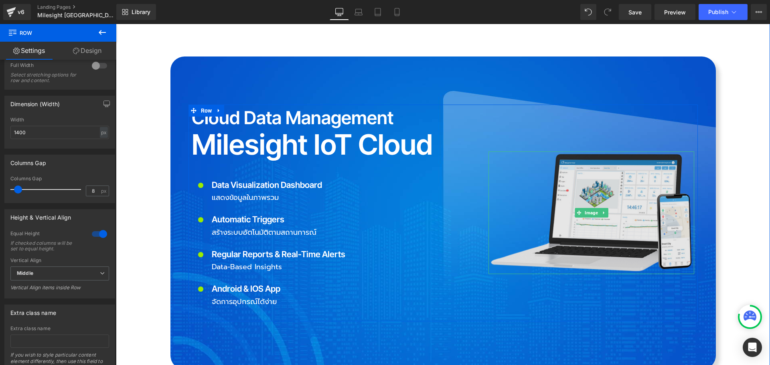
click at [580, 176] on img at bounding box center [592, 213] width 206 height 122
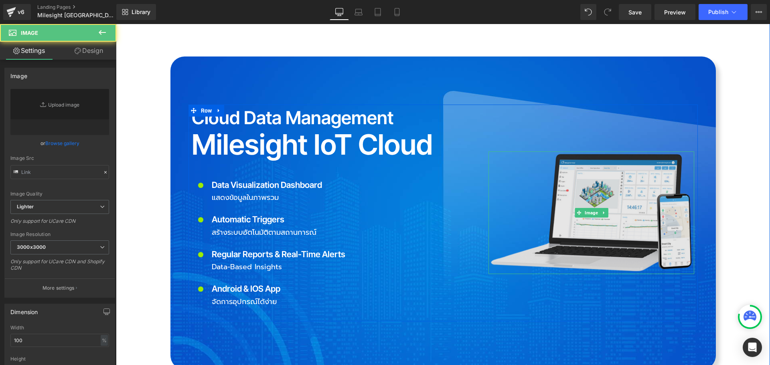
type input "[URL][DOMAIN_NAME]"
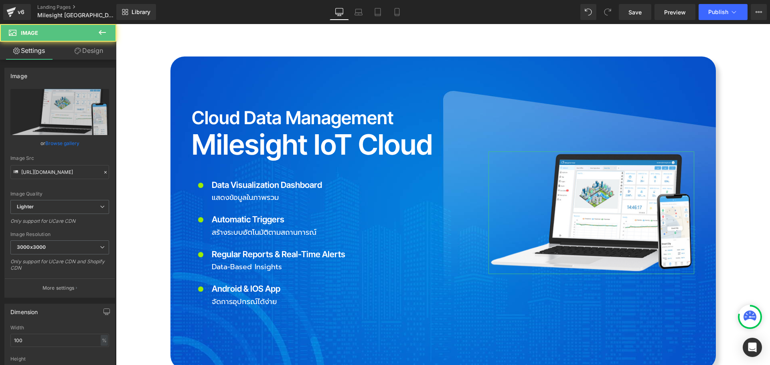
click at [94, 47] on link "Design" at bounding box center [89, 51] width 58 height 18
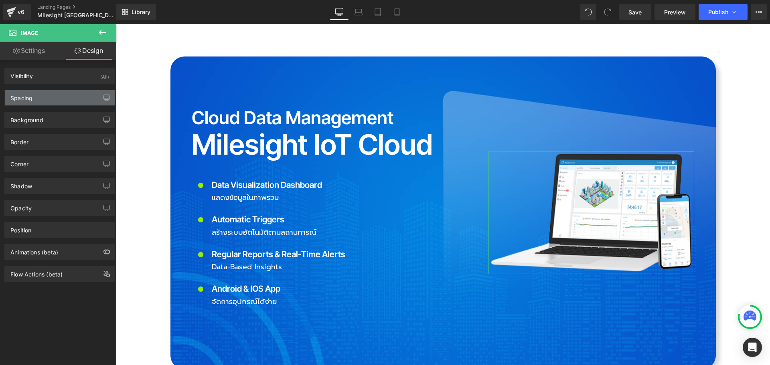
click at [57, 100] on div "Spacing" at bounding box center [60, 97] width 110 height 15
type input "0"
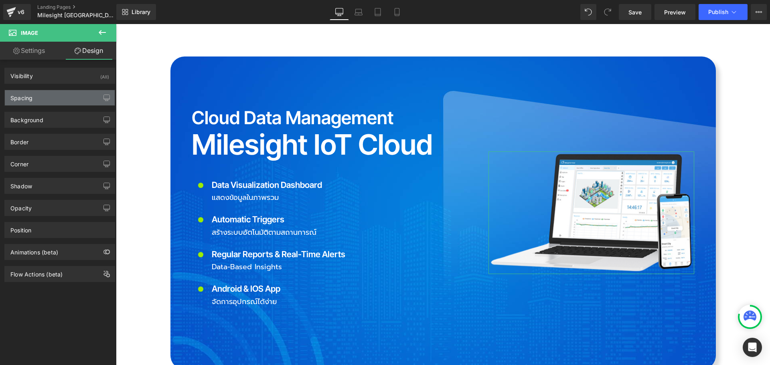
type input "0"
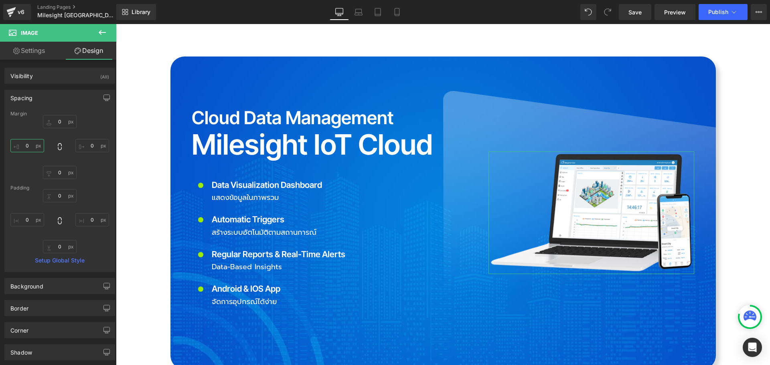
click at [30, 144] on input "0" at bounding box center [27, 145] width 34 height 13
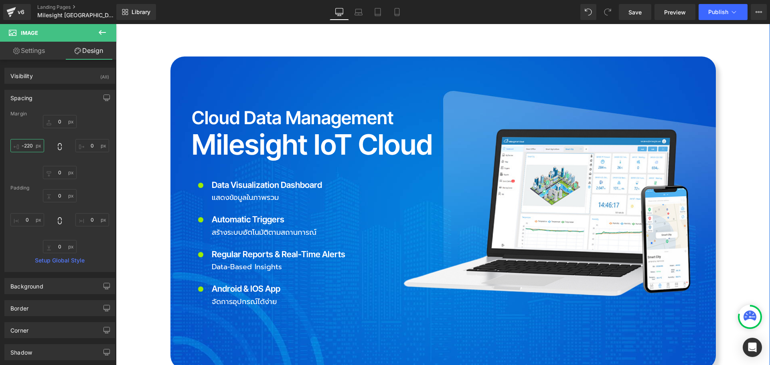
scroll to position [1845, 0]
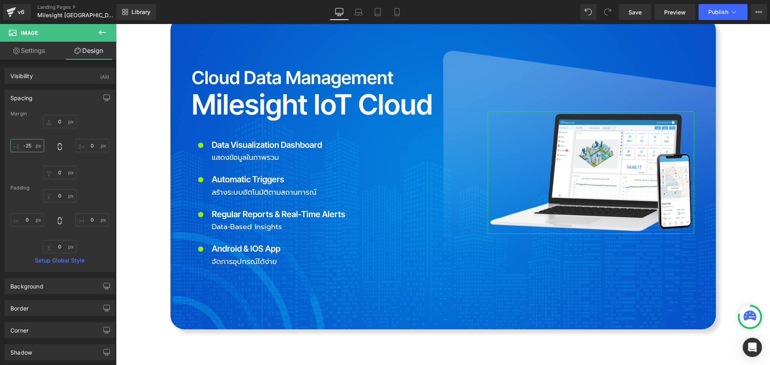
type input "-250"
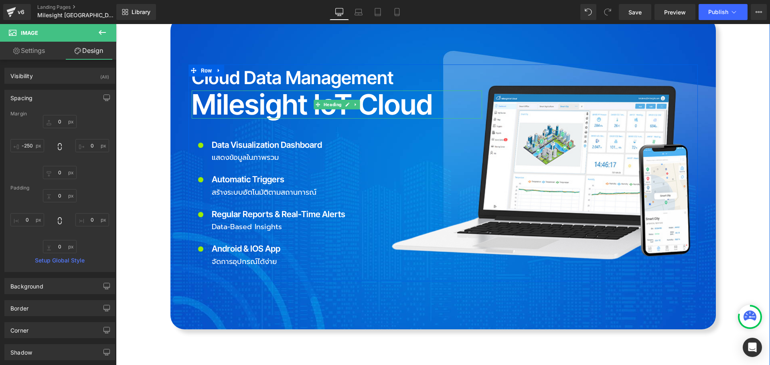
click at [295, 91] on h2 "Milesight IoT Cloud" at bounding box center [337, 105] width 291 height 28
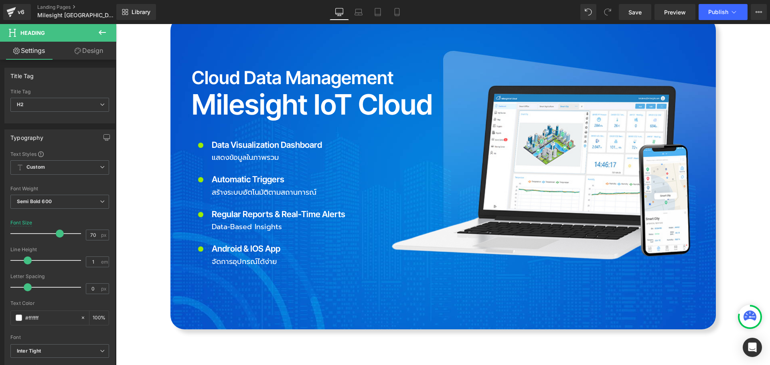
click at [95, 50] on link "Design" at bounding box center [89, 51] width 58 height 18
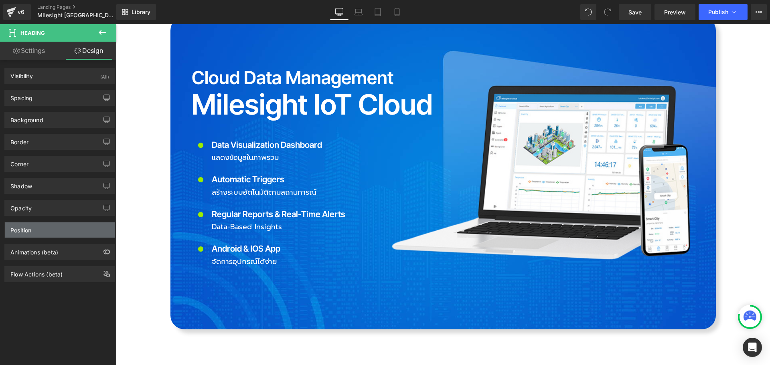
click at [47, 235] on div "Position" at bounding box center [60, 230] width 110 height 15
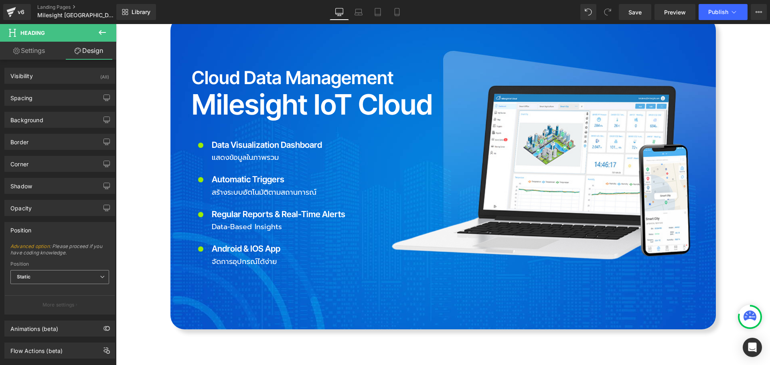
click at [54, 273] on span "Static" at bounding box center [59, 277] width 99 height 14
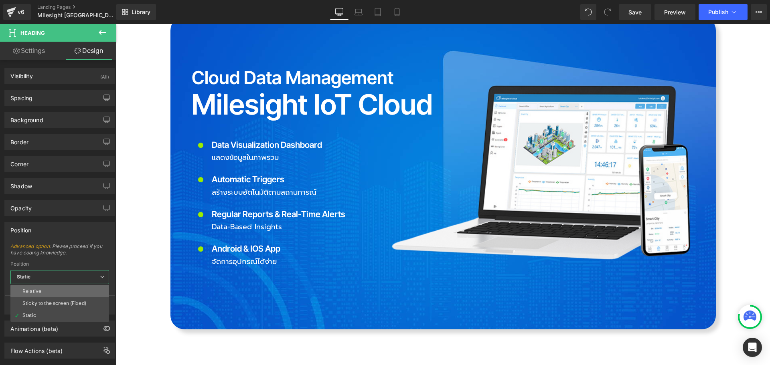
click at [50, 290] on li "Relative" at bounding box center [59, 292] width 99 height 12
type input "1"
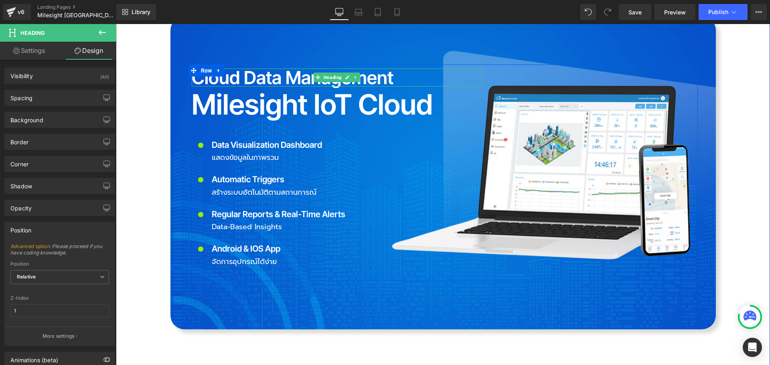
click at [278, 69] on h2 "Cloud Data Management" at bounding box center [337, 78] width 291 height 18
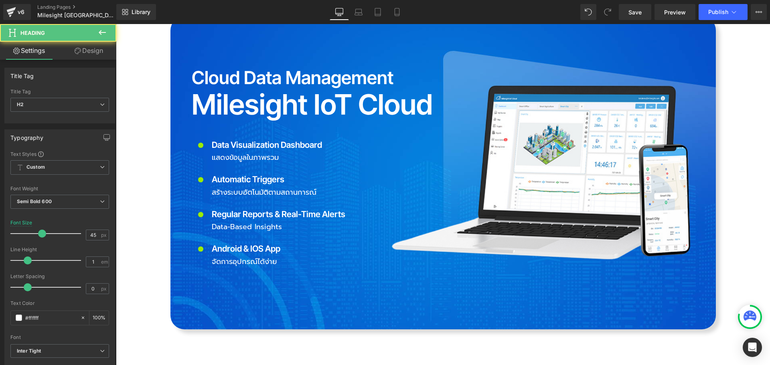
click at [89, 51] on link "Design" at bounding box center [89, 51] width 58 height 18
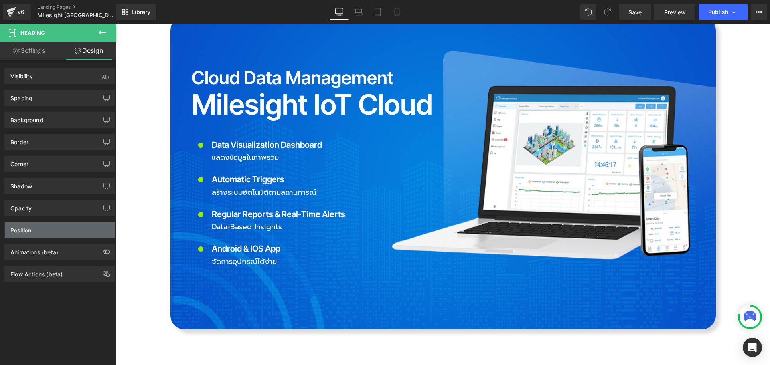
click at [44, 229] on div "Position" at bounding box center [60, 230] width 110 height 15
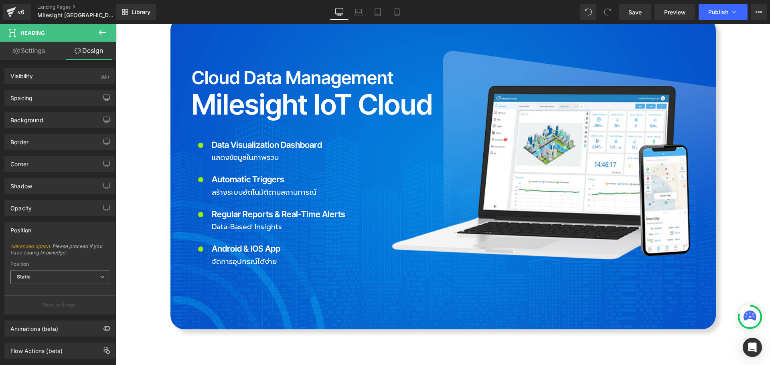
click at [46, 276] on span "Static" at bounding box center [59, 277] width 99 height 14
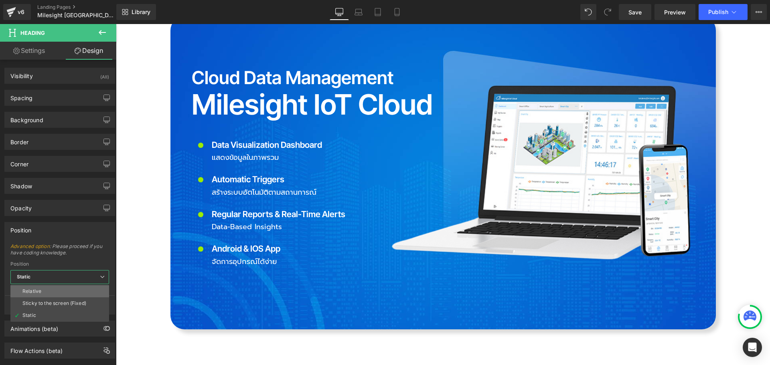
click at [44, 294] on li "Relative" at bounding box center [59, 292] width 99 height 12
type input "1"
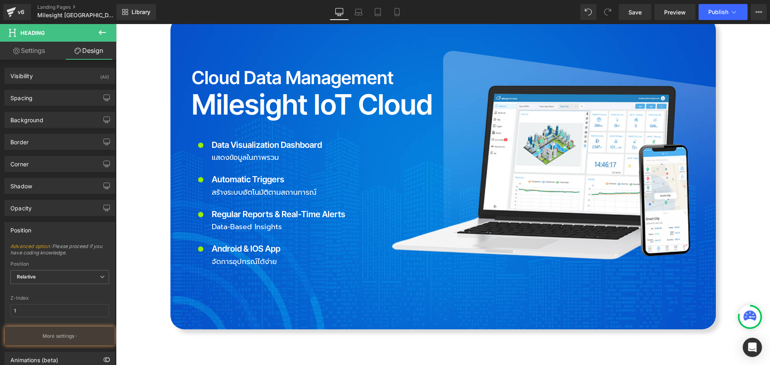
click at [271, 160] on ul "Icon Data Visualization Dashboard Text Block แสดงข้อมูลในภาพรวม Text Block Icon…" at bounding box center [269, 208] width 154 height 139
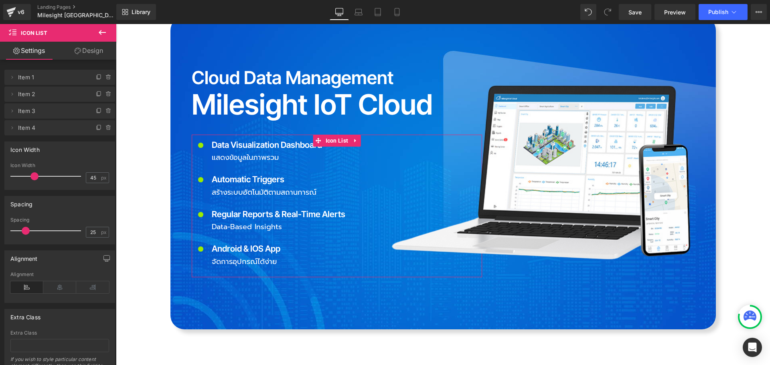
click at [106, 55] on link "Design" at bounding box center [89, 51] width 58 height 18
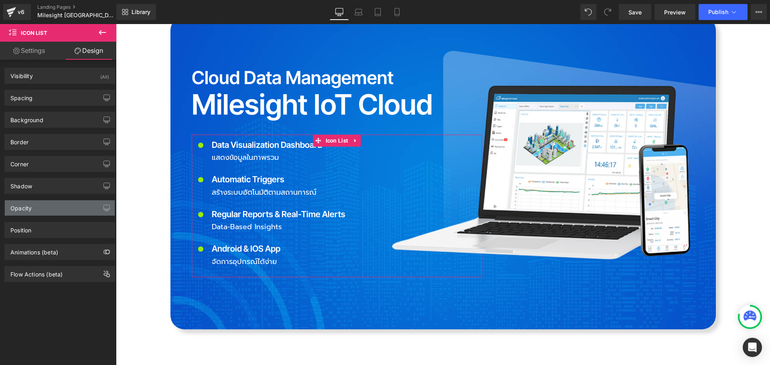
type input "1"
click at [30, 230] on div "Position" at bounding box center [20, 228] width 21 height 11
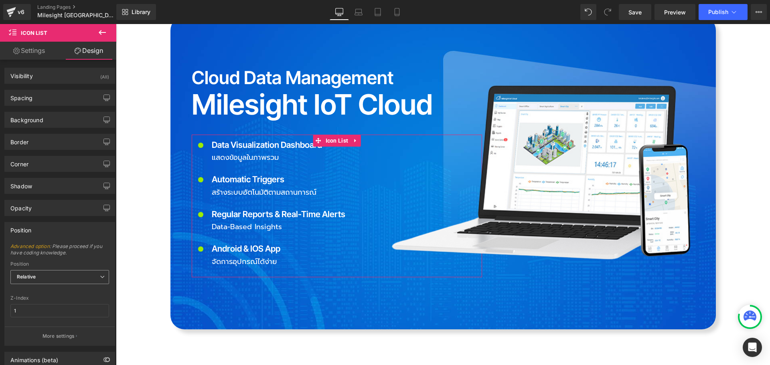
click at [39, 276] on span "Relative" at bounding box center [59, 277] width 99 height 14
drag, startPoint x: 635, startPoint y: 12, endPoint x: 628, endPoint y: 173, distance: 160.6
click at [635, 12] on span "Save" at bounding box center [635, 12] width 13 height 8
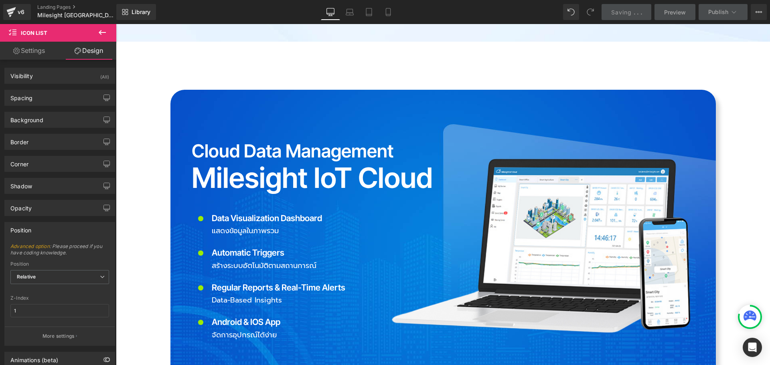
scroll to position [1765, 0]
